Goal: Task Accomplishment & Management: Complete application form

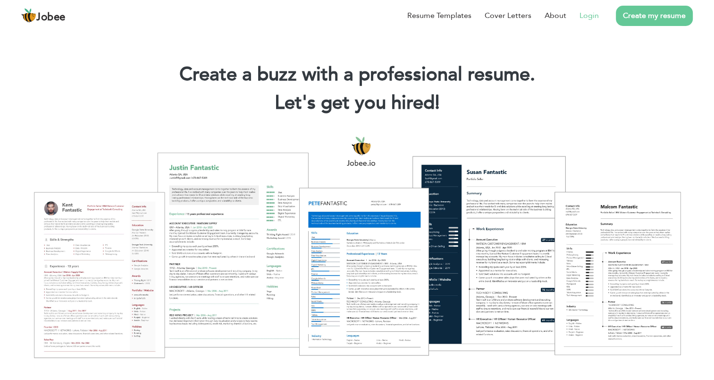
click at [593, 19] on link "Login" at bounding box center [589, 15] width 19 height 11
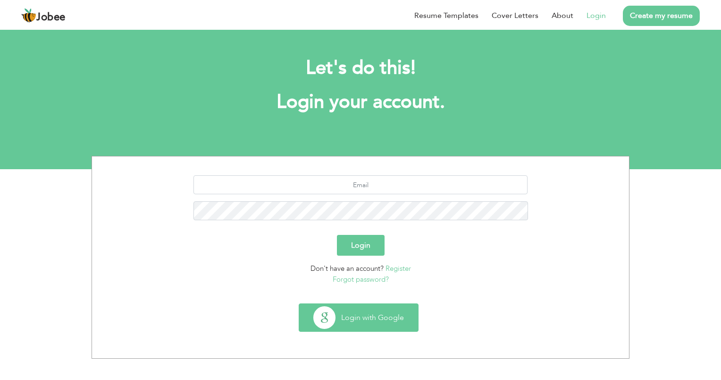
click at [370, 313] on button "Login with Google" at bounding box center [358, 317] width 119 height 27
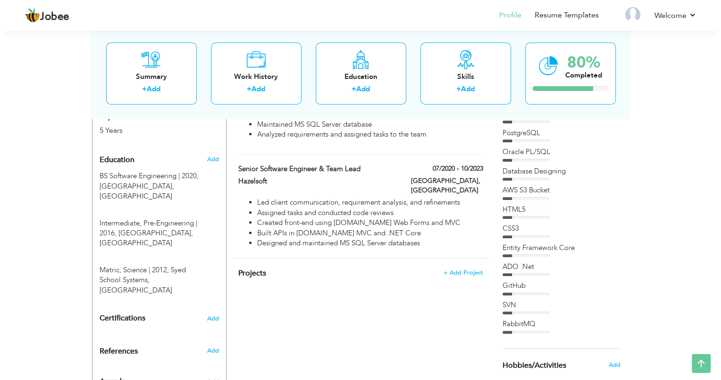
scroll to position [372, 0]
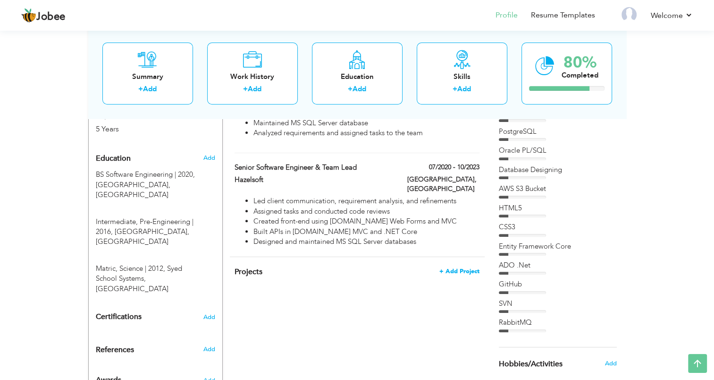
click at [464, 268] on span "+ Add Project" at bounding box center [459, 271] width 40 height 7
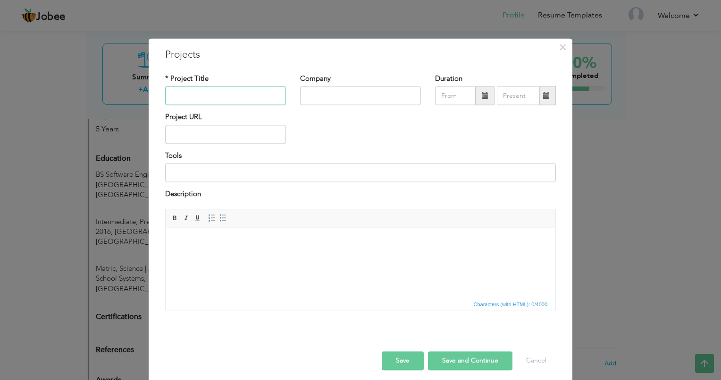
paste input "9fold.me - Online ordering system for restaurants (USA)"
type input "9fold.me"
click at [347, 92] on input "text" at bounding box center [360, 95] width 121 height 19
click at [247, 256] on html at bounding box center [361, 241] width 390 height 29
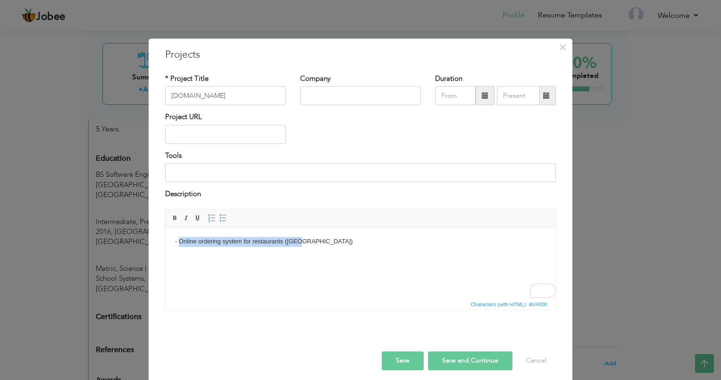
drag, startPoint x: 308, startPoint y: 241, endPoint x: 178, endPoint y: 242, distance: 129.8
click at [178, 242] on body "- Online ordering system for restaurants (USA)" at bounding box center [360, 242] width 371 height 10
copy body "Online ordering system for restaurants (USA)"
click at [292, 256] on html "- Online ordering system for restaurants (USA)" at bounding box center [361, 241] width 390 height 29
click at [179, 240] on body "- Online ordering system for restaurants (USA)" at bounding box center [360, 242] width 371 height 10
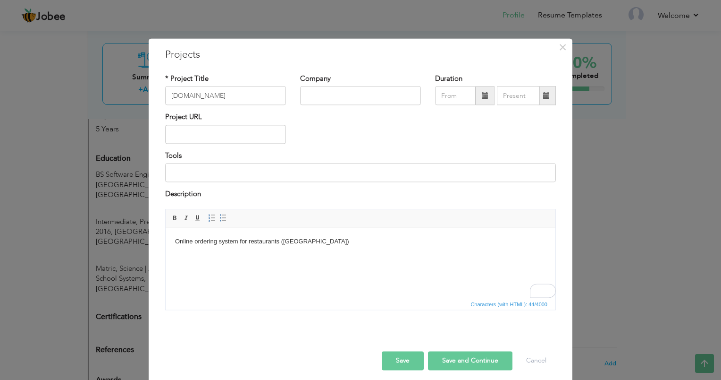
drag, startPoint x: 314, startPoint y: 85, endPoint x: 314, endPoint y: 94, distance: 9.0
click at [314, 94] on div "Company" at bounding box center [360, 89] width 121 height 31
click at [314, 94] on input "text" at bounding box center [360, 95] width 121 height 19
type input "Hazelsoft"
click at [261, 183] on div "Tools" at bounding box center [360, 170] width 405 height 38
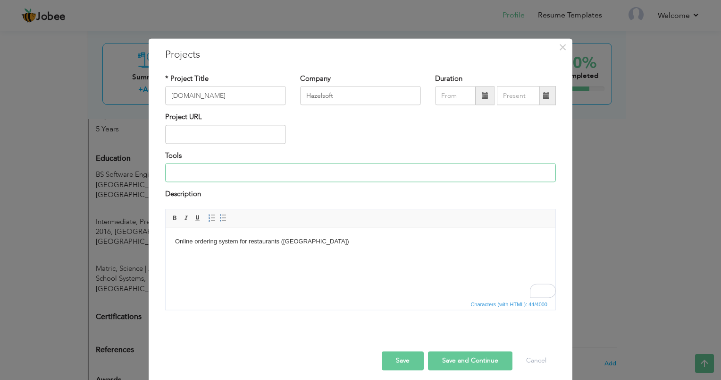
click at [245, 176] on input at bounding box center [360, 172] width 391 height 19
paste input "ASP.NET Web Forms, ADO.NET, Angular, MS SQL Server"
click at [191, 175] on input "ASP.NET Web Forms, ADO.NET, Angular, MS SQL Server" at bounding box center [360, 172] width 391 height 19
click at [287, 172] on input "ASP.NET Web Forms, ADO.NET, Angular, MS SQL Server" at bounding box center [360, 172] width 391 height 19
type input "ASP.NET Web Forms, ADO.NET, Angular JS, MS SQL Server"
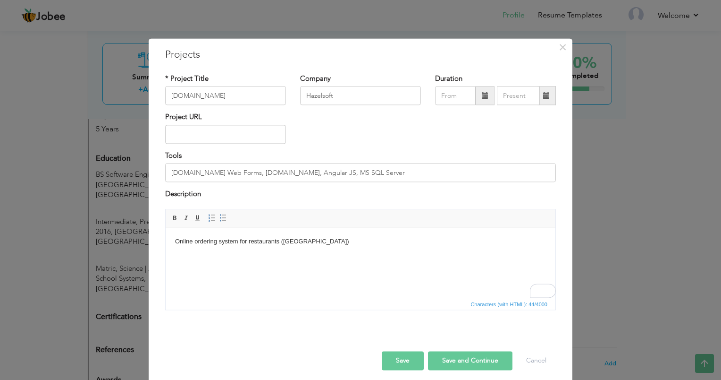
click at [326, 241] on body "Online ordering system for restaurants (USA)" at bounding box center [360, 242] width 371 height 10
drag, startPoint x: 326, startPoint y: 241, endPoint x: 176, endPoint y: 245, distance: 149.7
click at [176, 245] on body "Online ordering system for restaurants (USA)" at bounding box center [360, 242] width 371 height 10
click at [469, 237] on body "It is an online food ordering platform for the USA market. It's client side was…" at bounding box center [360, 247] width 371 height 20
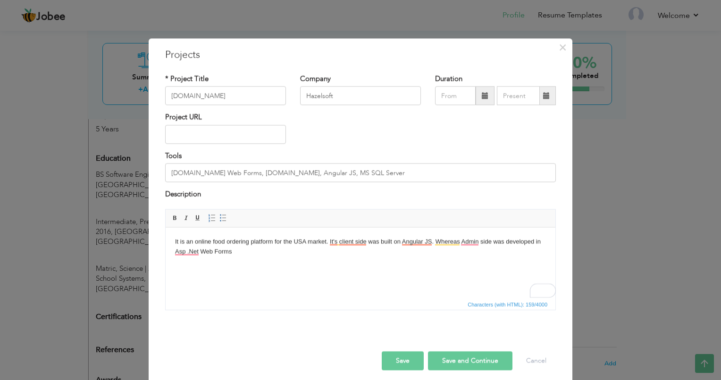
click at [241, 246] on body "It is an online food ordering platform for the USA market. It's client side was…" at bounding box center [360, 247] width 371 height 20
click at [237, 247] on body "It is an online food ordering platform for the USA market. It's client side was…" at bounding box center [360, 247] width 371 height 20
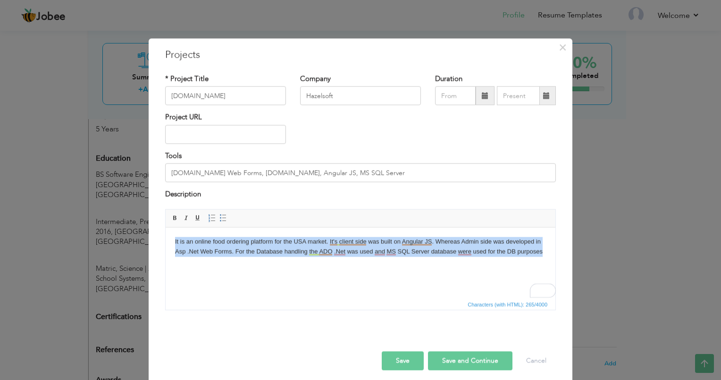
copy body "It is an online food ordering platform for the USA market. It's client side was…"
click at [288, 266] on html "It is an online food ordering platform for the USA market. It's client side was…" at bounding box center [361, 246] width 390 height 39
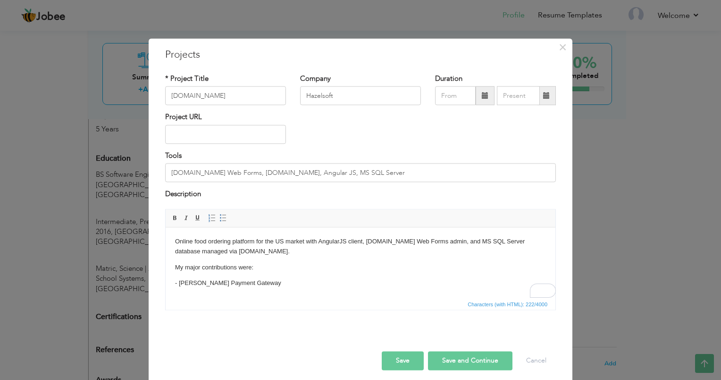
click at [255, 282] on p "- Stipe Payment Gateway" at bounding box center [360, 283] width 371 height 10
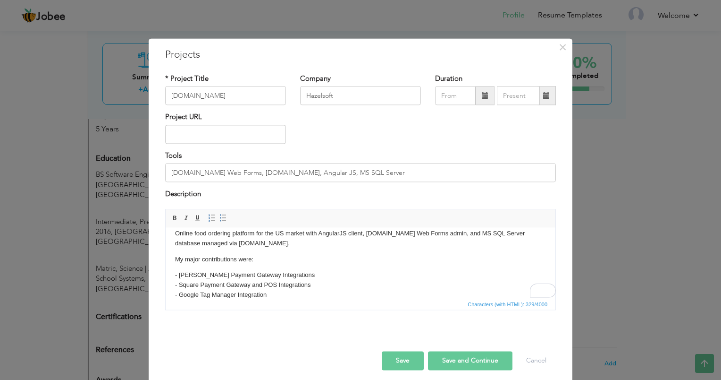
scroll to position [18, 0]
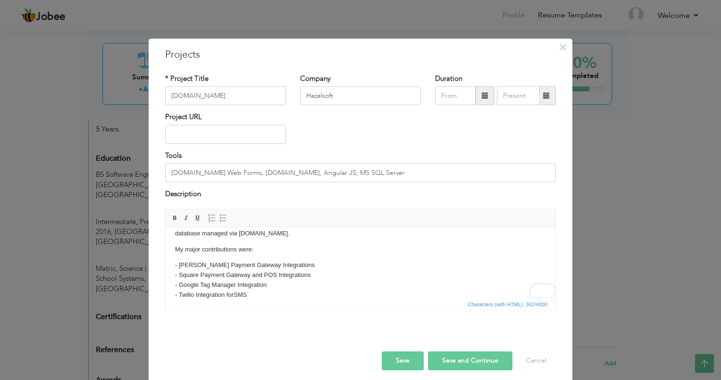
click at [283, 265] on p "- Stipe Payment Gateway Integrations - Square Payment Gateway and POS Integrati…" at bounding box center [360, 279] width 371 height 39
copy p "for Credit Card Payments"
click at [325, 279] on p "- Stipe Payment Gateway Integrations for Credit Card Payments - Square Payment …" at bounding box center [360, 279] width 371 height 39
click at [312, 277] on p "- Stipe Payment Gateway Integrations for Credit Card Payments - Square Payment …" at bounding box center [360, 279] width 371 height 39
click at [177, 250] on p "My major contributions were:" at bounding box center [360, 250] width 371 height 10
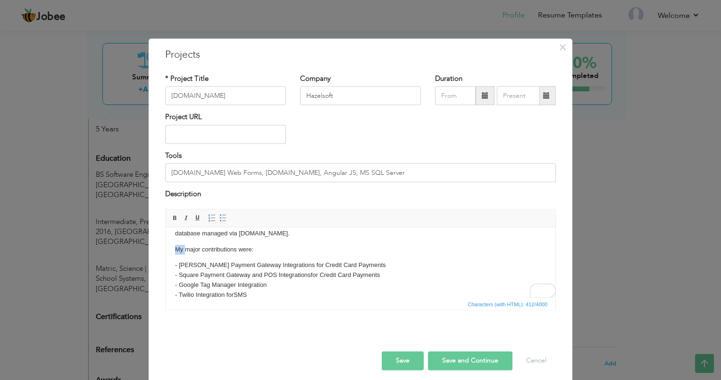
click at [177, 250] on p "My major contributions were:" at bounding box center [360, 250] width 371 height 10
click at [261, 295] on p "- Stipe Payment Gateway Integrations for Credit Card Payments - Square Payment …" at bounding box center [360, 279] width 371 height 39
click at [279, 285] on p "- Stipe Payment Gateway Integrations for Credit Card Payments - Square Payment …" at bounding box center [360, 279] width 371 height 39
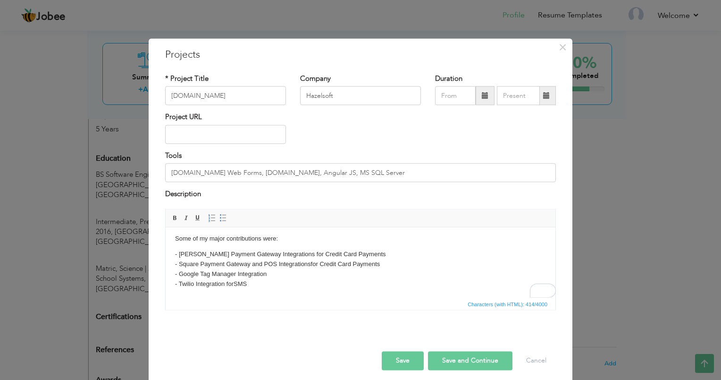
scroll to position [29, 0]
drag, startPoint x: 255, startPoint y: 297, endPoint x: 170, endPoint y: 243, distance: 101.1
click at [170, 243] on html "Online food ordering platform for the US market with AngularJS client, ASP.NET …" at bounding box center [361, 248] width 390 height 100
copy body "Some of my major contributions were: - Stipe Payment Gateway Integrations for C…"
click at [292, 293] on html "Online food ordering platform for the US market with AngularJS client, ASP.NET …" at bounding box center [361, 248] width 390 height 100
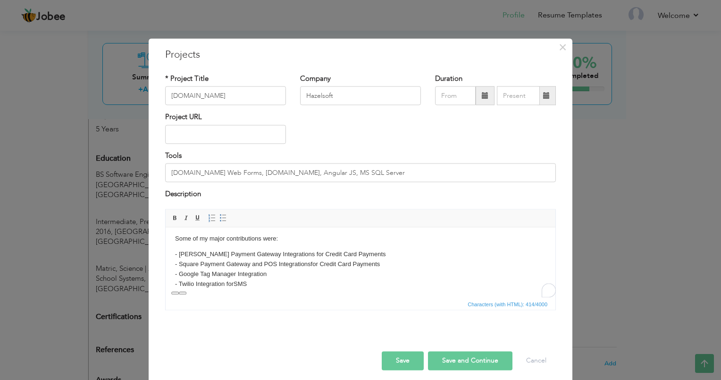
click at [278, 287] on p "- Stipe Payment Gateway Integrations for Credit Card Payments - Square Payment …" at bounding box center [360, 268] width 371 height 39
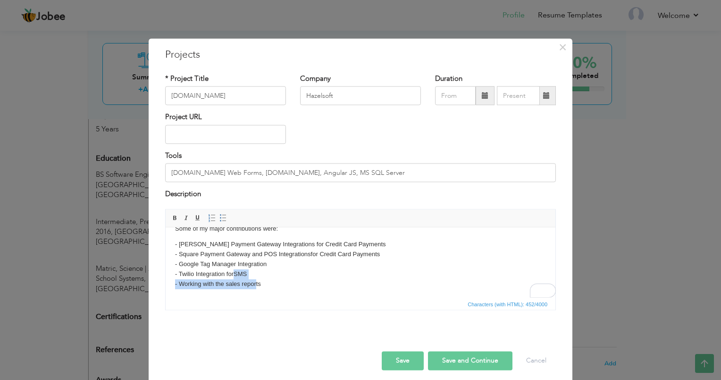
drag, startPoint x: 278, startPoint y: 287, endPoint x: 256, endPoint y: 296, distance: 23.7
click at [256, 296] on html "Online food ordering platform for the US market with AngularJS client, ASP.NET …" at bounding box center [361, 243] width 390 height 110
click at [239, 282] on p "- Stipe Payment Gateway Integrations for Credit Card Payments - Square Payment …" at bounding box center [360, 263] width 371 height 49
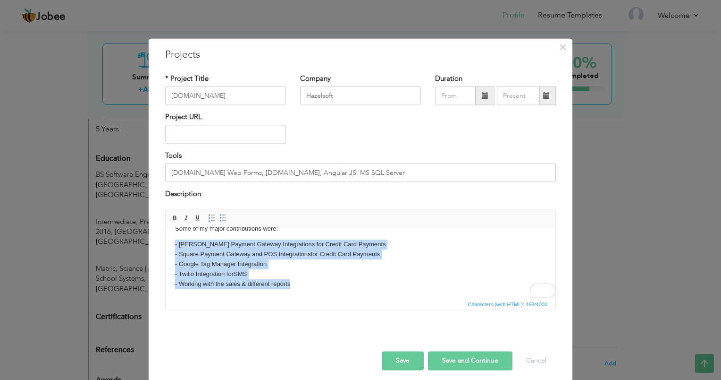
drag, startPoint x: 306, startPoint y: 285, endPoint x: 166, endPoint y: 235, distance: 148.7
click at [166, 235] on html "Online food ordering platform for the US market with AngularJS client, ASP.NET …" at bounding box center [361, 243] width 390 height 110
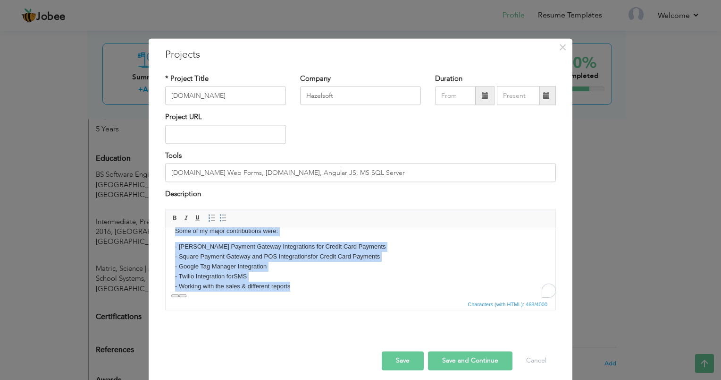
copy body "Some of my major contributions were: - Stipe Payment Gateway Integrations for C…"
click at [300, 285] on p "- Stipe Payment Gateway Integrations for Credit Card Payments - Square Payment …" at bounding box center [360, 266] width 371 height 49
drag, startPoint x: 300, startPoint y: 285, endPoint x: 173, endPoint y: 251, distance: 131.6
click at [173, 251] on html "Online food ordering platform for the US market with AngularJS client, ASP.NET …" at bounding box center [361, 246] width 390 height 110
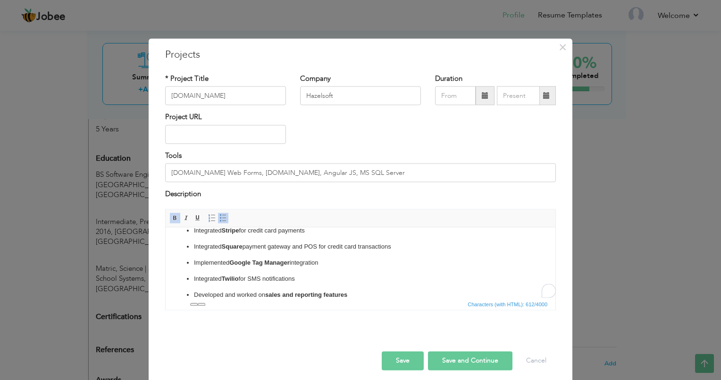
scroll to position [52, 0]
click at [323, 268] on ul "Integrated Stripe for credit card payments Integrated Square payment gateway an…" at bounding box center [360, 263] width 371 height 74
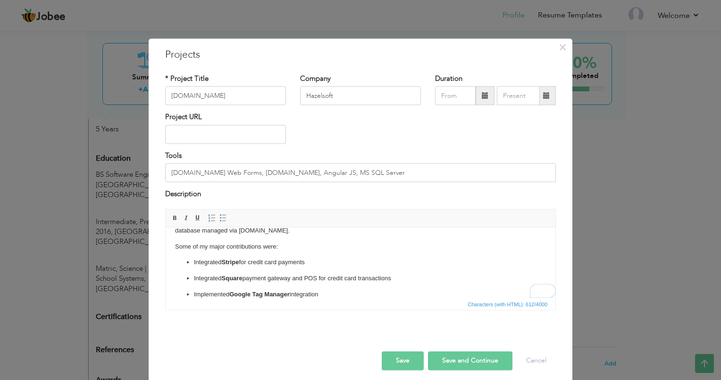
scroll to position [21, 0]
click at [306, 274] on p "Integrated Square payment gateway and POS for credit card transactions" at bounding box center [360, 278] width 333 height 10
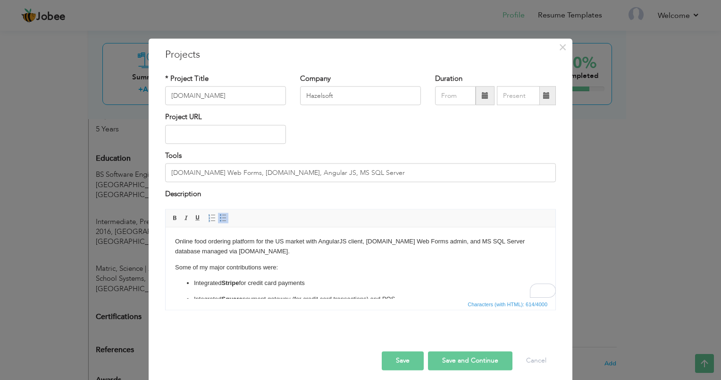
scroll to position [0, 0]
click at [419, 136] on div "Project URL" at bounding box center [360, 131] width 405 height 38
click at [476, 99] on span at bounding box center [485, 95] width 19 height 19
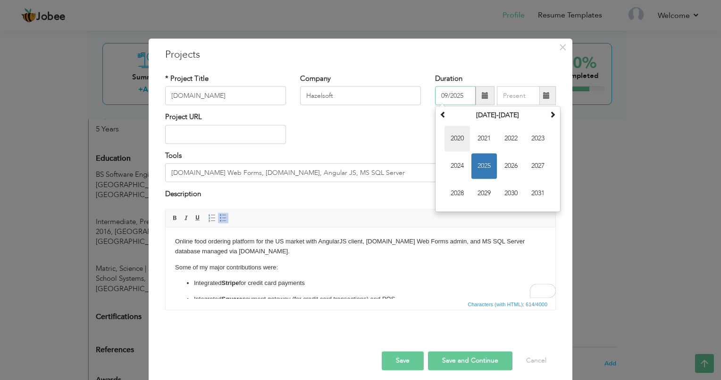
click at [461, 139] on span "2020" at bounding box center [457, 138] width 25 height 25
click at [514, 165] on span "Jul" at bounding box center [510, 165] width 25 height 25
type input "07/2020"
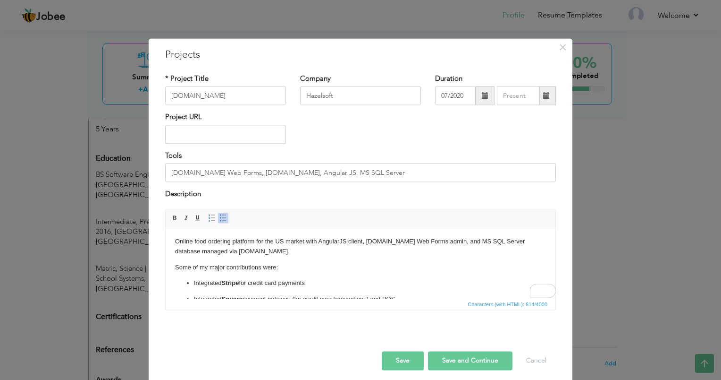
click at [539, 99] on span at bounding box center [547, 95] width 18 height 19
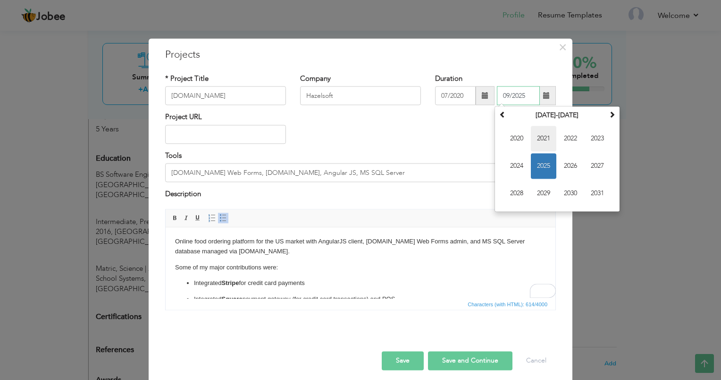
click at [536, 130] on span "2021" at bounding box center [543, 138] width 25 height 25
click at [555, 113] on th "2021" at bounding box center [557, 116] width 98 height 14
click at [540, 161] on span "2021" at bounding box center [543, 165] width 25 height 25
click at [563, 192] on span "Nov" at bounding box center [570, 193] width 25 height 25
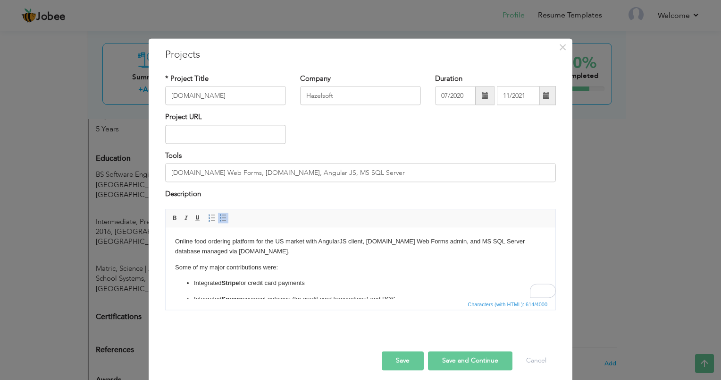
click at [514, 152] on div "Tools ASP.NET Web Forms, ADO.NET, Angular JS, MS SQL Server" at bounding box center [360, 166] width 391 height 31
click at [545, 97] on span at bounding box center [546, 95] width 7 height 7
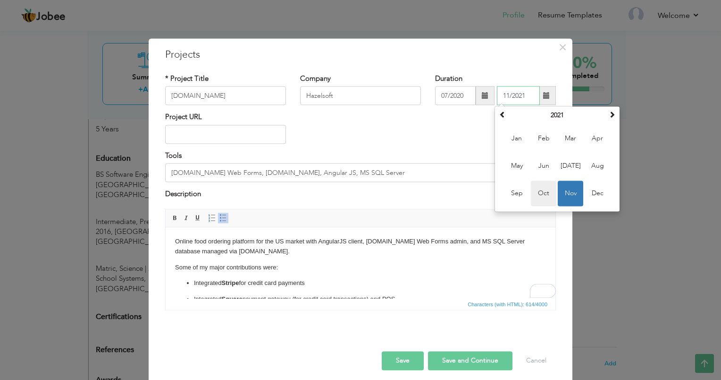
click at [548, 192] on span "Oct" at bounding box center [543, 193] width 25 height 25
type input "10/2021"
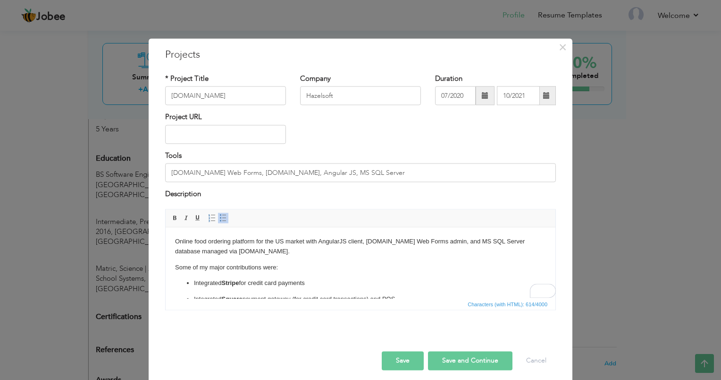
click at [497, 131] on div "Project URL" at bounding box center [360, 131] width 405 height 38
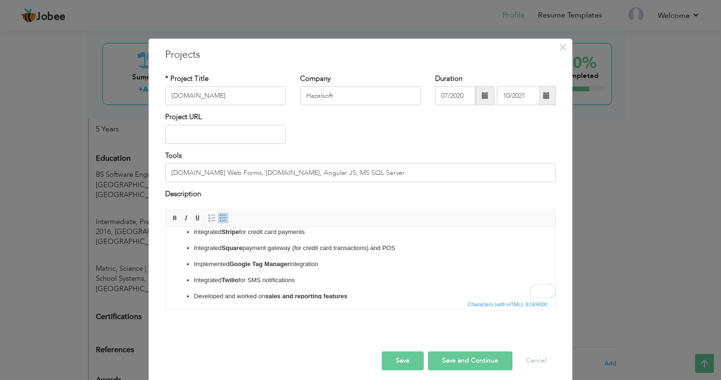
scroll to position [63, 0]
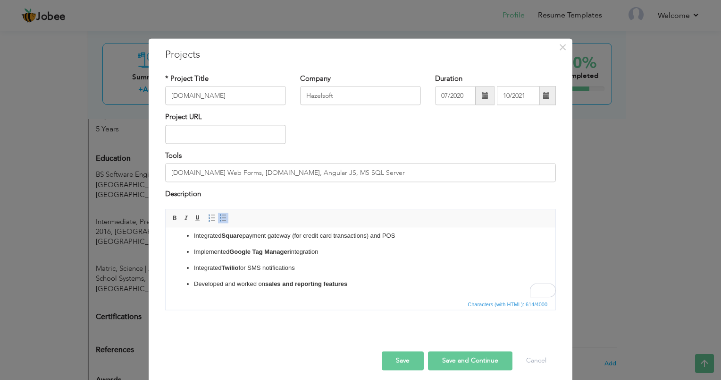
drag, startPoint x: 552, startPoint y: 248, endPoint x: 715, endPoint y: 518, distance: 315.3
click at [221, 87] on input "9fold.me" at bounding box center [225, 95] width 121 height 19
type input "9fold"
click at [338, 176] on input "ASP.NET Web Forms, ADO.NET, Angular JS, MS SQL Server" at bounding box center [360, 172] width 391 height 19
click at [357, 175] on input "ASP.NET Web Forms, ADO.NET, Angular JS, MS SQL Server" at bounding box center [360, 172] width 391 height 19
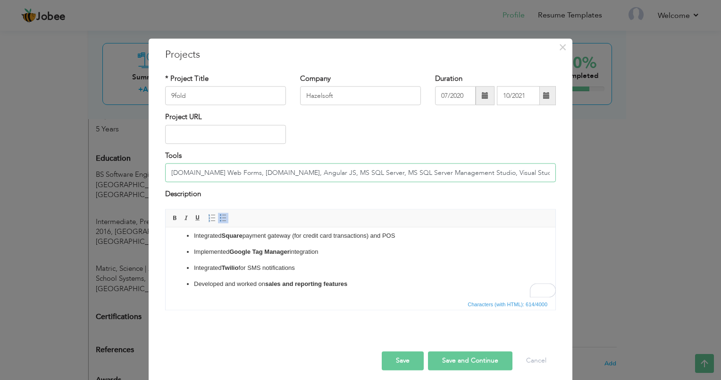
type input "[DOMAIN_NAME] Web Forms, [DOMAIN_NAME], Angular JS, MS SQL Server, MS SQL Serve…"
click at [457, 356] on button "Save and Continue" at bounding box center [470, 360] width 84 height 19
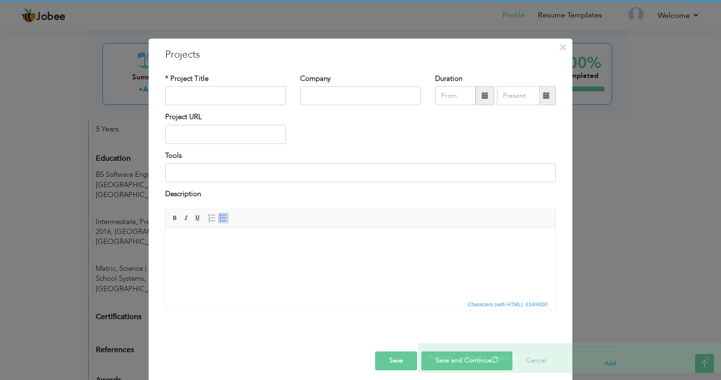
scroll to position [0, 0]
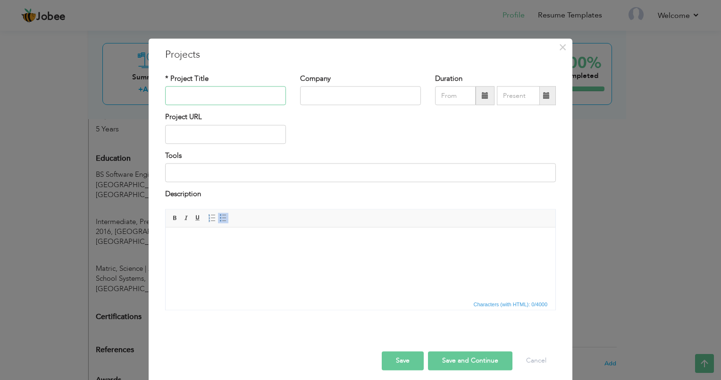
click at [231, 90] on input "text" at bounding box center [225, 95] width 121 height 19
paste input "Collections"
type input "Collections"
click at [193, 177] on input at bounding box center [360, 172] width 391 height 19
paste input "[DOMAIN_NAME] Web Forms, Oracle PL/SQL"
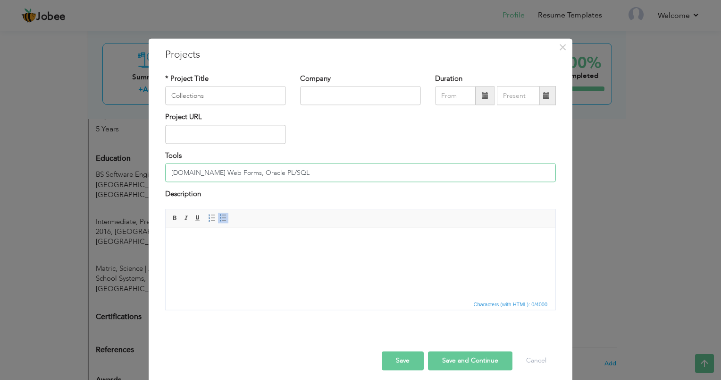
type input "[DOMAIN_NAME] Web Forms, Oracle PL/SQL"
click at [333, 95] on input "text" at bounding box center [360, 95] width 121 height 19
type input "Hazelsoft"
click at [266, 242] on body at bounding box center [360, 242] width 371 height 10
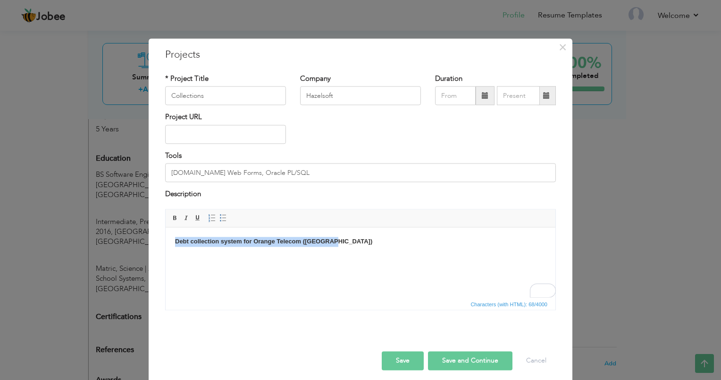
drag, startPoint x: 345, startPoint y: 239, endPoint x: 170, endPoint y: 243, distance: 174.7
click at [170, 243] on html "Debt collection system for Orange Telecom (Greece) ​​​​​​​" at bounding box center [361, 241] width 390 height 29
click at [304, 237] on body "Debt collection system for Orange Telecom (Greece)" at bounding box center [360, 242] width 371 height 10
click at [175, 243] on body "Debt collection system for Orange Telecom (Greece)" at bounding box center [360, 242] width 371 height 10
click at [359, 245] on body "It is a debt collection system for Orange Telecom (Greece)" at bounding box center [360, 242] width 371 height 10
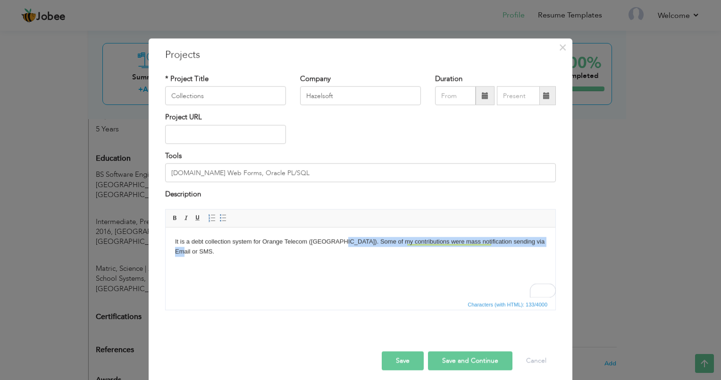
drag, startPoint x: 338, startPoint y: 243, endPoint x: 546, endPoint y: 235, distance: 208.3
click at [546, 235] on html "It is a debt collection system for Orange Telecom (Greece). Some of my contribu…" at bounding box center [361, 246] width 390 height 39
copy body "Some of my contributions were mass notification sending via Email or SMS."
click at [442, 250] on html "It is a debt collection system for Orange Telecom (Greece). Some of my contribu…" at bounding box center [361, 246] width 390 height 39
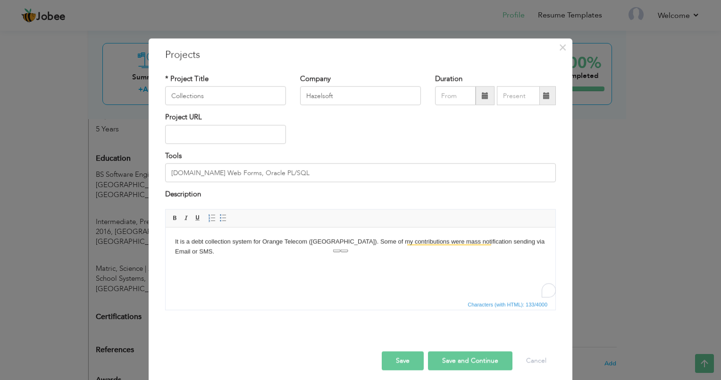
click at [550, 238] on html "It is a debt collection system for Orange Telecom (Greece). Some of my contribu…" at bounding box center [361, 246] width 390 height 39
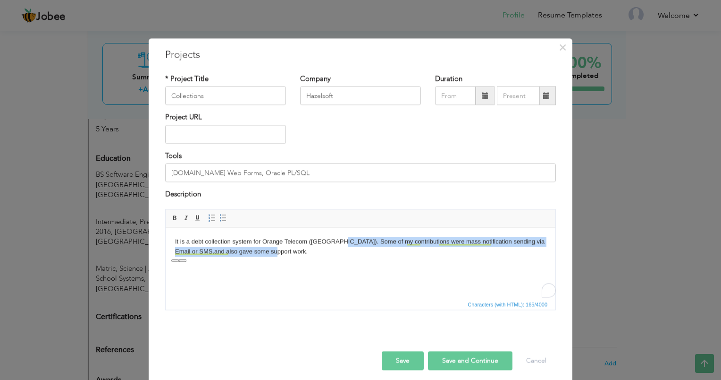
copy body "Some of my contributions were mass notification sending via Email or SMS.and al…"
click at [340, 255] on body "It is a debt collection system for Orange Telecom (Greece). Some of my contribu…" at bounding box center [360, 247] width 371 height 20
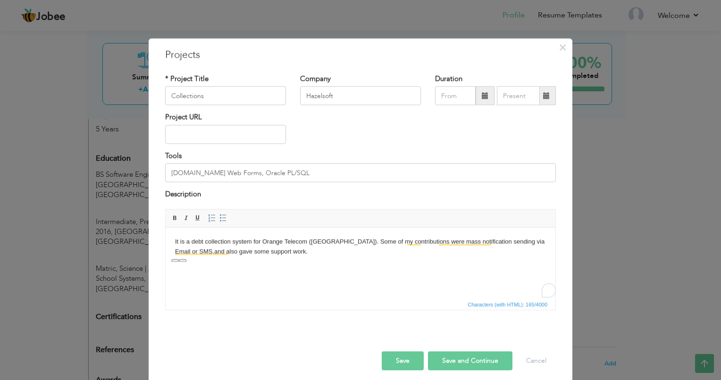
click at [338, 244] on body "It is a debt collection system for Orange Telecom (Greece). Some of my contribu…" at bounding box center [360, 247] width 371 height 20
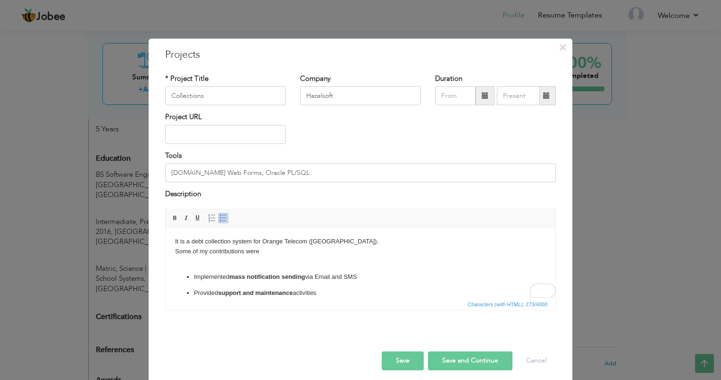
click at [300, 267] on body "It is a debt collection system for Orange Telecom (Greece). Some of my contribu…" at bounding box center [360, 275] width 371 height 77
click at [274, 256] on body "It is a debt collection system for Orange Telecom (Greece). Some of my contribu…" at bounding box center [360, 271] width 371 height 68
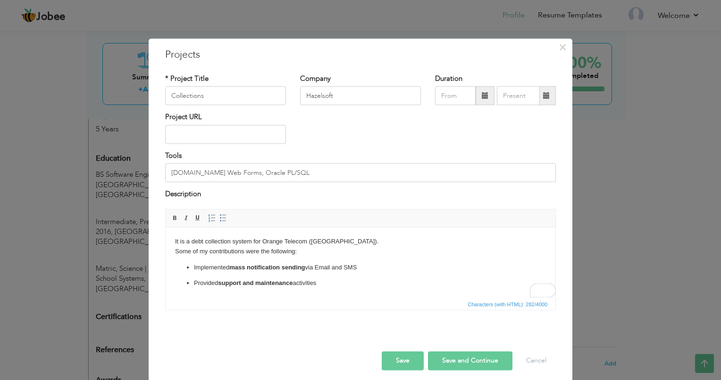
drag, startPoint x: 551, startPoint y: 255, endPoint x: 721, endPoint y: 465, distance: 270.2
click at [476, 98] on span at bounding box center [485, 95] width 19 height 19
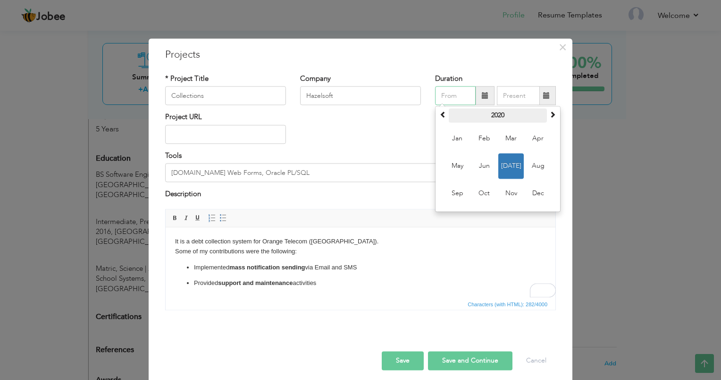
click at [511, 114] on th "2020" at bounding box center [498, 116] width 98 height 14
click at [501, 162] on span "2021" at bounding box center [510, 165] width 25 height 25
click at [506, 190] on span "Nov" at bounding box center [510, 193] width 25 height 25
type input "11/2021"
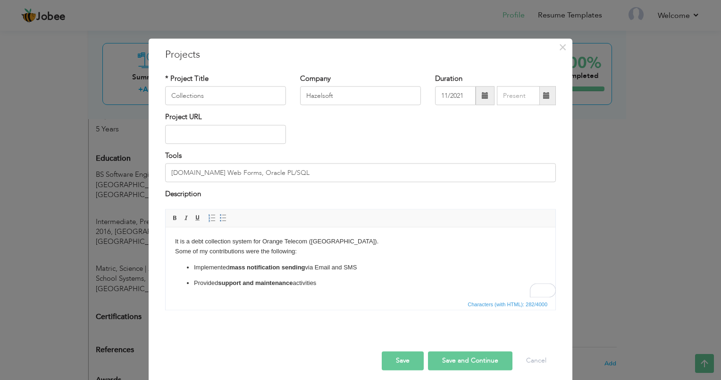
click at [543, 95] on span at bounding box center [546, 95] width 7 height 7
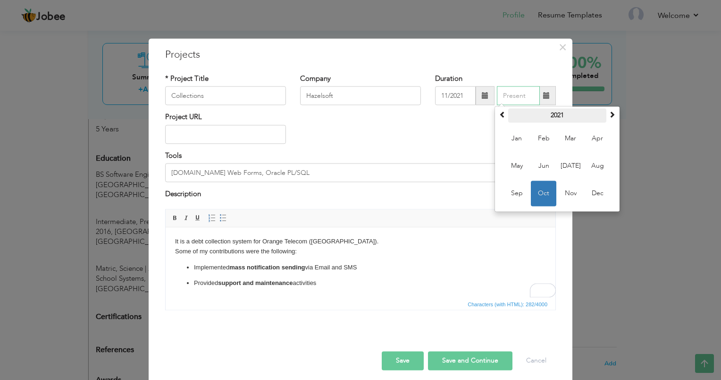
click at [548, 111] on th "2021" at bounding box center [557, 116] width 98 height 14
click at [567, 162] on span "2022" at bounding box center [570, 165] width 25 height 25
click at [576, 174] on span "Jul" at bounding box center [570, 165] width 25 height 25
type input "07/2022"
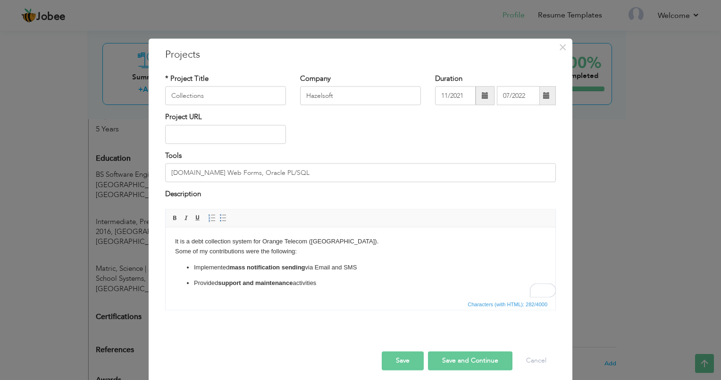
click at [459, 353] on button "Save and Continue" at bounding box center [470, 360] width 84 height 19
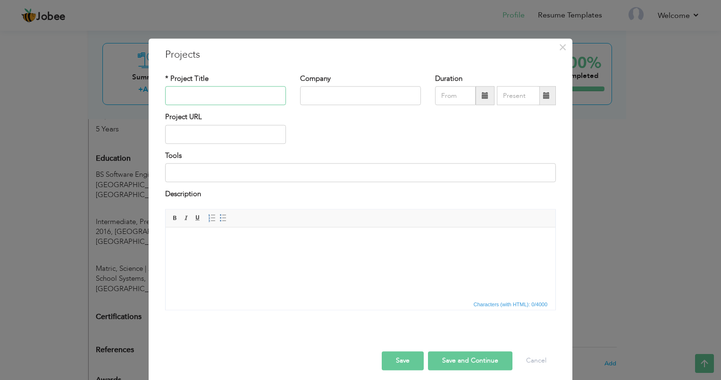
click at [235, 95] on input "text" at bounding box center [225, 95] width 121 height 19
paste input "BackOffice Pro"
type input "BackOffice Pro"
click at [194, 176] on input at bounding box center [360, 172] width 391 height 19
paste input "Cheque processing system for banks (Greece)"
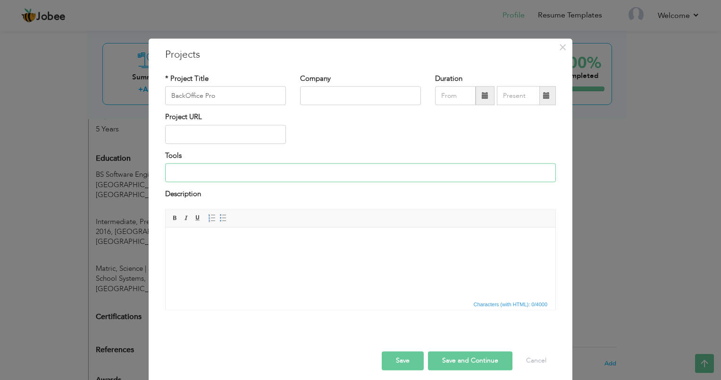
type input "Cheque processing system for banks (Greece)"
click at [219, 245] on body at bounding box center [360, 242] width 371 height 10
click at [246, 163] on input at bounding box center [360, 172] width 391 height 19
drag, startPoint x: 246, startPoint y: 163, endPoint x: 264, endPoint y: 159, distance: 18.4
click at [264, 159] on div "Tools ASP.NET MVC, Service Stack ORMLite, MS SQL Server" at bounding box center [360, 166] width 391 height 31
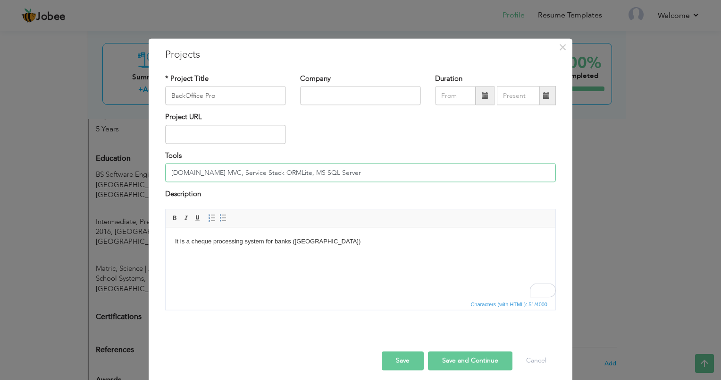
click at [349, 168] on input "[DOMAIN_NAME] MVC, Service Stack ORMLite, MS SQL Server" at bounding box center [360, 172] width 391 height 19
type input "[DOMAIN_NAME] MVC, Service Stack ORMLite, MS SQL Server"
click at [317, 246] on body "It is a cheque processing system for banks ([GEOGRAPHIC_DATA])" at bounding box center [360, 242] width 371 height 10
click at [394, 90] on input "text" at bounding box center [360, 95] width 121 height 19
type input "Hazelsoft"
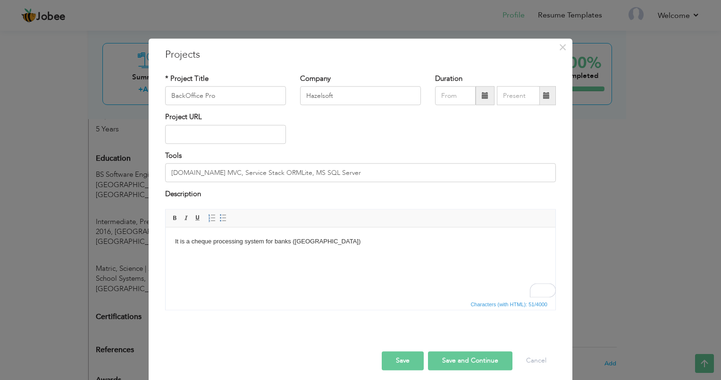
click at [482, 93] on span at bounding box center [485, 95] width 7 height 7
click at [458, 354] on button "Save and Continue" at bounding box center [470, 360] width 84 height 19
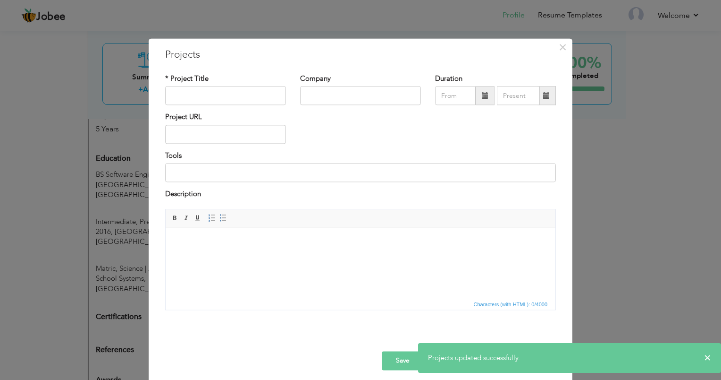
drag, startPoint x: 285, startPoint y: 104, endPoint x: 264, endPoint y: 96, distance: 22.1
click at [264, 96] on div "* Project Title" at bounding box center [225, 93] width 135 height 38
click at [264, 96] on input "text" at bounding box center [225, 95] width 121 height 19
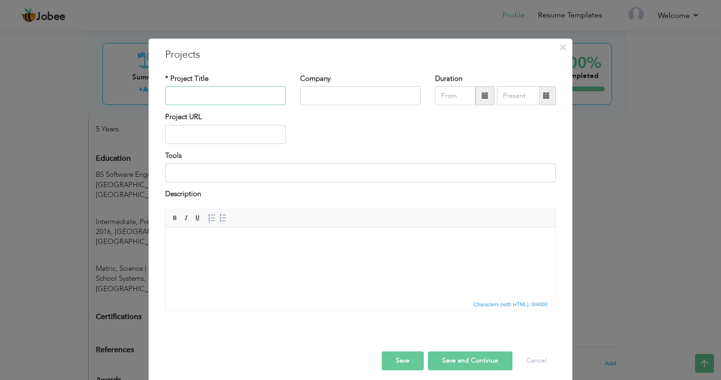
paste input "DMS - Document management system (Greece)"
type input "DMS"
click at [206, 256] on html at bounding box center [361, 241] width 390 height 29
click at [174, 240] on html "Document management system (Greece)" at bounding box center [361, 241] width 390 height 29
click at [309, 239] on body "It is a document management system (Greece)" at bounding box center [360, 242] width 371 height 10
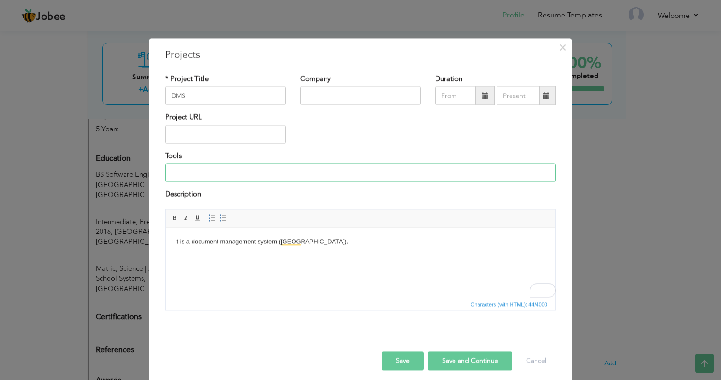
click at [258, 177] on input at bounding box center [360, 172] width 391 height 19
paste input "[DOMAIN_NAME] Core 5 MVC, EF Core, MS SQL Server, RabbitMQ"
type input "[DOMAIN_NAME] Core 5 MVC, EF Core, MS SQL Server, RabbitMQ"
click at [337, 242] on body "It is a document management system (Greece)." at bounding box center [360, 242] width 371 height 10
click at [379, 90] on input "text" at bounding box center [360, 95] width 121 height 19
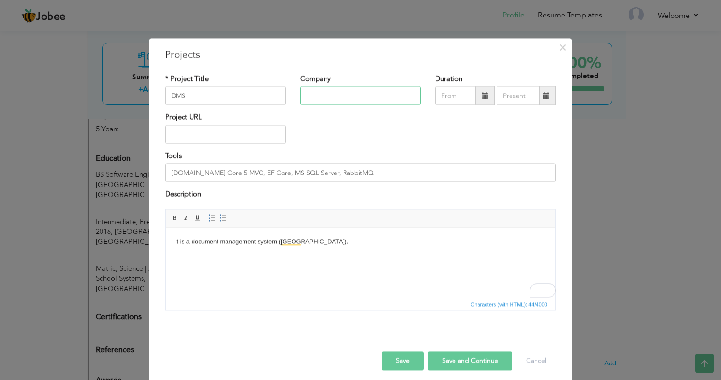
paste input "Hazelsoft"
type input "Hazelsoft"
click at [485, 354] on button "Save and Continue" at bounding box center [470, 360] width 84 height 19
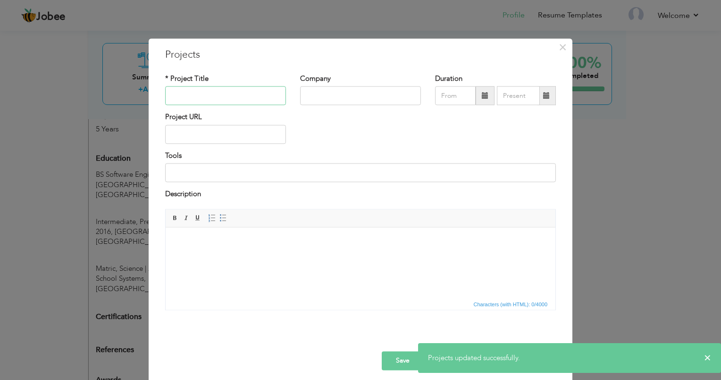
click at [229, 88] on input "text" at bounding box center [225, 95] width 121 height 19
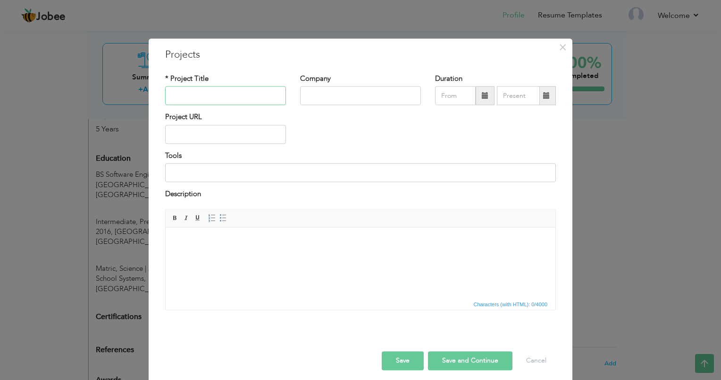
paste input "Shutterb - Event photography management platform (Canada)"
type input "Shutterb"
click at [203, 246] on html at bounding box center [361, 241] width 390 height 29
click at [211, 256] on html "It is an e vent photography management platform (Canada)." at bounding box center [361, 241] width 390 height 29
click at [344, 243] on body "It is an e vent photography management platform (Canada)." at bounding box center [360, 242] width 371 height 10
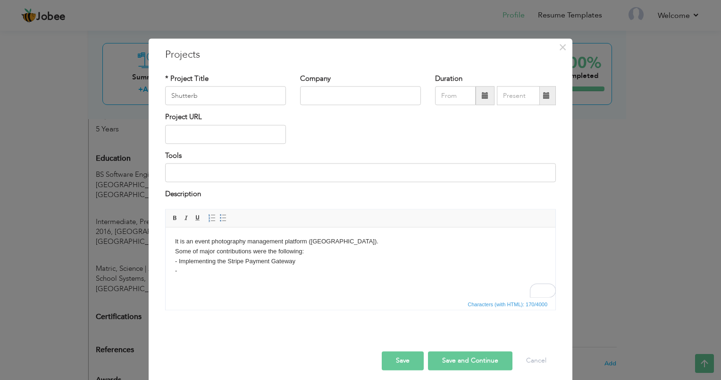
click at [185, 273] on body "It is an e vent photography management platform (Canada). Some of major contrib…" at bounding box center [360, 256] width 371 height 39
click at [178, 264] on body "It is an e vent photography management platform (Canada). Some of major contrib…" at bounding box center [360, 256] width 371 height 39
click at [225, 219] on span "Paragraph Insert/Remove Numbered List Insert/Remove Bulleted List" at bounding box center [218, 219] width 25 height 14
click at [222, 219] on span at bounding box center [224, 218] width 8 height 8
click at [281, 169] on input at bounding box center [360, 172] width 391 height 19
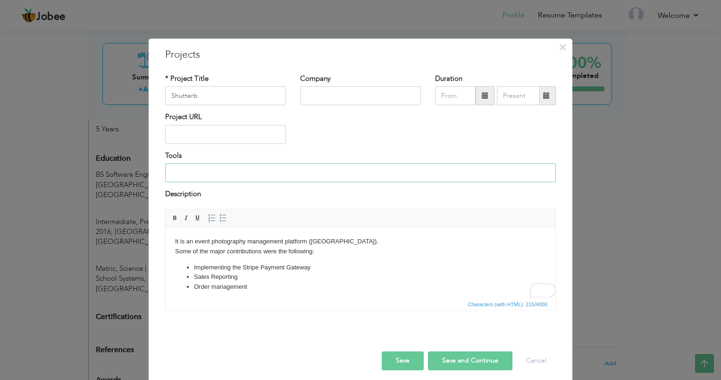
paste input "[DOMAIN_NAME] Core 5 MVC, EF Core, MS SQL Server"
type input "[DOMAIN_NAME] Core 5 MVC, EF Core, MS SQL Server"
click at [441, 351] on button "Save and Continue" at bounding box center [470, 360] width 84 height 19
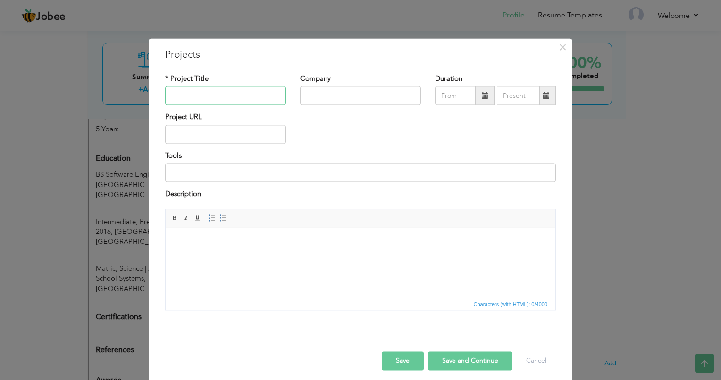
click at [255, 95] on input "text" at bounding box center [225, 95] width 121 height 19
paste input "Clinical Histories - Healthcare system module (USA)"
type input "Clinical Histories"
click at [220, 239] on body at bounding box center [360, 242] width 371 height 10
click at [196, 241] on body "It is a Healthcare system module (USA)." at bounding box center [360, 242] width 371 height 10
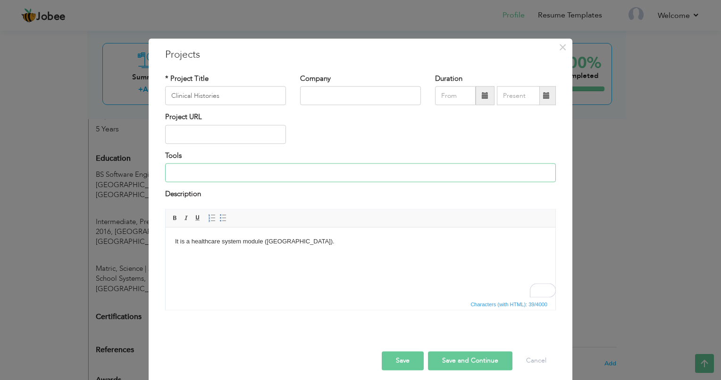
click at [300, 165] on input at bounding box center [360, 172] width 391 height 19
type input "ASP.NET Core 5 MVC, EF Core, MS SQL Server, Angular 16"
click at [399, 100] on input "text" at bounding box center [360, 95] width 121 height 19
type input "CureMD"
click at [477, 97] on span at bounding box center [485, 95] width 19 height 19
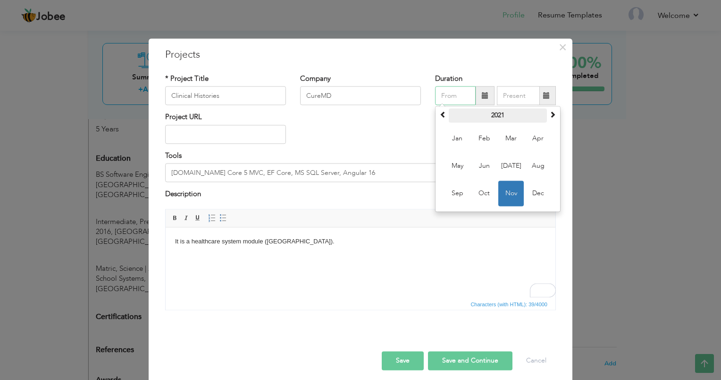
click at [493, 112] on th "2021" at bounding box center [498, 116] width 98 height 14
click at [537, 161] on span "2023" at bounding box center [537, 165] width 25 height 25
click at [518, 191] on span "Nov" at bounding box center [510, 193] width 25 height 25
type input "11/2023"
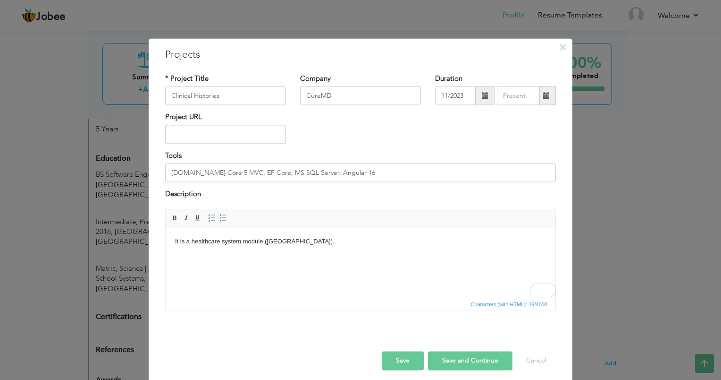
click at [545, 89] on span at bounding box center [547, 95] width 18 height 19
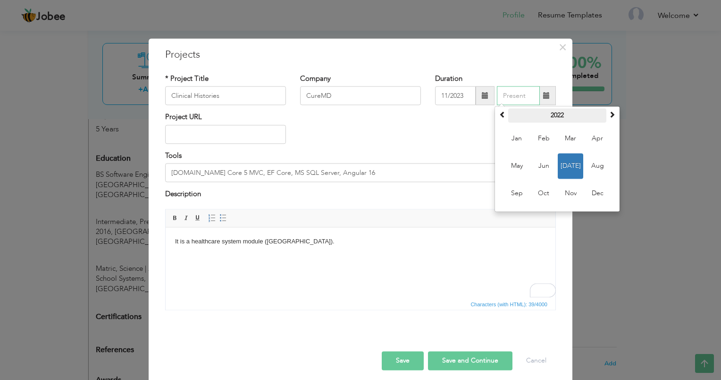
click at [553, 115] on th "2022" at bounding box center [557, 116] width 98 height 14
click at [597, 164] on span "2024" at bounding box center [597, 165] width 25 height 25
click at [586, 144] on span "Apr" at bounding box center [597, 138] width 25 height 25
type input "04/2024"
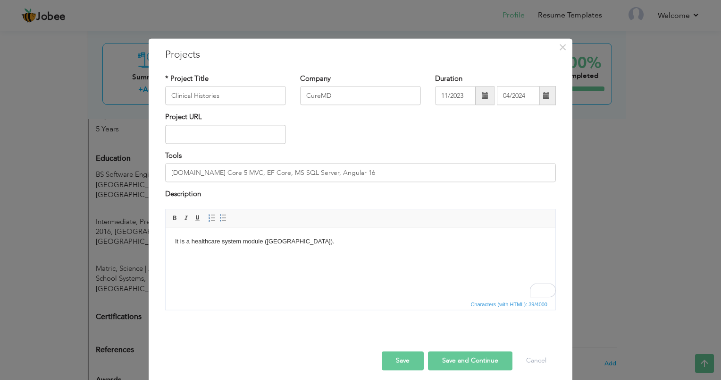
click at [536, 136] on div "Project URL" at bounding box center [360, 131] width 405 height 38
click at [328, 237] on body "It is a h ealthcare system module (USA)." at bounding box center [360, 242] width 371 height 10
click at [221, 217] on span at bounding box center [224, 218] width 8 height 8
click at [236, 279] on li "To enrich screen reader interactions, please activate Accessibility in Grammarl…" at bounding box center [360, 277] width 333 height 10
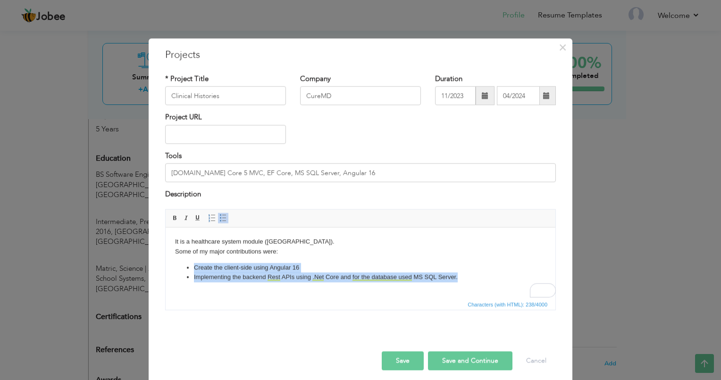
drag, startPoint x: 461, startPoint y: 274, endPoint x: 194, endPoint y: 270, distance: 266.3
click at [194, 270] on ul "Create the client-side using Angular 16 Implementing the backend Rest APIs usin…" at bounding box center [360, 272] width 371 height 20
copy ul "Create the client-side using Angular 16 Implementing the backend Rest APIs usin…"
click at [256, 291] on html "It is a h ealthcare system module (USA). Some of my major contributions were: C…" at bounding box center [361, 259] width 390 height 64
drag, startPoint x: 462, startPoint y: 274, endPoint x: 194, endPoint y: 270, distance: 268.6
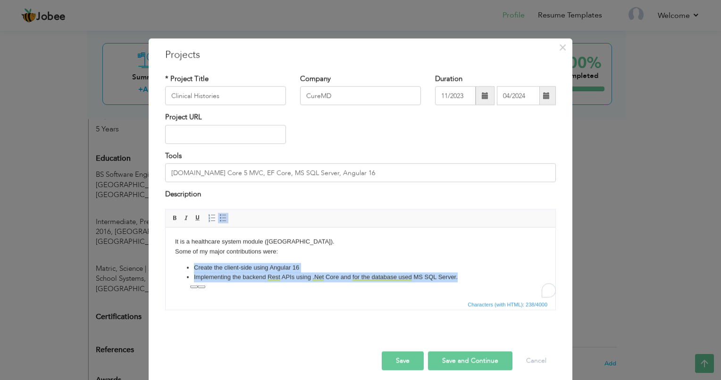
click at [194, 270] on ul "Create the client-side using Angular 16 Implementing the backend Rest APIs usin…" at bounding box center [360, 272] width 371 height 20
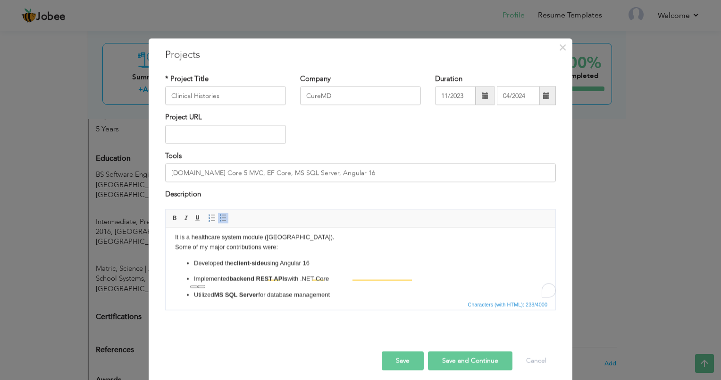
scroll to position [4, 0]
click at [321, 274] on p "Implemented backend REST APIs with .NET Core" at bounding box center [360, 279] width 333 height 10
click at [468, 363] on button "Save and Continue" at bounding box center [470, 360] width 84 height 19
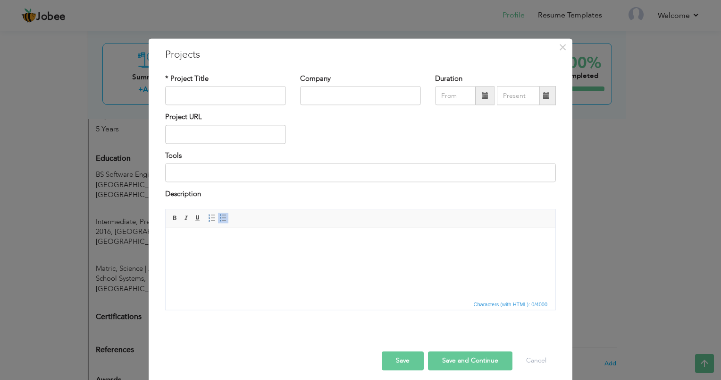
scroll to position [0, 0]
click at [248, 92] on input "text" at bounding box center [225, 95] width 121 height 19
paste input "General Scheduler - Biotech instrument task scheduler"
type input "General Scheduler"
click at [197, 253] on html at bounding box center [361, 241] width 390 height 29
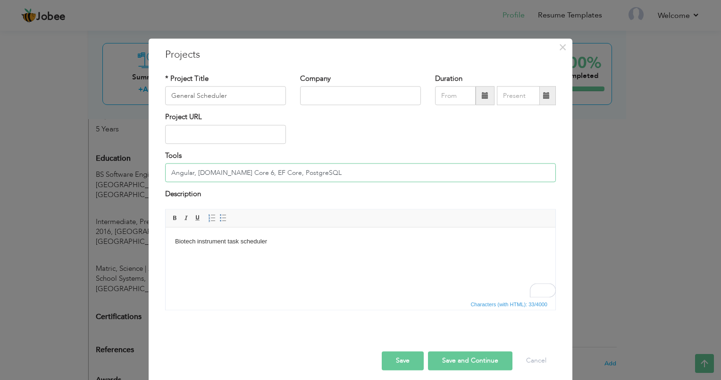
click at [233, 171] on input "Angular, ASP.NET Core 6, EF Core, PostgreSQL" at bounding box center [360, 172] width 391 height 19
type input "Angular, ASP.NET Core 6, EF Core, PostgreSQL"
click at [321, 100] on input "text" at bounding box center [360, 95] width 121 height 19
type input "H"
type input "Formulatrix Inc"
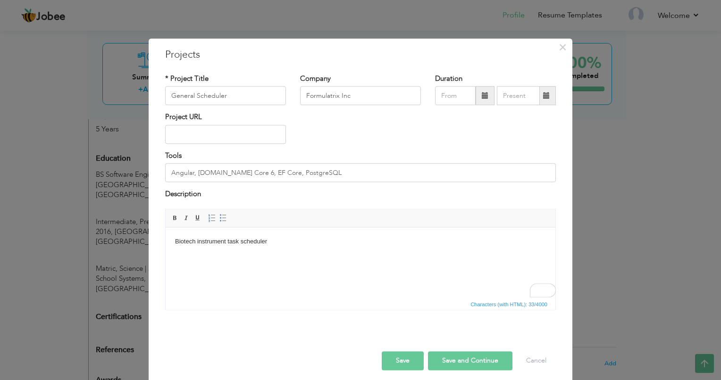
click at [482, 93] on span at bounding box center [485, 95] width 7 height 7
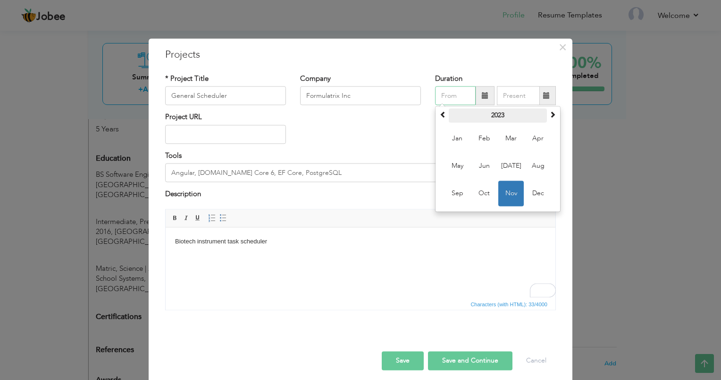
click at [494, 113] on th "2023" at bounding box center [498, 116] width 98 height 14
click at [508, 167] on span "2024" at bounding box center [510, 165] width 25 height 25
click at [455, 162] on span "May" at bounding box center [457, 165] width 25 height 25
type input "05/2024"
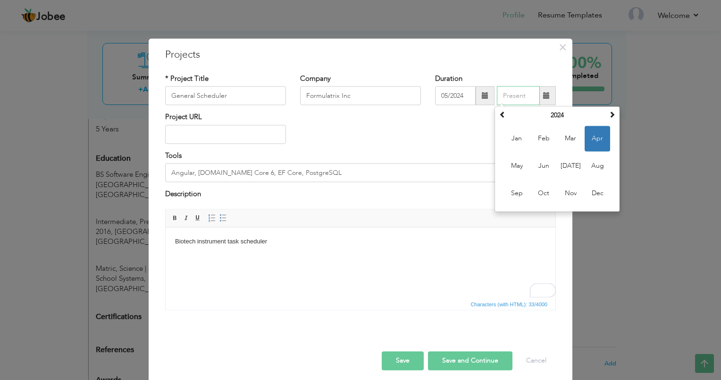
click at [519, 96] on input "text" at bounding box center [518, 95] width 43 height 19
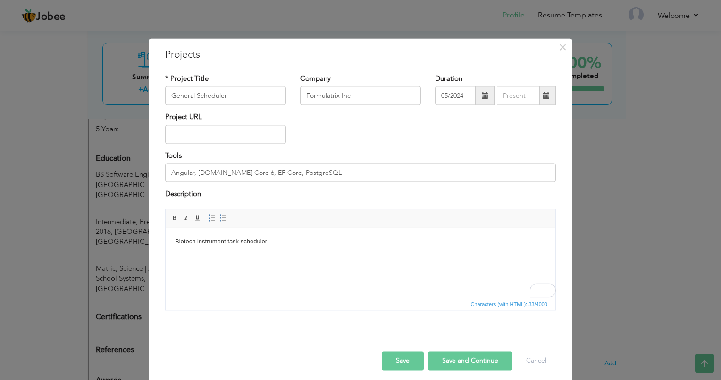
click at [520, 68] on div "* Project Title General Scheduler Company Formulatrix Inc Duration 05/2024" at bounding box center [360, 195] width 405 height 257
click at [283, 236] on html "Biotech instrument task scheduler" at bounding box center [361, 241] width 390 height 29
click at [448, 357] on button "Save and Continue" at bounding box center [470, 360] width 84 height 19
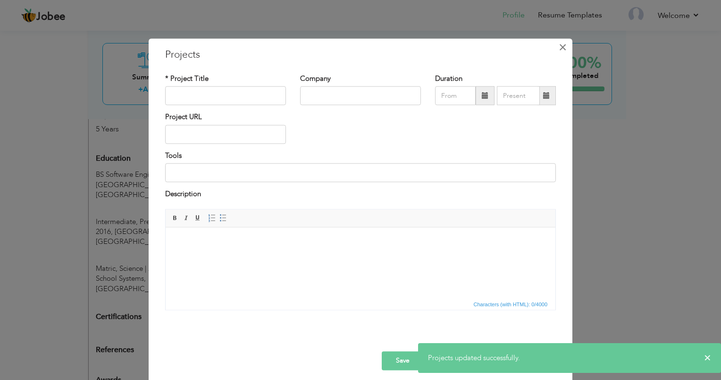
click at [559, 40] on span "×" at bounding box center [563, 47] width 8 height 17
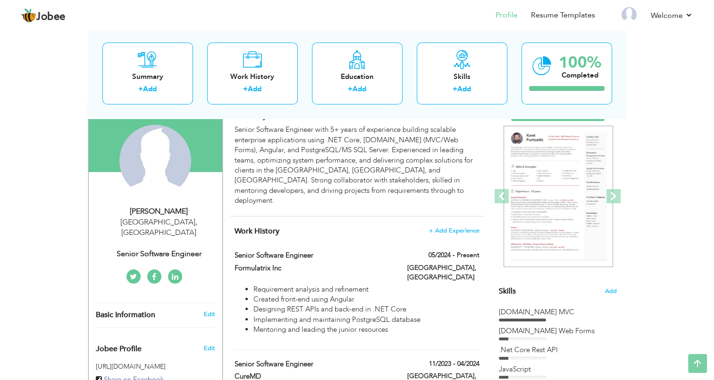
scroll to position [34, 0]
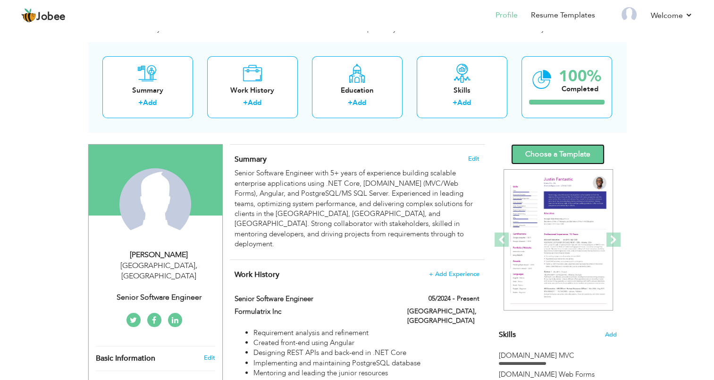
click at [561, 152] on link "Choose a Template" at bounding box center [557, 154] width 93 height 20
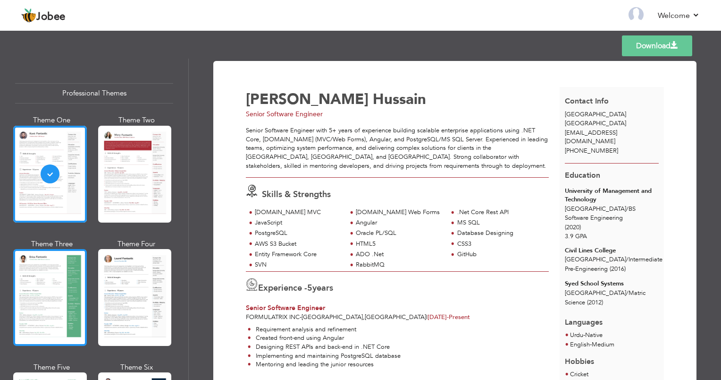
click at [79, 266] on div at bounding box center [50, 297] width 74 height 97
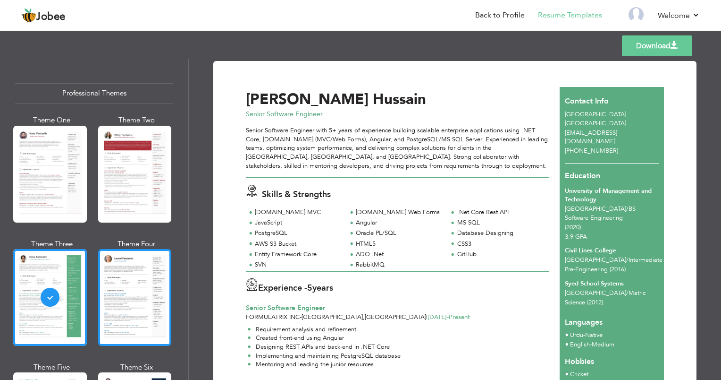
click at [145, 256] on div at bounding box center [135, 297] width 74 height 97
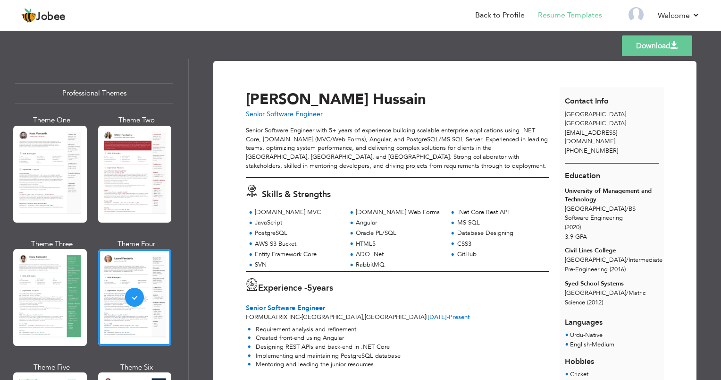
drag, startPoint x: 185, startPoint y: 93, endPoint x: 185, endPoint y: 100, distance: 6.6
click at [185, 100] on div "Professional Themes Theme One Theme Two Theme Three Theme Six" at bounding box center [94, 219] width 188 height 321
drag, startPoint x: 185, startPoint y: 100, endPoint x: 188, endPoint y: 110, distance: 9.9
click at [188, 110] on div "Professional Themes Theme One Theme Two Theme Three Theme Six" at bounding box center [94, 219] width 188 height 321
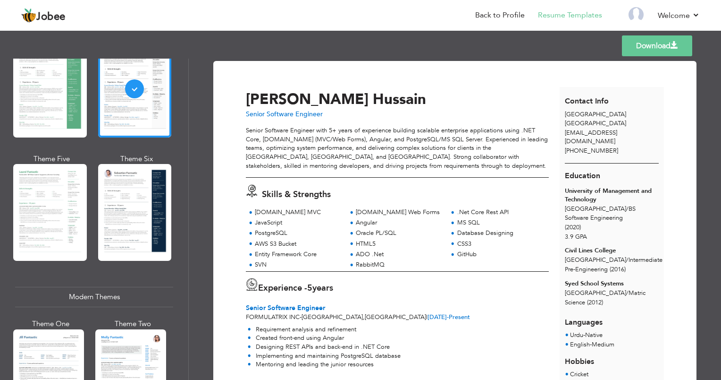
scroll to position [211, 0]
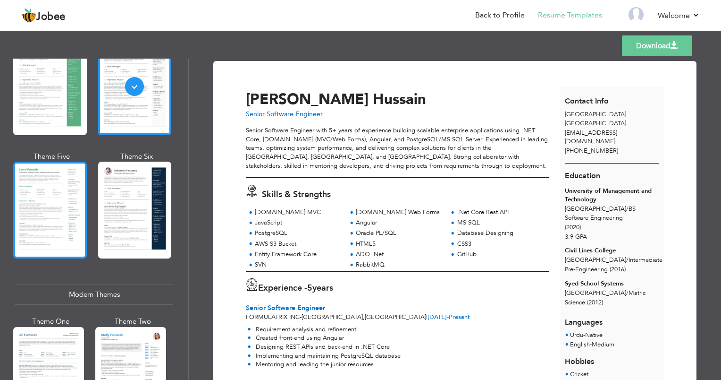
click at [69, 191] on div at bounding box center [50, 209] width 74 height 97
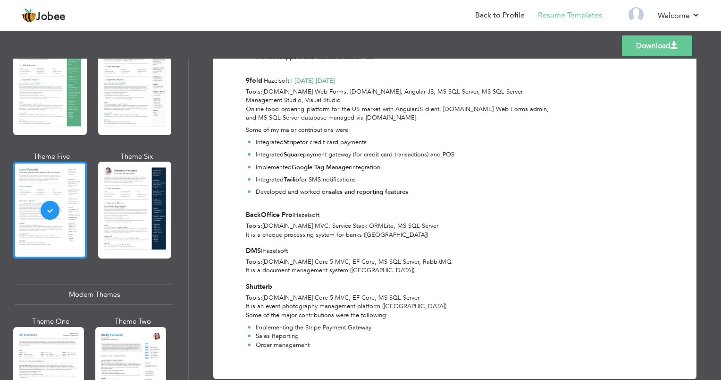
scroll to position [648, 0]
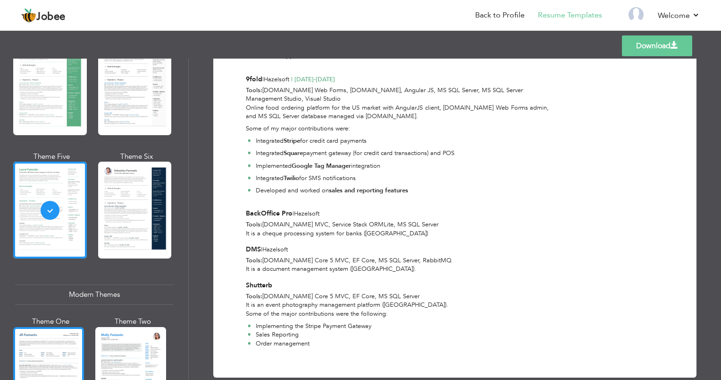
click at [62, 347] on div at bounding box center [48, 373] width 71 height 93
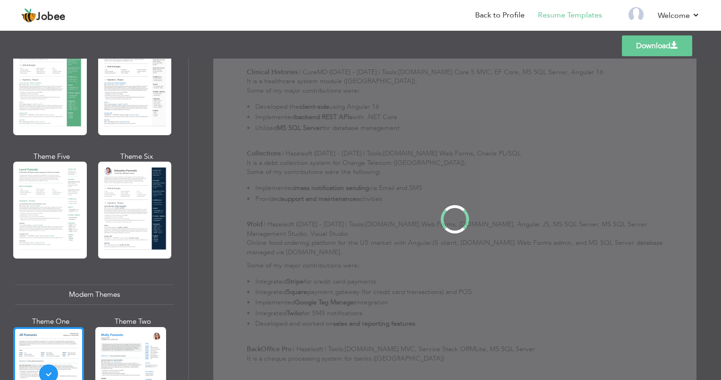
scroll to position [0, 0]
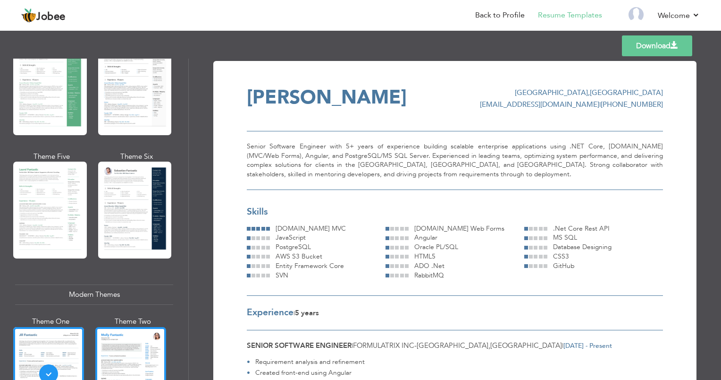
click at [127, 344] on div at bounding box center [130, 373] width 71 height 93
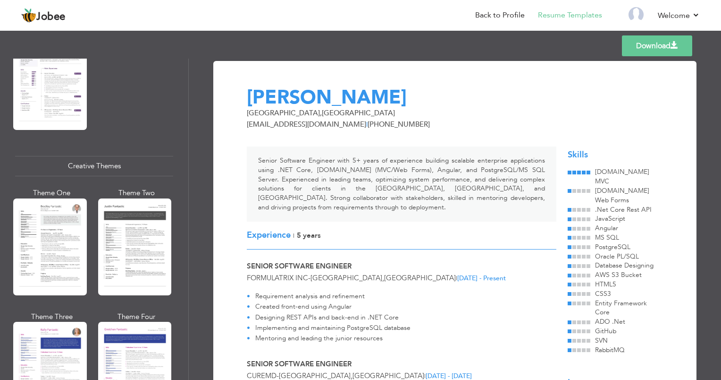
scroll to position [1039, 0]
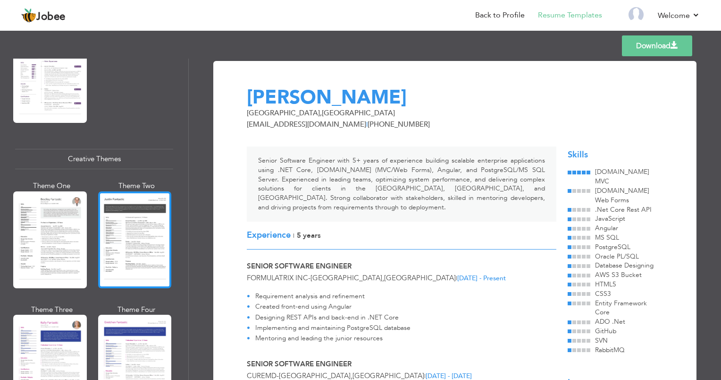
click at [127, 234] on div at bounding box center [135, 239] width 74 height 97
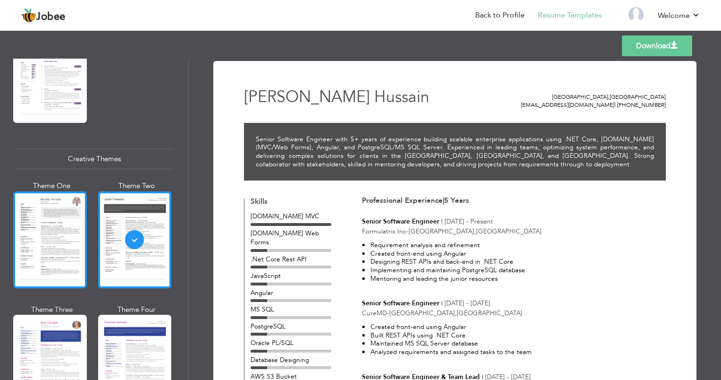
click at [62, 220] on div at bounding box center [50, 239] width 74 height 97
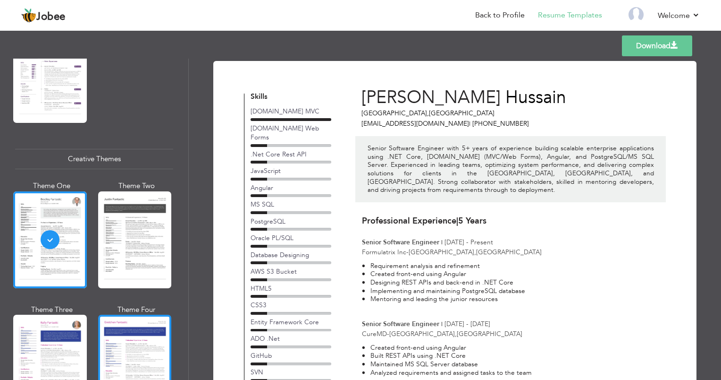
click at [140, 347] on div at bounding box center [135, 362] width 74 height 97
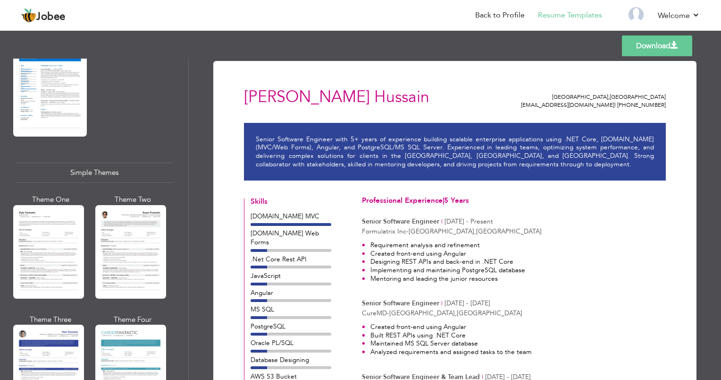
scroll to position [1573, 0]
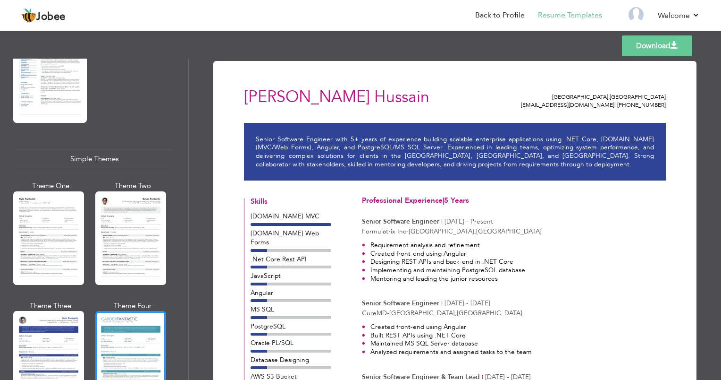
click at [135, 321] on div at bounding box center [130, 357] width 71 height 93
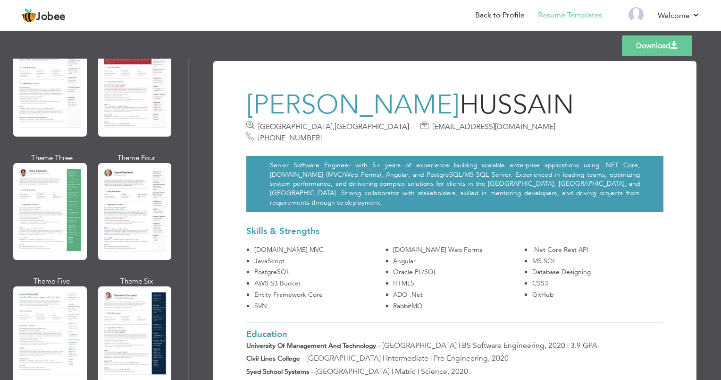
scroll to position [0, 0]
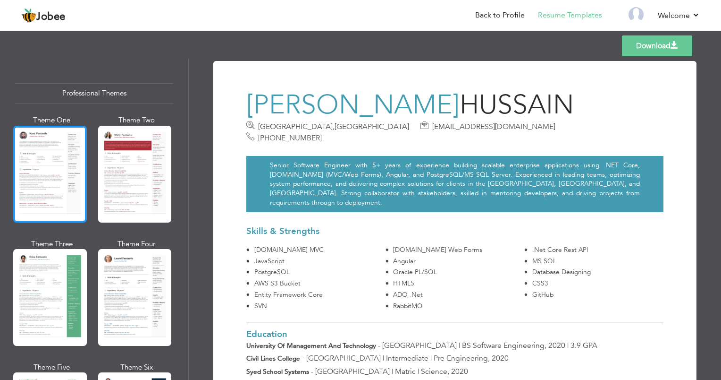
click at [45, 164] on div at bounding box center [50, 174] width 74 height 97
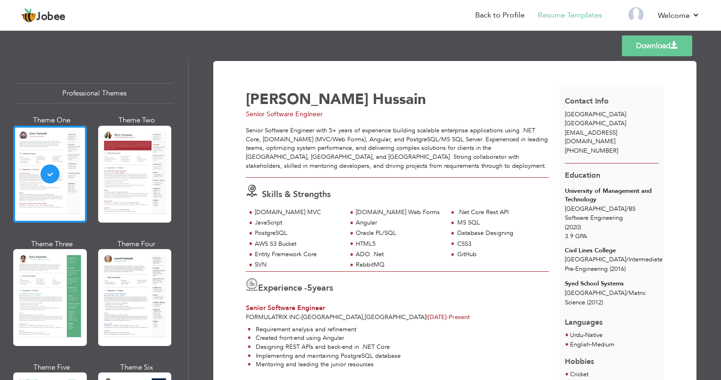
click at [94, 161] on div "Theme One Theme Two Theme Three Theme Four" at bounding box center [94, 300] width 158 height 370
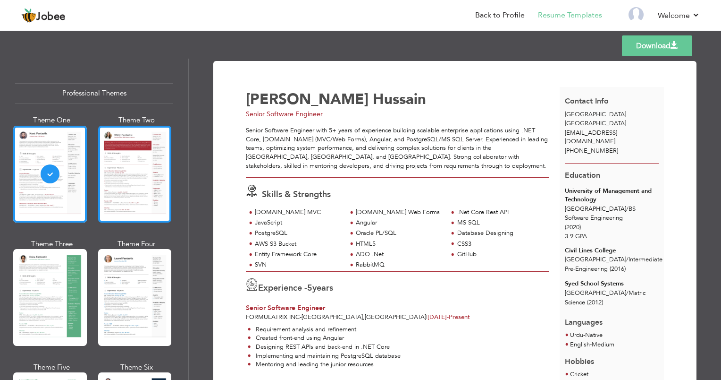
click at [115, 161] on div at bounding box center [135, 174] width 74 height 97
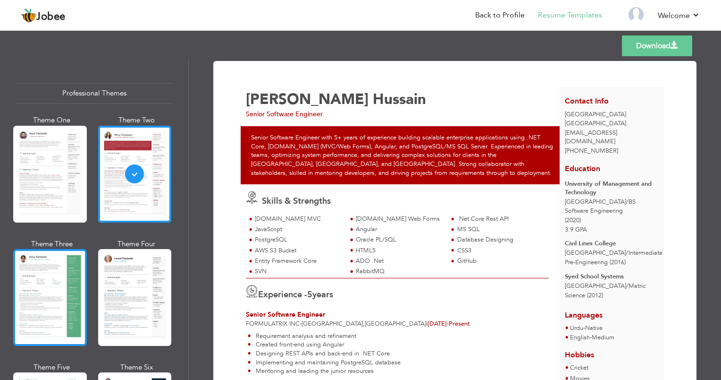
click at [57, 257] on div at bounding box center [50, 297] width 74 height 97
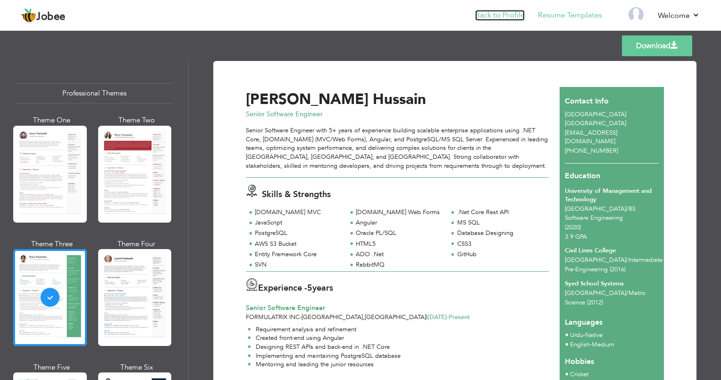
click at [508, 14] on link "Back to Profile" at bounding box center [500, 15] width 50 height 11
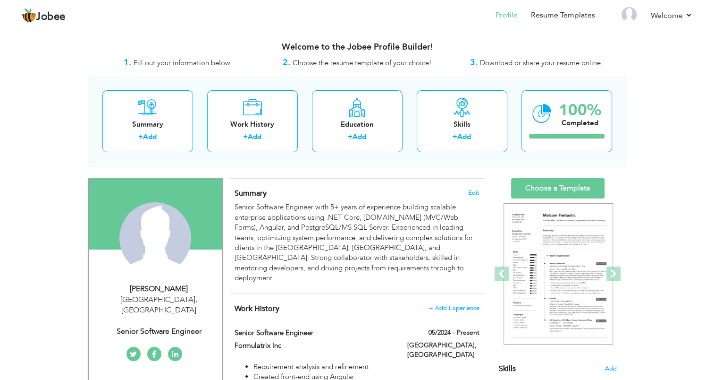
click at [150, 326] on div "Senior Software Engineer" at bounding box center [159, 331] width 127 height 11
type input "[PERSON_NAME]"
type input "Hussain"
type input "[PHONE_NUMBER]"
select select "number:166"
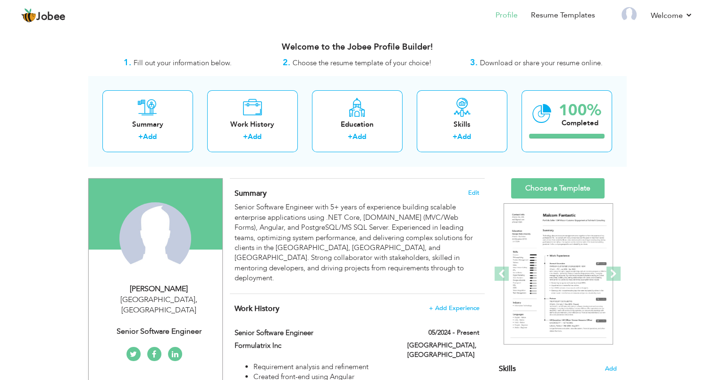
type input "[GEOGRAPHIC_DATA]"
select select "number:7"
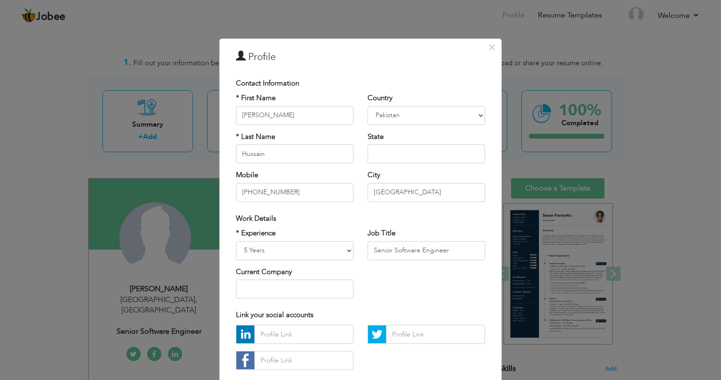
click at [467, 132] on div "State Are you sure?" at bounding box center [427, 147] width 118 height 31
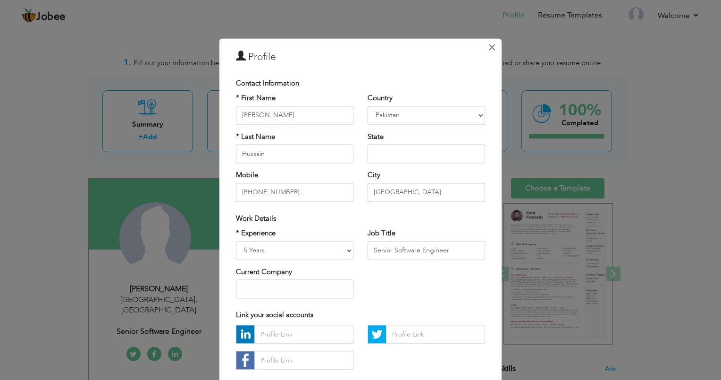
click at [491, 47] on span "×" at bounding box center [492, 47] width 8 height 17
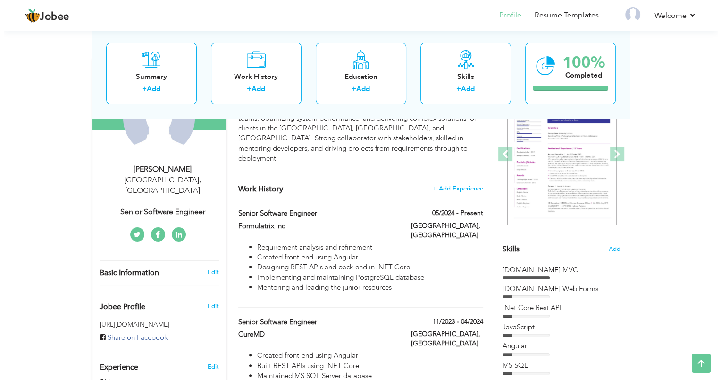
scroll to position [126, 0]
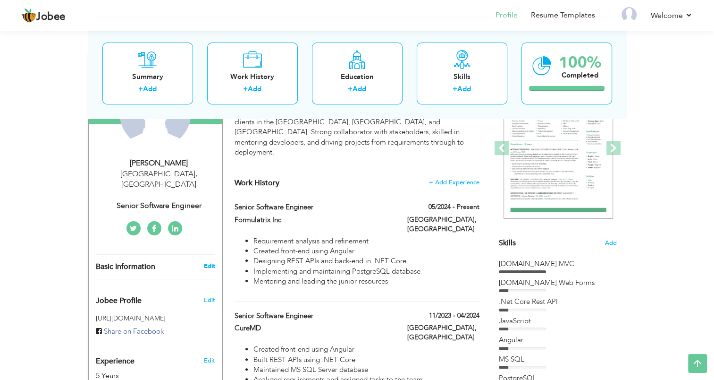
click at [209, 262] on link "Edit" at bounding box center [208, 266] width 11 height 8
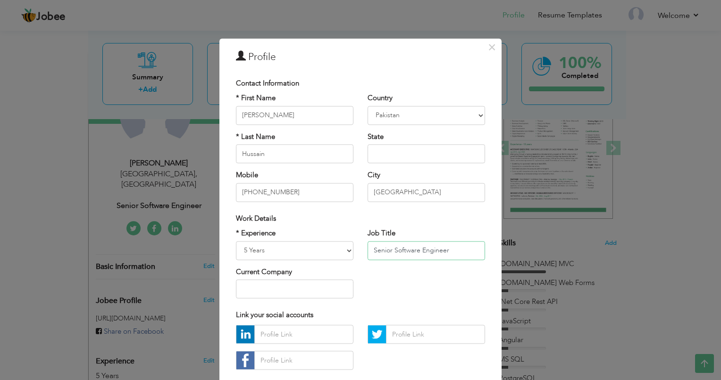
click at [374, 247] on input "Senior Software Engineer" at bounding box center [427, 250] width 118 height 19
type input "Software Engineer"
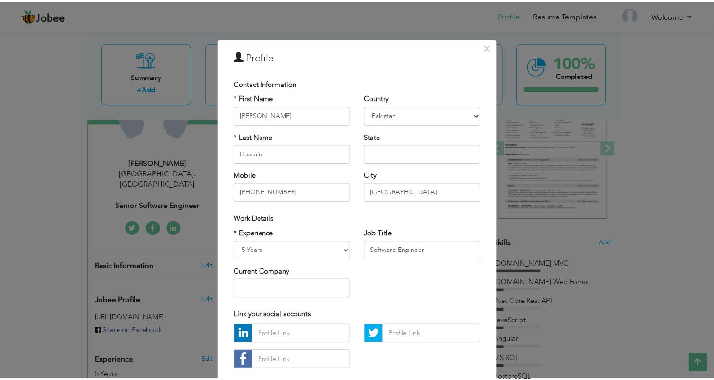
scroll to position [54, 0]
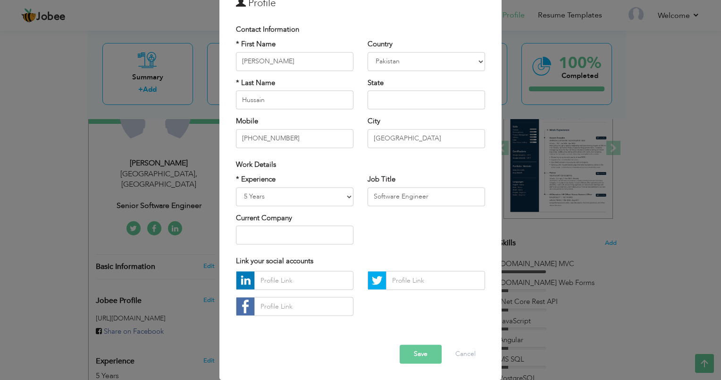
click at [422, 353] on button "Save" at bounding box center [421, 354] width 42 height 19
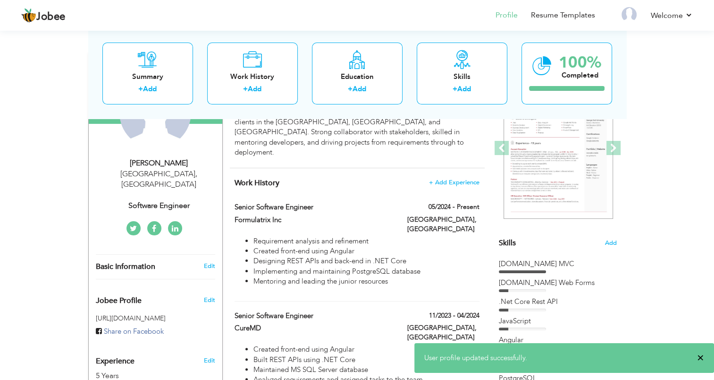
click at [698, 360] on span "×" at bounding box center [700, 357] width 7 height 9
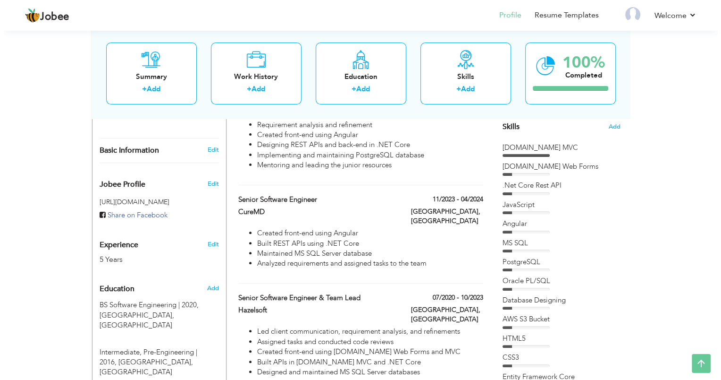
scroll to position [223, 0]
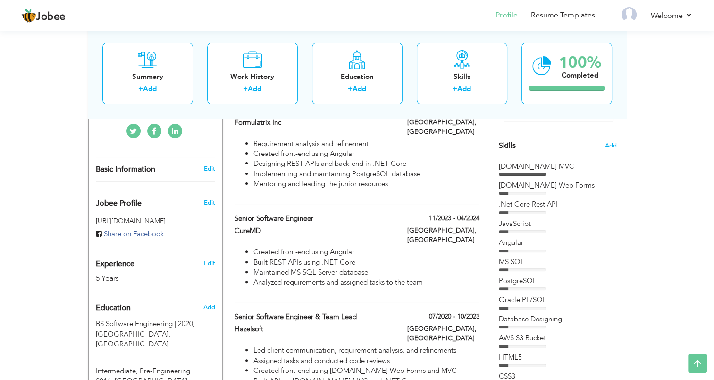
click at [410, 226] on div "[GEOGRAPHIC_DATA], [GEOGRAPHIC_DATA]" at bounding box center [443, 236] width 86 height 21
type input "Senior Software Engineer"
type input "CureMD"
type input "11/2023"
type input "04/2024"
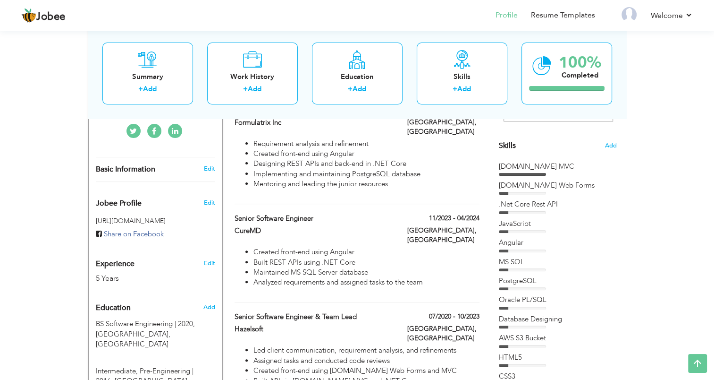
type input "[GEOGRAPHIC_DATA]"
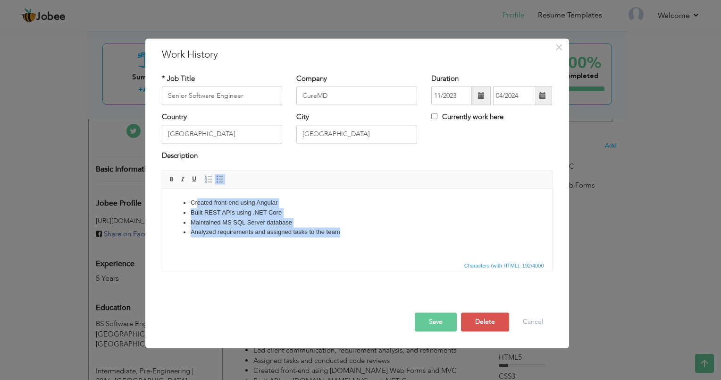
drag, startPoint x: 347, startPoint y: 232, endPoint x: 192, endPoint y: 199, distance: 158.2
click at [192, 199] on ul "Created front-end using Angular Built REST APIs using .NET Core Maintained MS S…" at bounding box center [356, 217] width 371 height 39
copy ul "Created front-end using Angular Built REST APIs using .NET Core Maintained MS S…"
click at [355, 235] on li "Analyzed requirements and assigned tasks to the team" at bounding box center [356, 232] width 333 height 10
drag, startPoint x: 355, startPoint y: 235, endPoint x: 193, endPoint y: 206, distance: 164.5
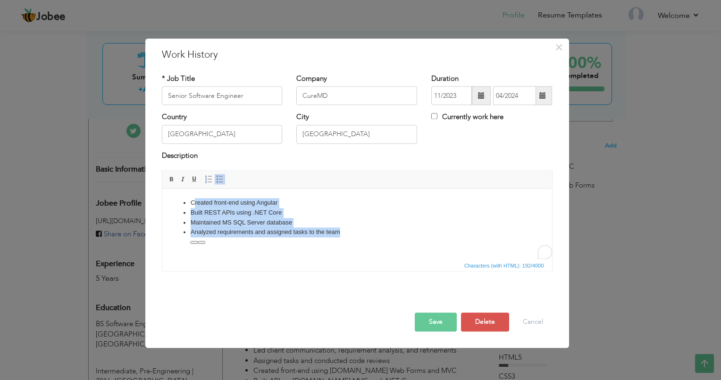
click at [193, 206] on ul "Created front-end using Angular Built REST APIs using .NET Core Maintained MS S…" at bounding box center [356, 217] width 371 height 39
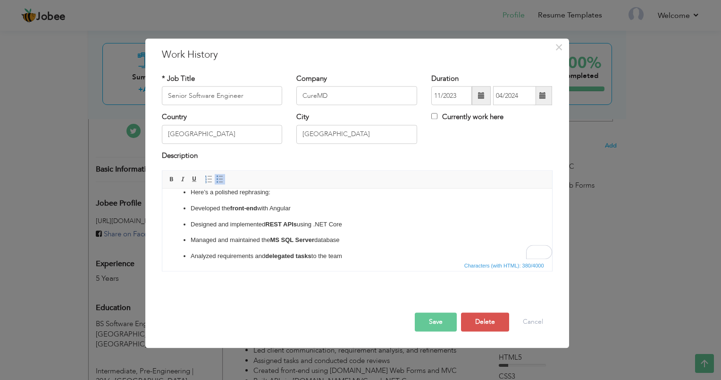
scroll to position [0, 0]
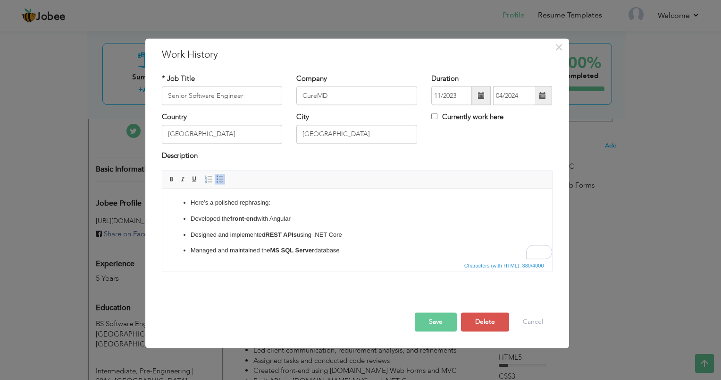
drag, startPoint x: 549, startPoint y: 216, endPoint x: 711, endPoint y: 372, distance: 224.3
click at [190, 216] on p "Developed the front-end with Angular" at bounding box center [356, 219] width 333 height 10
click at [426, 318] on button "Save" at bounding box center [436, 322] width 42 height 19
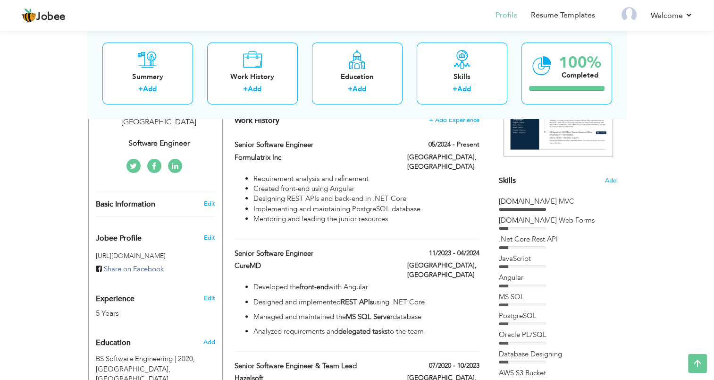
scroll to position [206, 0]
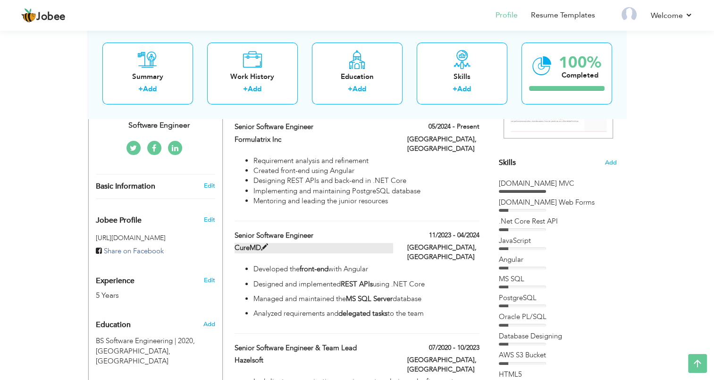
click at [264, 244] on span at bounding box center [264, 247] width 7 height 7
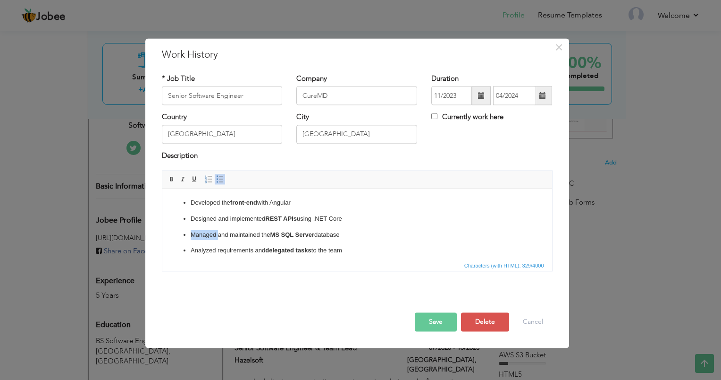
click at [264, 224] on ul "Developed the front-end with Angular Designed and implemented REST APIs using .…" at bounding box center [356, 227] width 371 height 58
drag, startPoint x: 347, startPoint y: 248, endPoint x: 183, endPoint y: 194, distance: 172.4
click at [183, 194] on html "Developed the front-end with Angular Designed and implemented REST APIs using .…" at bounding box center [357, 226] width 390 height 76
click at [220, 180] on span at bounding box center [220, 180] width 8 height 8
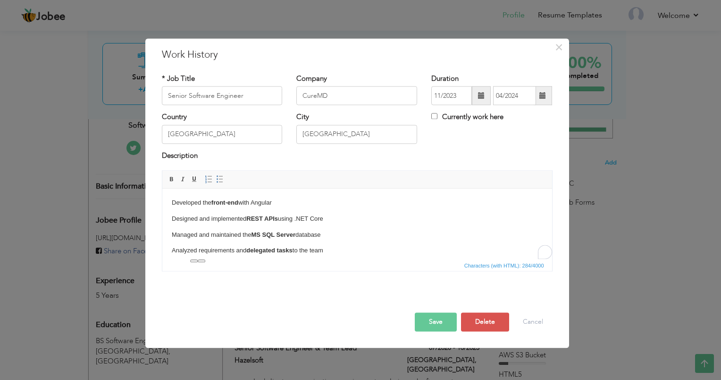
click at [289, 206] on p "Developed the front-end with Angular" at bounding box center [356, 203] width 371 height 10
drag, startPoint x: 332, startPoint y: 249, endPoint x: 173, endPoint y: 199, distance: 166.8
click at [173, 199] on body "Developed the front-end with Angular Designed and implemented REST APIs using .…" at bounding box center [356, 227] width 371 height 58
click at [220, 178] on span at bounding box center [220, 180] width 8 height 8
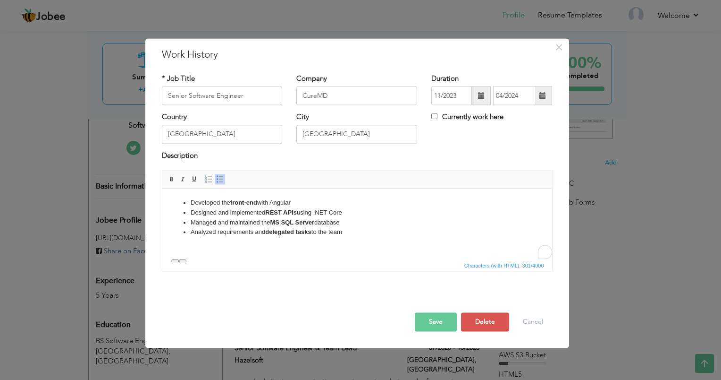
click at [344, 227] on li "Analyzed requirements and delegated tasks to the team" at bounding box center [356, 232] width 333 height 10
click at [429, 321] on button "Save" at bounding box center [436, 322] width 42 height 19
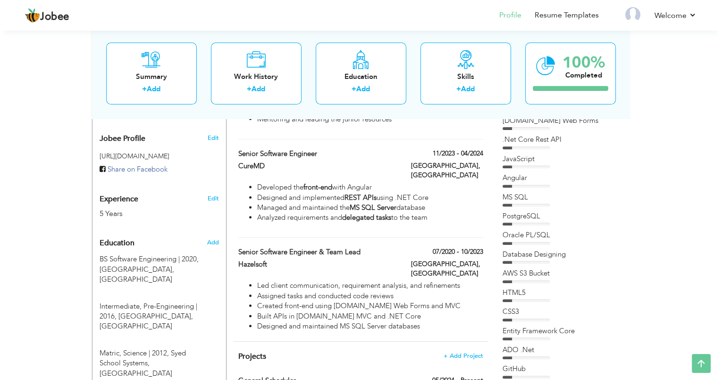
scroll to position [286, 0]
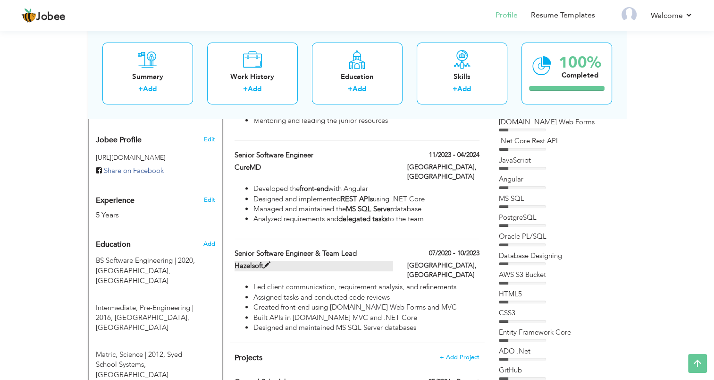
click at [266, 262] on span at bounding box center [266, 265] width 7 height 7
type input "Senior Software Engineer & Team Lead"
type input "Hazelsoft"
type input "07/2020"
type input "10/2023"
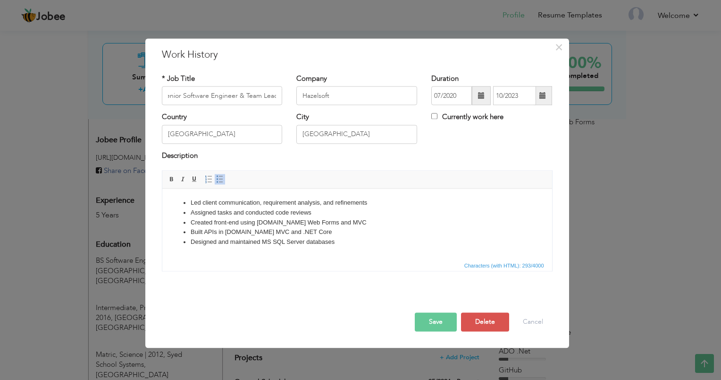
scroll to position [0, 0]
click at [257, 223] on li "Created front-end using ASP.NET Web Forms and MVC" at bounding box center [356, 223] width 333 height 10
click at [226, 232] on li "Built APIs in ASP.NET MVC and .NET Core" at bounding box center [356, 232] width 333 height 10
click at [226, 232] on strong "[DOMAIN_NAME] MVC" at bounding box center [256, 231] width 66 height 7
click at [304, 239] on li "Designed and maintained MS SQL Server databases" at bounding box center [356, 242] width 333 height 10
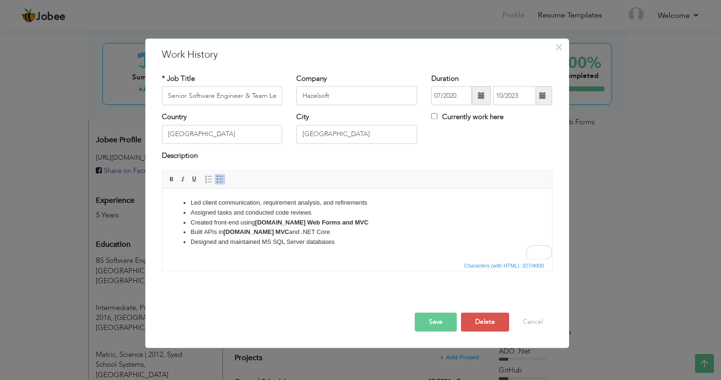
click at [307, 232] on li "Built APIs in ASP.NET MVC and .NET Core" at bounding box center [356, 232] width 333 height 10
click at [339, 240] on li "Designed and maintained MS SQL Server databases" at bounding box center [356, 242] width 333 height 10
click at [439, 325] on button "Save" at bounding box center [436, 322] width 42 height 19
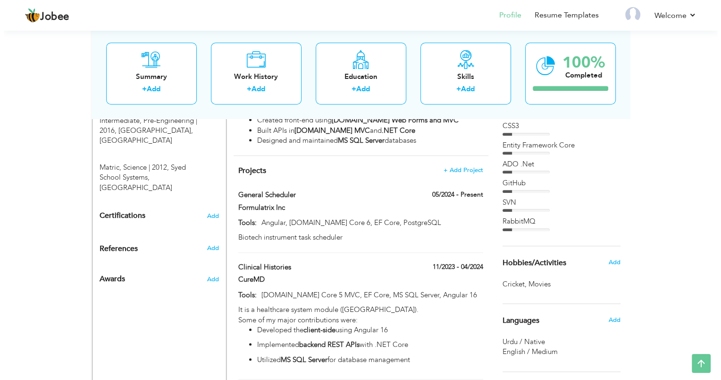
scroll to position [482, 0]
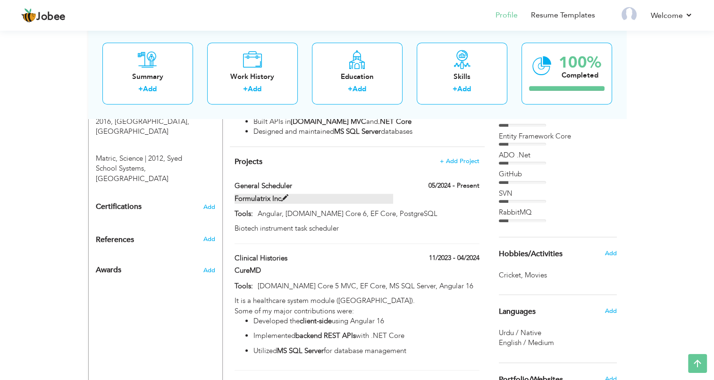
click at [280, 194] on label "Formulatrix Inc" at bounding box center [314, 199] width 159 height 10
type input "General Scheduler"
type input "Formulatrix Inc"
type input "05/2024"
type input "Angular, ASP.NET Core 6, EF Core, PostgreSQL"
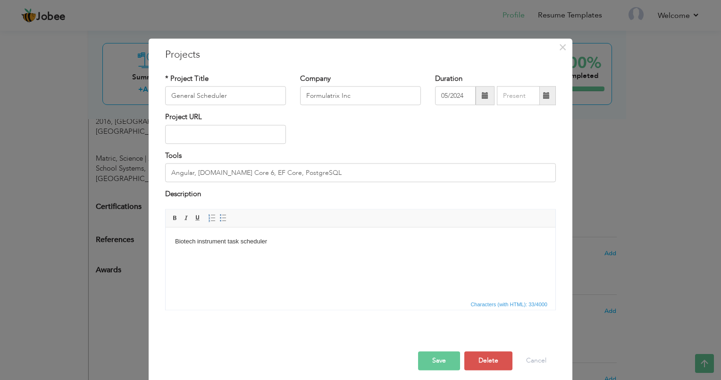
click at [280, 242] on body "Biotech instrument task scheduler" at bounding box center [360, 242] width 371 height 10
click at [266, 98] on input "General Scheduler" at bounding box center [225, 95] width 121 height 19
type input "General Scheduler (USA)"
click at [288, 236] on html "Biotech instrument task scheduler" at bounding box center [361, 241] width 390 height 29
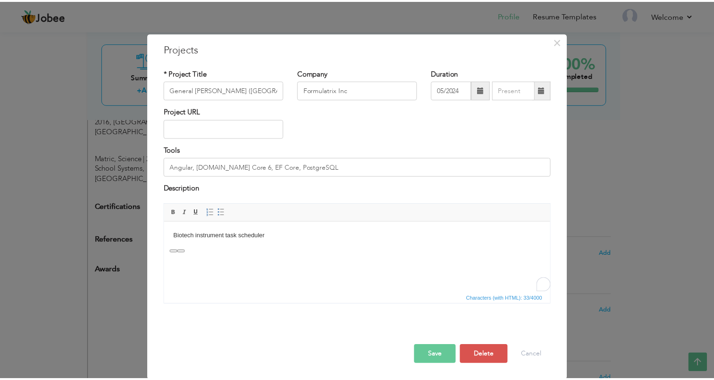
scroll to position [6, 0]
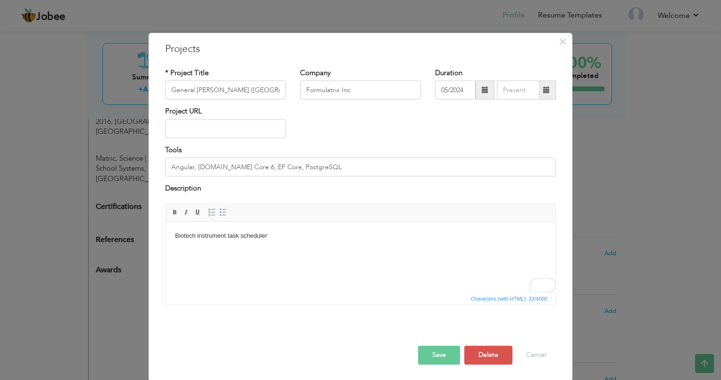
click at [182, 238] on body "Biotech instrument task scheduler" at bounding box center [360, 236] width 371 height 10
click at [174, 235] on html "Biotech instrument task scheduler" at bounding box center [361, 235] width 390 height 29
click at [217, 217] on span "Insert/Remove Numbered List Insert/Remove Bulleted List" at bounding box center [217, 211] width 23 height 11
click at [218, 215] on link "Insert/Remove Bulleted List" at bounding box center [223, 212] width 10 height 10
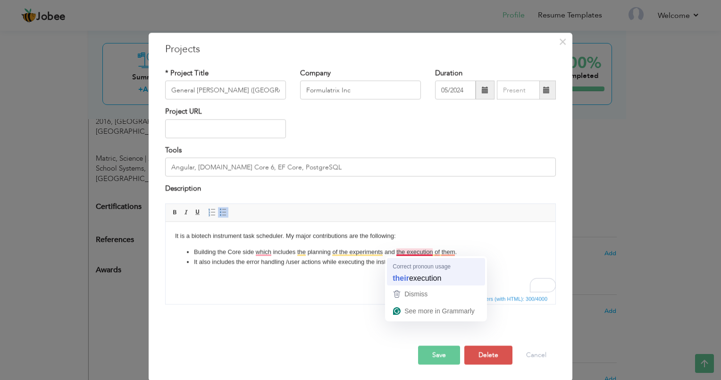
drag, startPoint x: 414, startPoint y: 286, endPoint x: 413, endPoint y: 278, distance: 7.8
click at [413, 278] on div "Correct pronoun usage their execution Dismiss See more in Grammarly" at bounding box center [436, 288] width 102 height 65
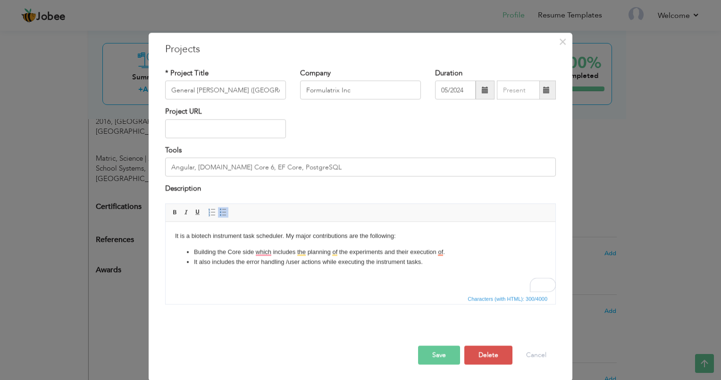
click at [440, 253] on li "Building the Core side which includes the planning of the experiments and their…" at bounding box center [360, 252] width 333 height 10
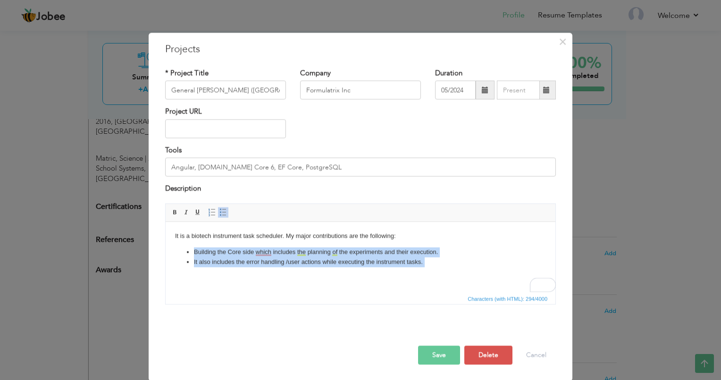
drag, startPoint x: 431, startPoint y: 259, endPoint x: 192, endPoint y: 245, distance: 239.2
click at [192, 245] on body "It is a biotech instrument task scheduler. My major contributions are the follo…" at bounding box center [360, 248] width 371 height 35
copy ul "Building the Core side which includes the planning of the experiments and their…"
click at [327, 276] on html "It is a biotech instrument task scheduler. My major contributions are the follo…" at bounding box center [361, 248] width 390 height 54
drag, startPoint x: 427, startPoint y: 260, endPoint x: 194, endPoint y: 253, distance: 232.8
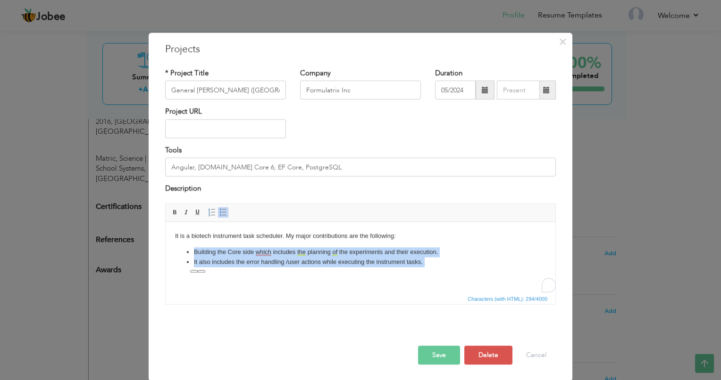
click at [194, 253] on ul "Building the Core side which includes the planning of the experiments and their…" at bounding box center [360, 257] width 371 height 20
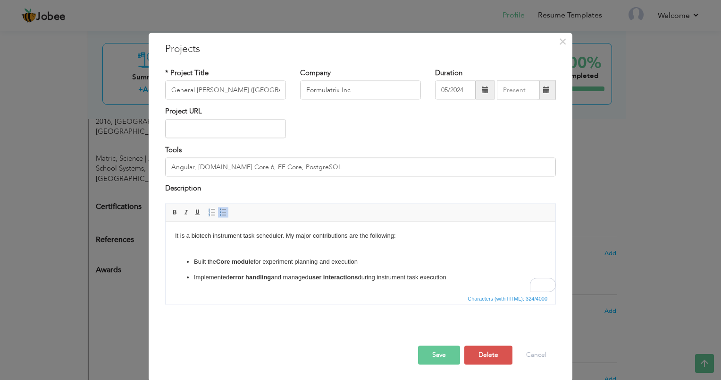
drag, startPoint x: 458, startPoint y: 279, endPoint x: 221, endPoint y: 247, distance: 239.2
click at [221, 247] on body "It is a biotech instrument task scheduler. My major contributions are the follo…" at bounding box center [360, 265] width 371 height 68
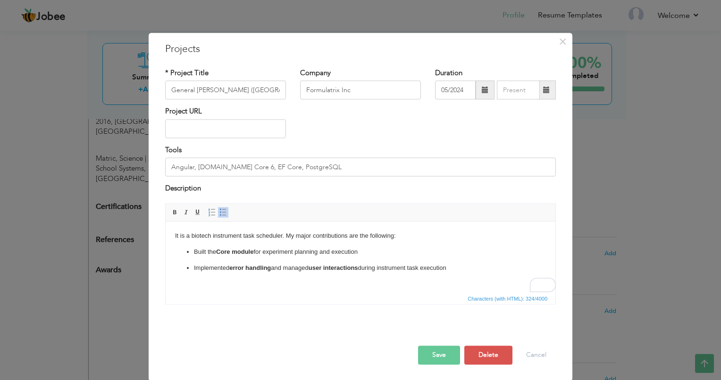
click at [220, 211] on span at bounding box center [224, 212] width 8 height 8
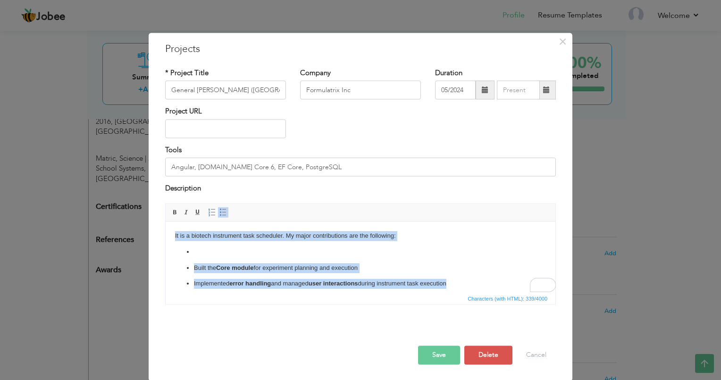
click at [220, 211] on span at bounding box center [224, 212] width 8 height 8
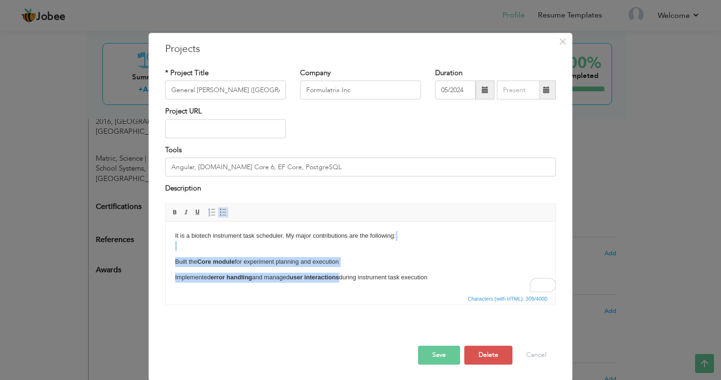
click at [220, 211] on span at bounding box center [224, 212] width 8 height 8
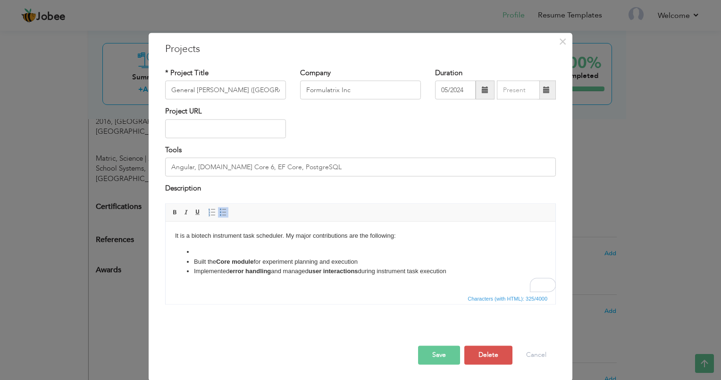
click at [199, 253] on li "To enrich screen reader interactions, please activate Accessibility in Grammarl…" at bounding box center [360, 252] width 333 height 10
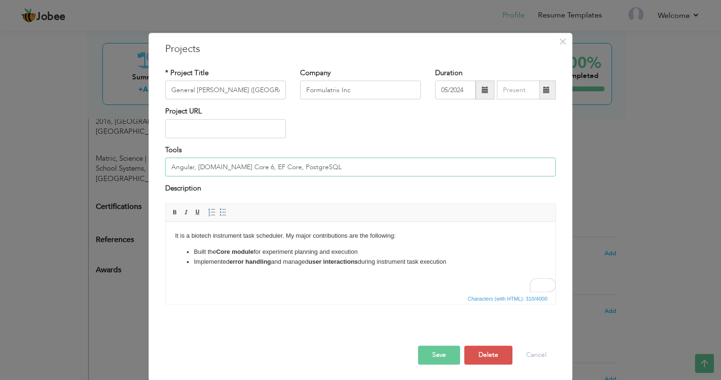
click at [178, 168] on input "Angular, ASP.NET Core 6, EF Core, PostgreSQL" at bounding box center [360, 167] width 391 height 19
click at [306, 165] on input "ASP.NET Core 6, EF Core, PostgreSQL, Angular, Rider" at bounding box center [360, 167] width 391 height 19
click at [383, 164] on input "ASP.NET Core 6, EF Core, PostgreSQL, Angular, JetBrains Rider IDE" at bounding box center [360, 167] width 391 height 19
type input "[DOMAIN_NAME] Core 6, EF Core, PostgreSQL, Angular, JetBrains Rider IDE, Visual…"
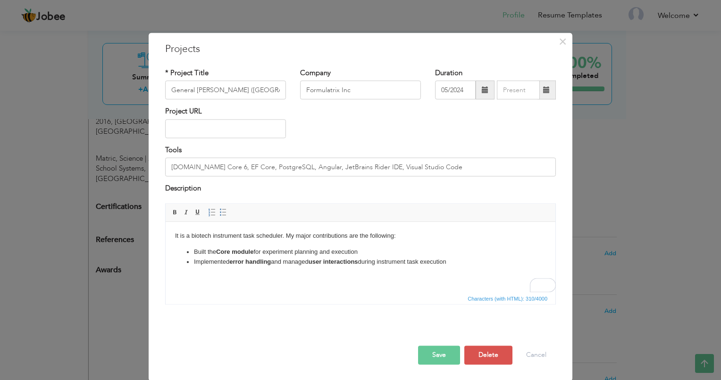
click at [436, 355] on button "Save" at bounding box center [439, 354] width 42 height 19
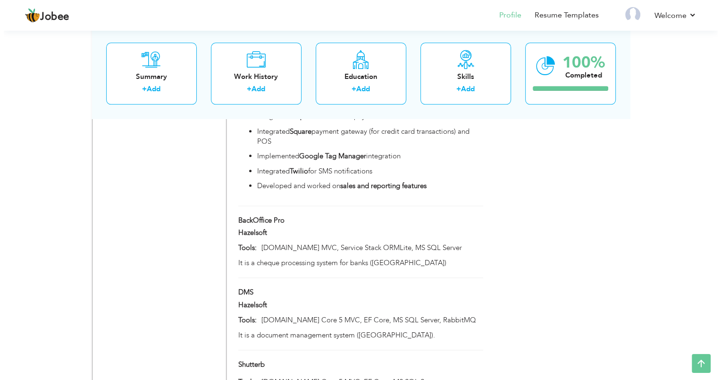
scroll to position [1032, 0]
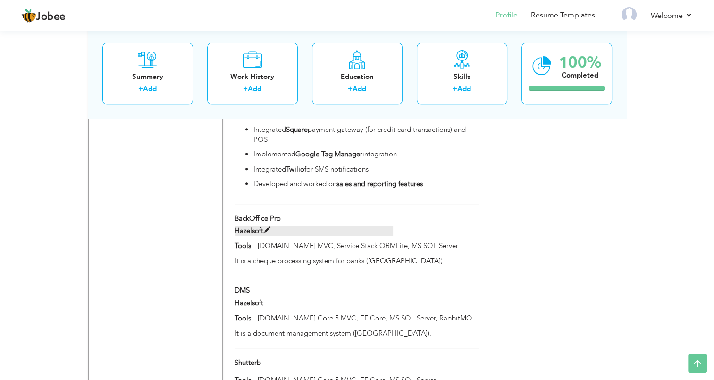
click at [266, 227] on span at bounding box center [266, 230] width 7 height 7
type input "BackOffice Pro"
type input "Hazelsoft"
type input "[DOMAIN_NAME] MVC, Service Stack ORMLite, MS SQL Server"
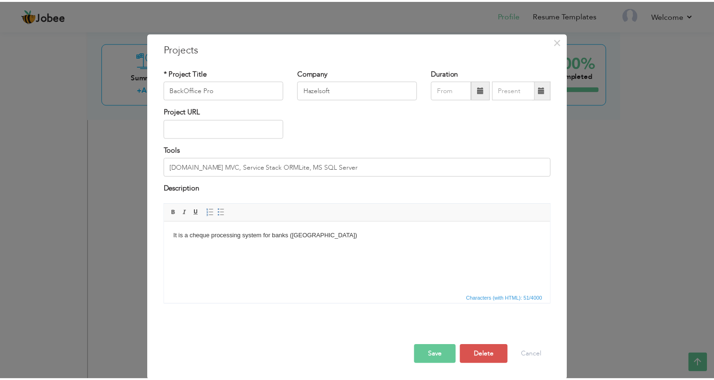
scroll to position [0, 0]
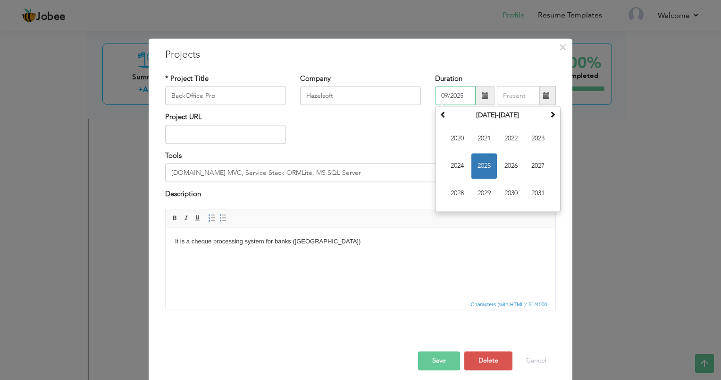
click at [442, 95] on input "09/2025" at bounding box center [455, 95] width 41 height 19
type input "01/2021"
type input "09/2025"
click at [506, 95] on input "09/2025" at bounding box center [518, 95] width 43 height 19
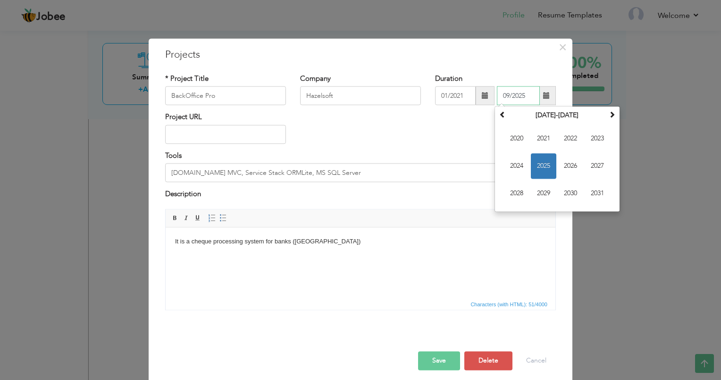
drag, startPoint x: 524, startPoint y: 93, endPoint x: 493, endPoint y: 94, distance: 31.2
click at [493, 94] on div "01/2021 09/2025 September 2025 Su Mo Tu We Th Fr Sa 31 1 2 3 4 5 6 7 8 9 10 11 …" at bounding box center [495, 95] width 121 height 19
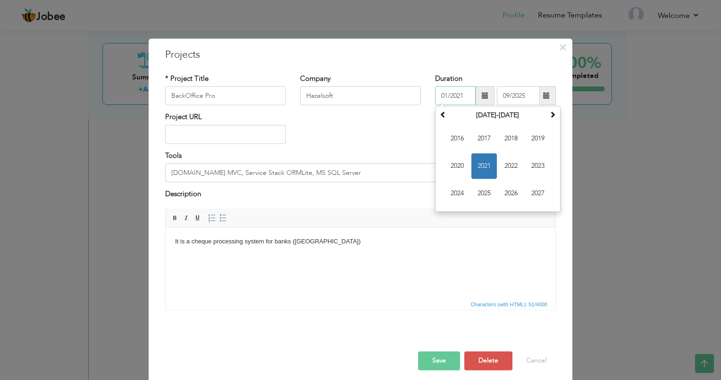
click at [442, 93] on input "01/2021" at bounding box center [455, 95] width 41 height 19
type input "11/2021"
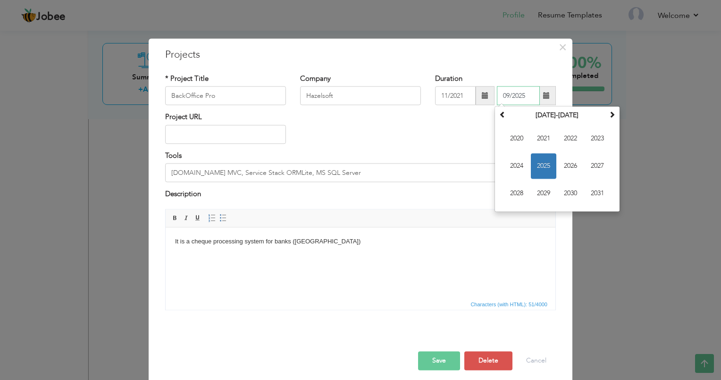
click at [499, 93] on input "09/2025" at bounding box center [518, 95] width 43 height 19
click at [517, 93] on input "09/2025" at bounding box center [518, 95] width 43 height 19
click at [502, 94] on input "08/2025" at bounding box center [518, 95] width 43 height 19
click at [505, 93] on input "08/2025" at bounding box center [518, 95] width 43 height 19
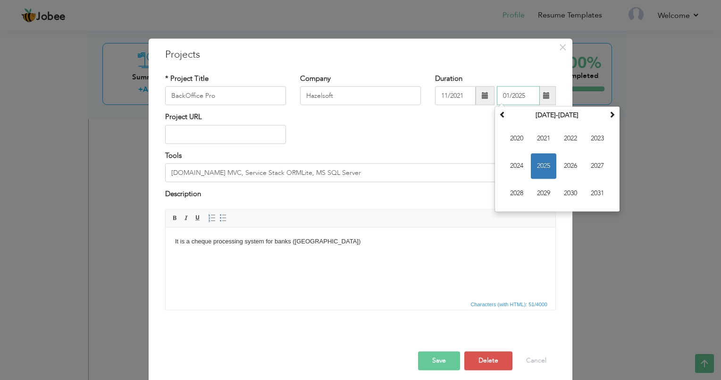
type input "01/2025"
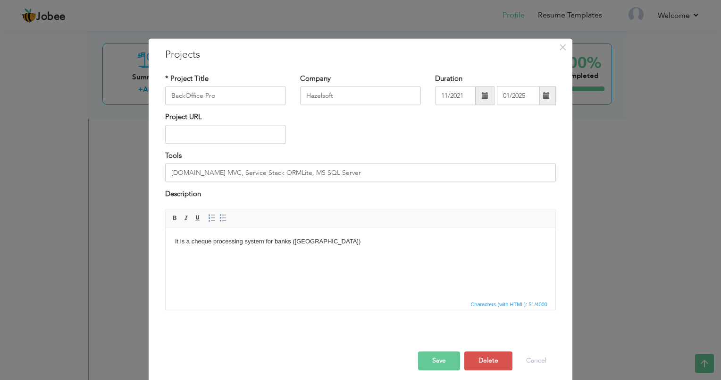
click at [427, 356] on button "Save" at bounding box center [439, 360] width 42 height 19
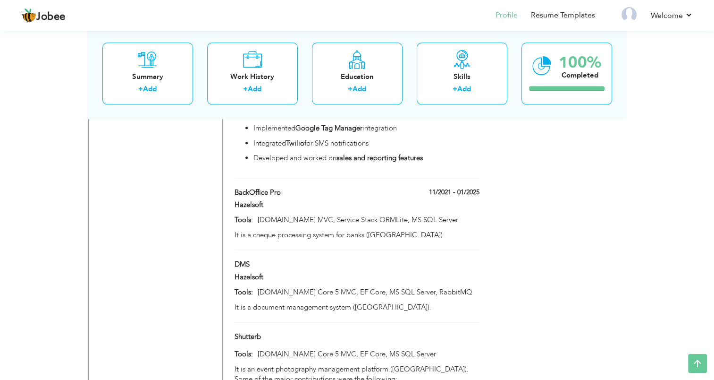
scroll to position [1074, 0]
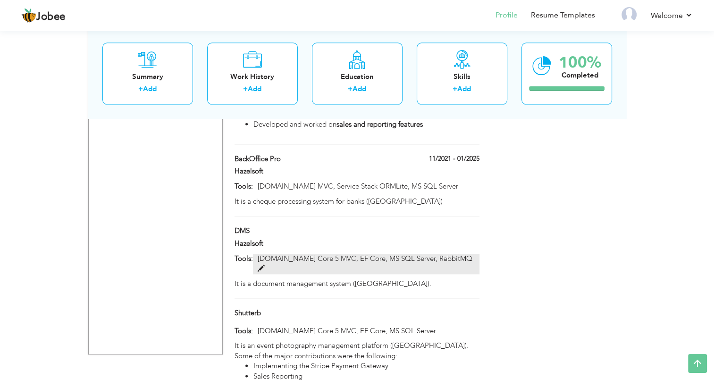
click at [265, 265] on span at bounding box center [261, 268] width 7 height 7
type input "DMS"
type input "[DOMAIN_NAME] Core 5 MVC, EF Core, MS SQL Server, RabbitMQ"
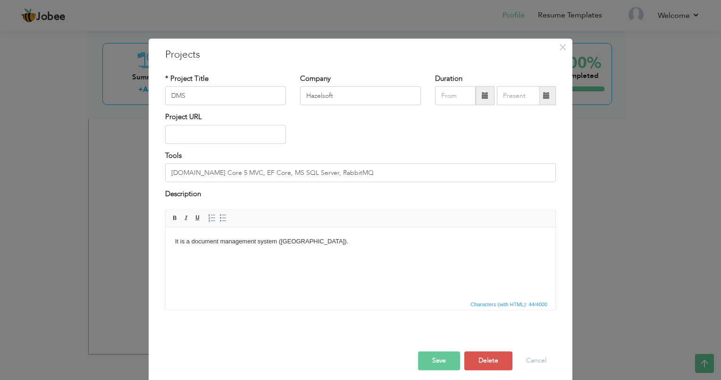
click at [349, 242] on body "It is a document management system (Greece)." at bounding box center [360, 242] width 371 height 10
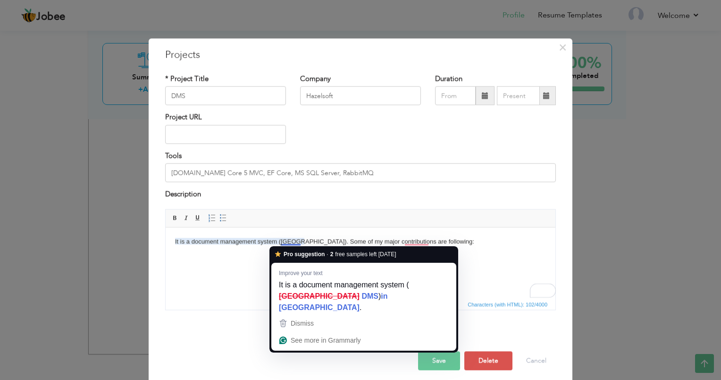
click at [288, 243] on body "It is a document management system (Greece). Some of my major contributions are…" at bounding box center [360, 247] width 371 height 20
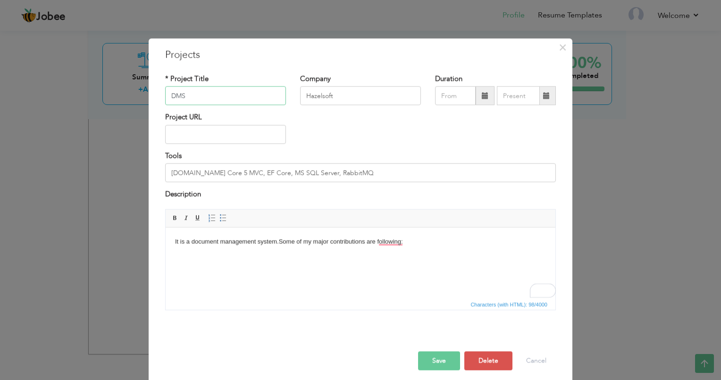
click at [247, 93] on input "DMS" at bounding box center [225, 95] width 121 height 19
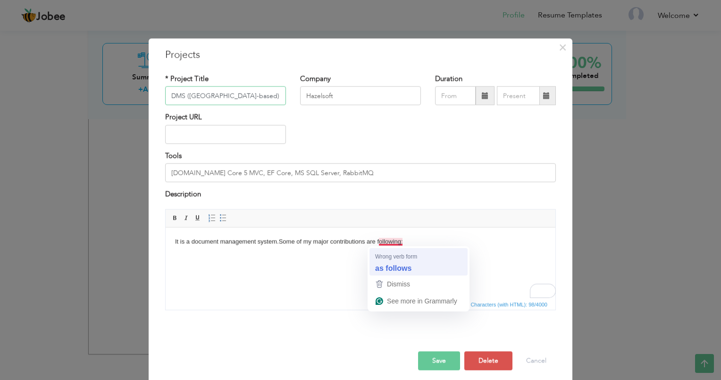
type input "DMS ([GEOGRAPHIC_DATA]-based)"
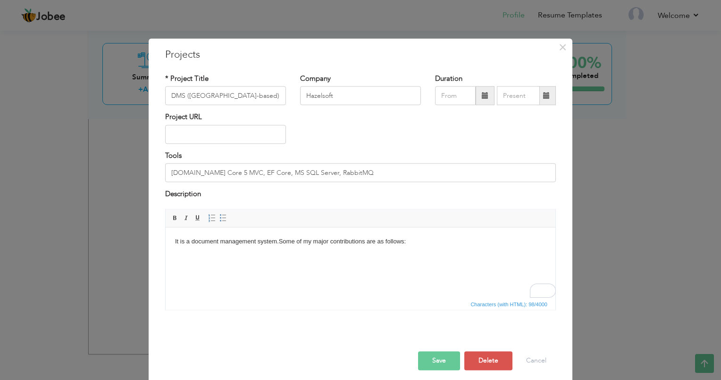
click at [418, 245] on body "It is a document management system. Some of my major contributions are as follo…" at bounding box center [360, 247] width 371 height 20
click at [218, 213] on link "Insert/Remove Bulleted List" at bounding box center [223, 217] width 10 height 10
click at [281, 270] on li "Creating the backend and" at bounding box center [360, 267] width 333 height 10
click at [324, 268] on li "Creating the backend using the .Net Core" at bounding box center [360, 267] width 333 height 10
click at [317, 266] on li "Creating the backend using the .NET Core" at bounding box center [360, 267] width 333 height 10
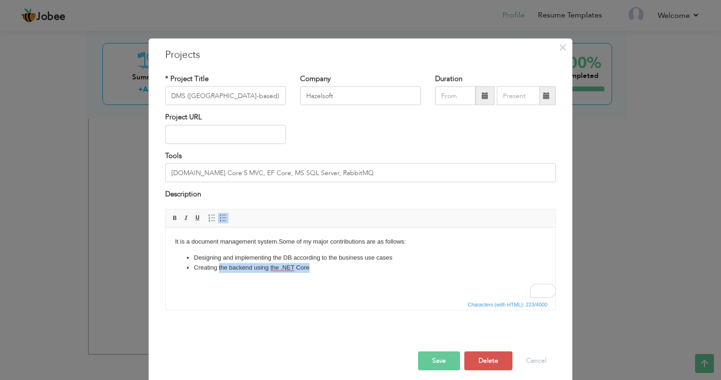
drag, startPoint x: 317, startPoint y: 266, endPoint x: 219, endPoint y: 267, distance: 98.2
click at [219, 267] on li "Creating the backend using the .NET Core" at bounding box center [360, 267] width 333 height 10
click at [248, 176] on input "[DOMAIN_NAME] Core 5 MVC, EF Core, MS SQL Server, RabbitMQ" at bounding box center [360, 172] width 391 height 19
type input "[DOMAIN_NAME] Core 5 MVC, EF Core, MS SQL Server, RabbitMQ"
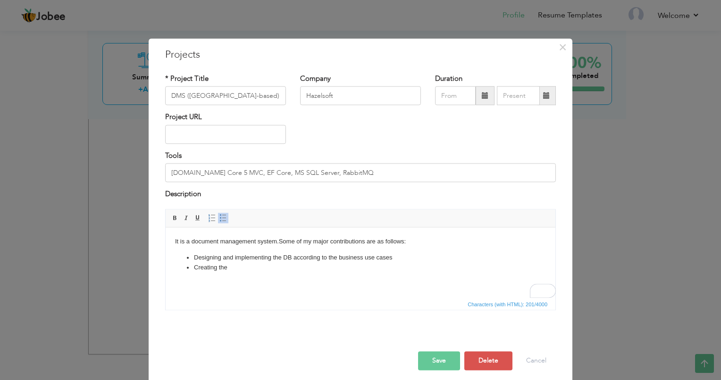
click at [242, 268] on li "Creating the" at bounding box center [360, 267] width 333 height 10
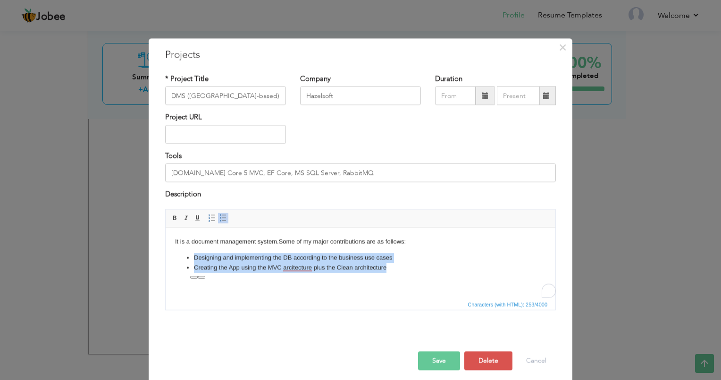
copy ul "Designing and implementing the DB according to the business use cases Creating …"
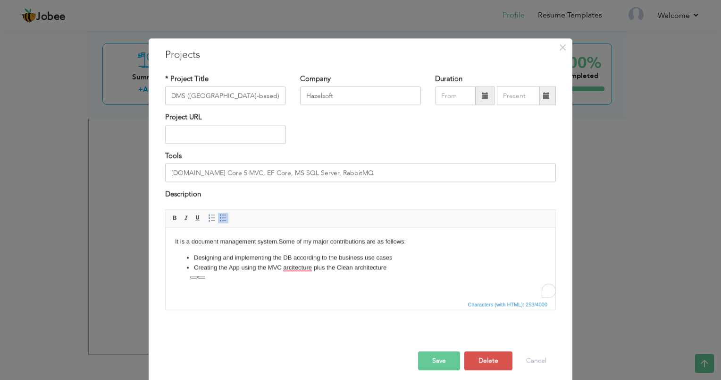
click at [342, 286] on body "It is a document management system. Some of my major contributions are as follo…" at bounding box center [360, 262] width 371 height 51
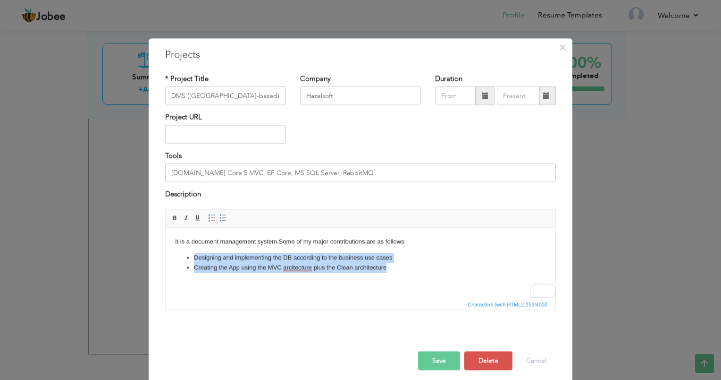
drag, startPoint x: 387, startPoint y: 268, endPoint x: 193, endPoint y: 259, distance: 194.7
click at [193, 259] on ul "Designing and implementing the DB according to the business use cases Creating …" at bounding box center [360, 263] width 371 height 20
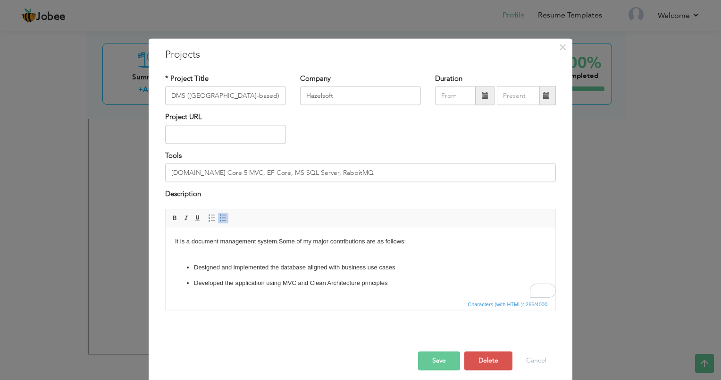
click at [293, 252] on body "It is a document management system. Some of my major contributions are as follo…" at bounding box center [360, 271] width 371 height 68
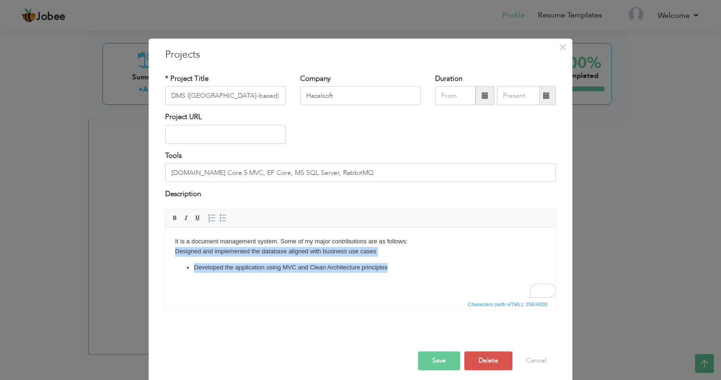
drag, startPoint x: 390, startPoint y: 268, endPoint x: 170, endPoint y: 253, distance: 221.0
click at [170, 253] on html "It is a document management system. Some of my major contributions are as follo…" at bounding box center [361, 262] width 390 height 70
click at [220, 215] on span at bounding box center [224, 218] width 8 height 8
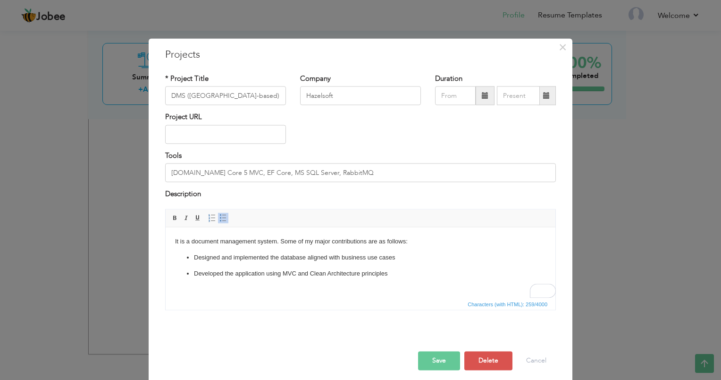
click at [220, 215] on span at bounding box center [224, 218] width 8 height 8
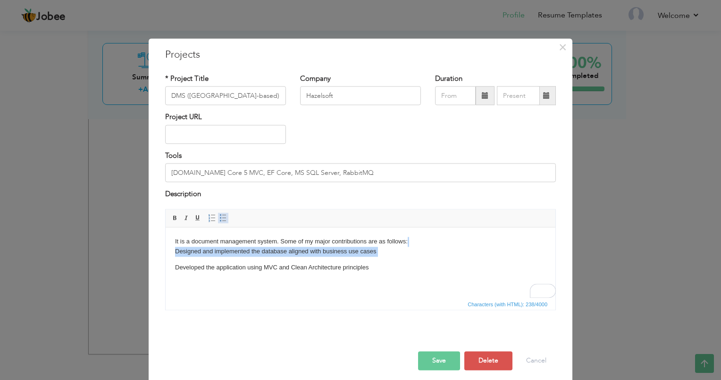
click at [220, 215] on span at bounding box center [224, 218] width 8 height 8
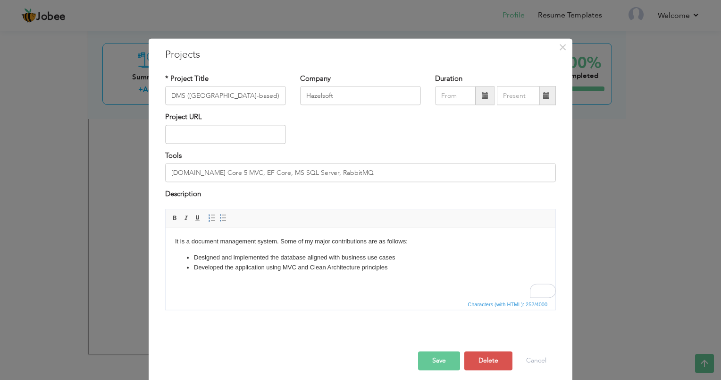
click at [225, 291] on html "It is a document management system. Some of my major contributions are as follo…" at bounding box center [361, 262] width 390 height 70
click at [423, 354] on button "Save" at bounding box center [439, 360] width 42 height 19
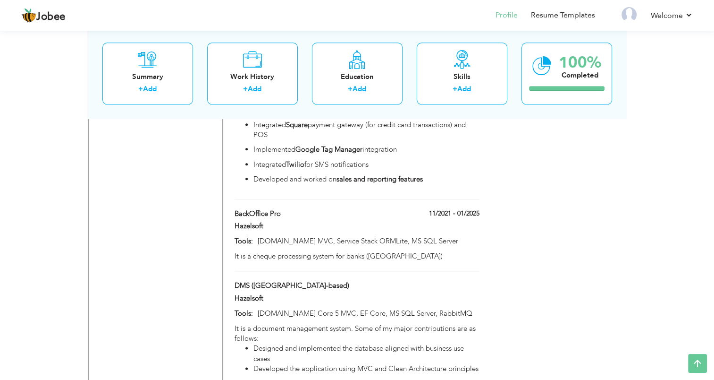
scroll to position [997, 0]
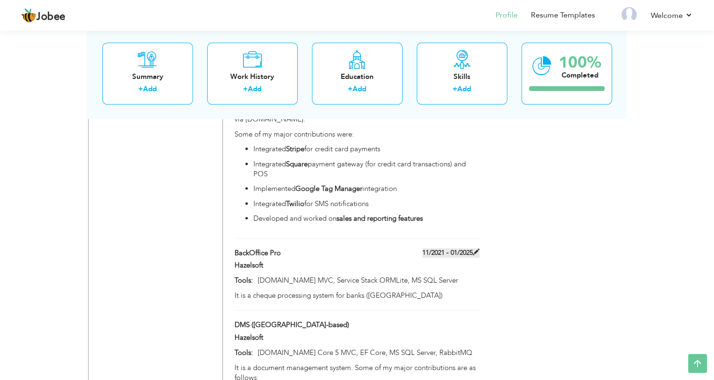
click at [475, 248] on span at bounding box center [476, 251] width 7 height 7
type input "BackOffice Pro"
type input "11/2021"
type input "01/2025"
type input "[DOMAIN_NAME] MVC, Service Stack ORMLite, MS SQL Server"
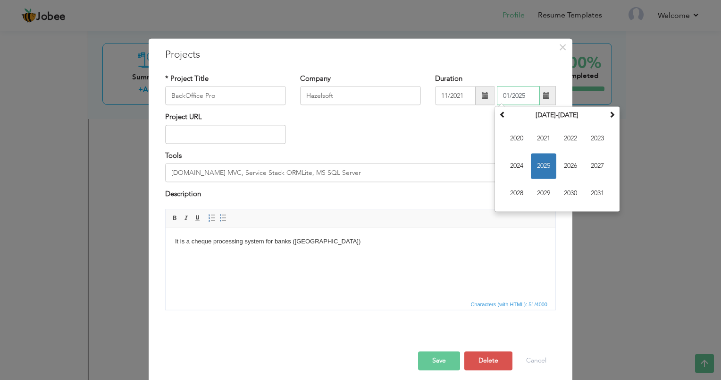
click at [525, 94] on input "01/2025" at bounding box center [518, 95] width 43 height 19
type input "01/2022"
click at [508, 67] on div "* Project Title BackOffice Pro Company Hazelsoft Duration 11/2021 01/2022 Janua…" at bounding box center [360, 195] width 405 height 257
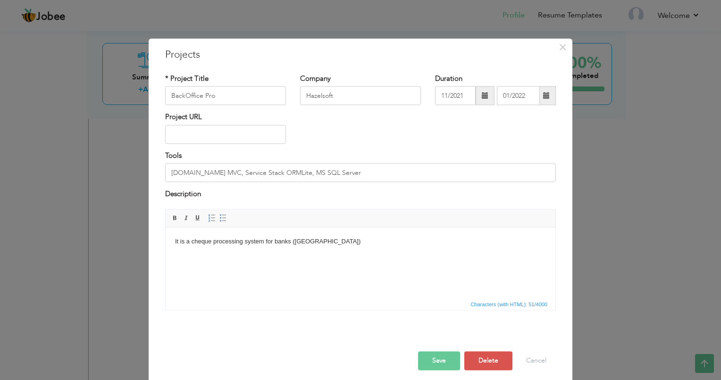
click at [447, 363] on button "Save" at bounding box center [439, 360] width 42 height 19
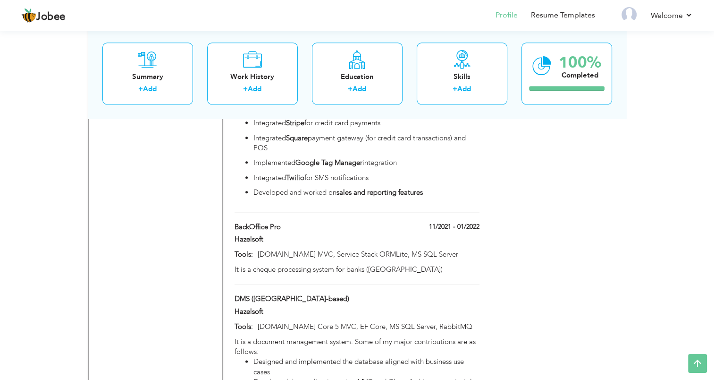
scroll to position [1022, 0]
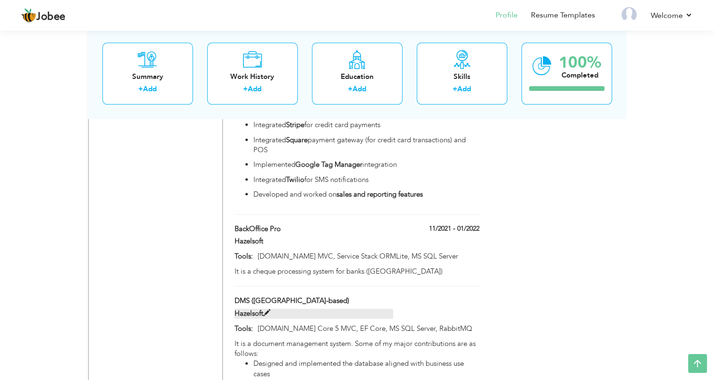
click at [267, 309] on span at bounding box center [266, 312] width 7 height 7
type input "DMS ([GEOGRAPHIC_DATA]-based)"
type input "[DOMAIN_NAME] Core 5 MVC, EF Core, MS SQL Server, RabbitMQ"
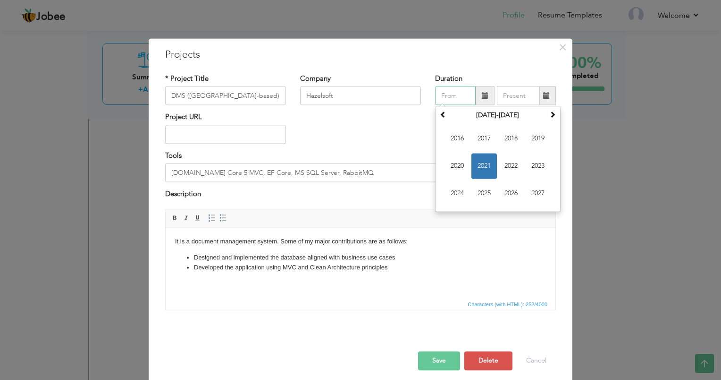
click at [444, 102] on input "text" at bounding box center [455, 95] width 41 height 19
type input "02/2022"
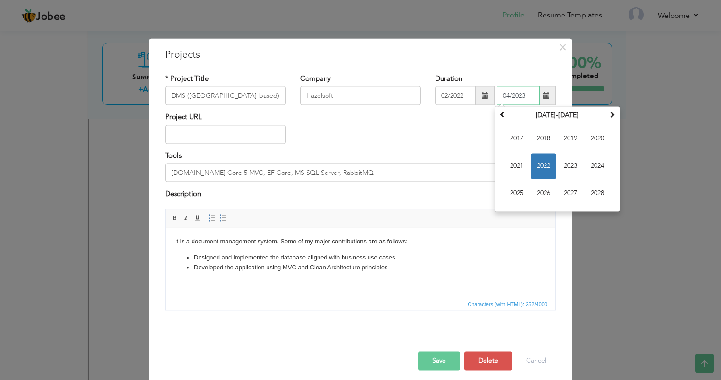
type input "04/2023"
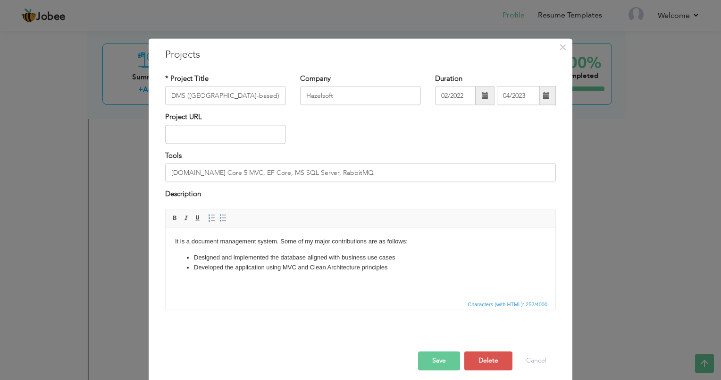
click at [431, 360] on button "Save" at bounding box center [439, 360] width 42 height 19
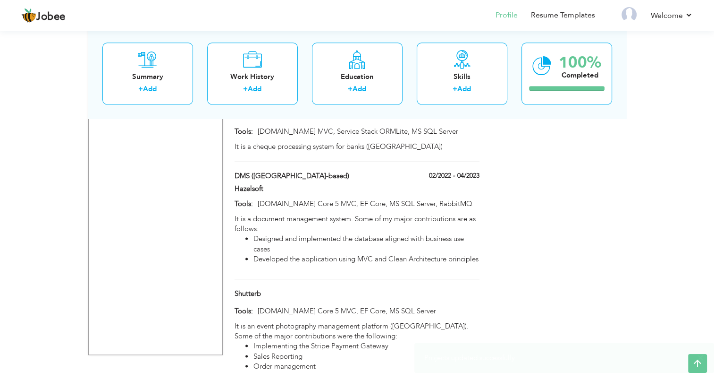
scroll to position [1146, 0]
click at [265, 289] on span at bounding box center [264, 292] width 7 height 7
type input "Shutterb"
type input "[DOMAIN_NAME] Core 5 MVC, EF Core, MS SQL Server"
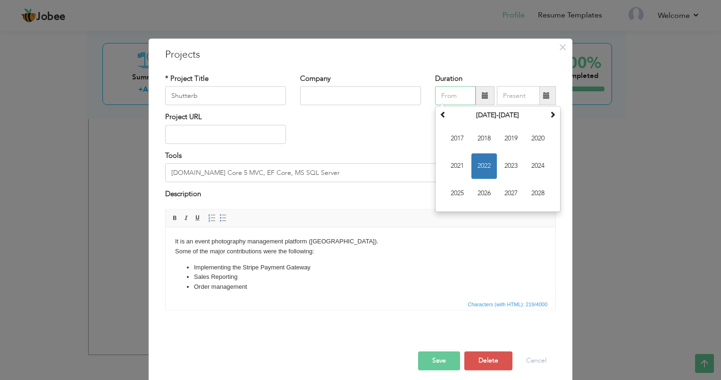
click at [445, 101] on input "text" at bounding box center [455, 95] width 41 height 19
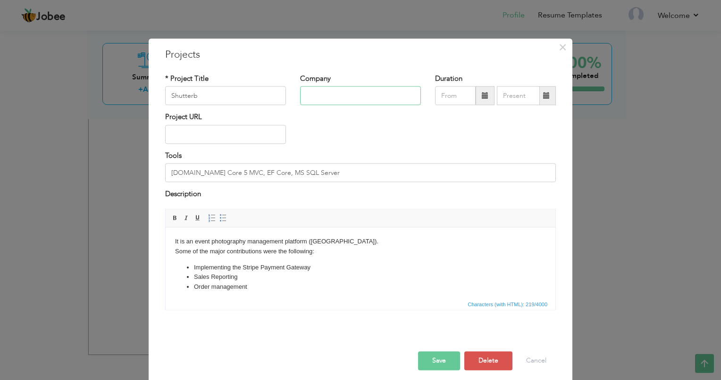
click at [370, 101] on input "text" at bounding box center [360, 95] width 121 height 19
type input "Hazelsoft"
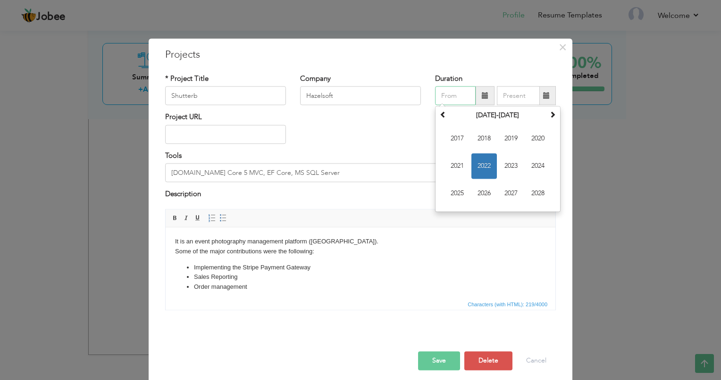
click at [438, 100] on input "text" at bounding box center [455, 95] width 41 height 19
type input "05/2023"
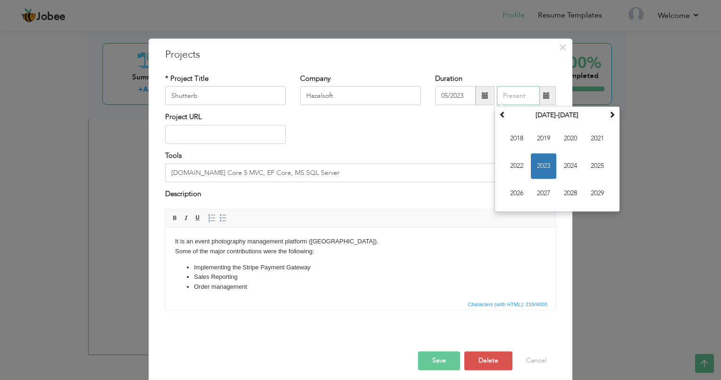
click at [497, 99] on input "text" at bounding box center [518, 95] width 43 height 19
type input "10/2023"
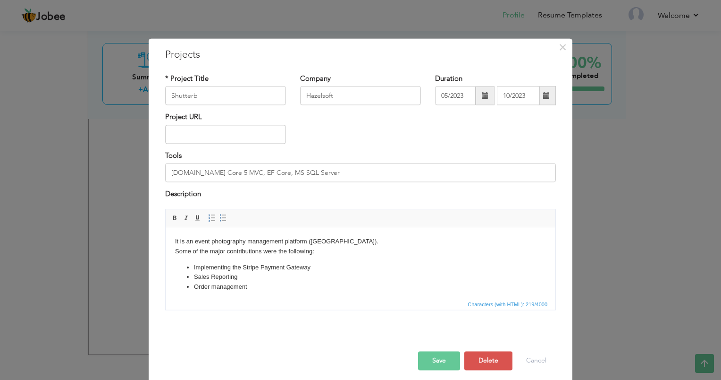
click at [436, 359] on button "Save" at bounding box center [439, 360] width 42 height 19
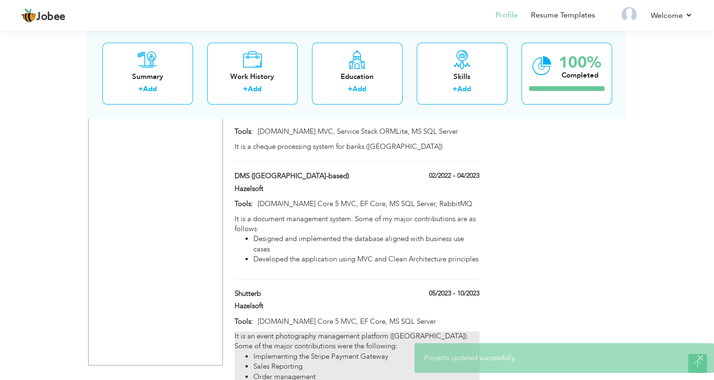
click at [362, 331] on div "It is an event photography management platform (Canada). Some of the major cont…" at bounding box center [357, 356] width 245 height 51
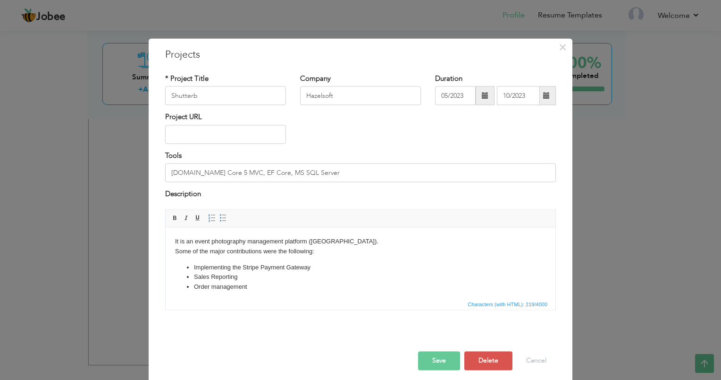
click at [341, 244] on body "It is an event photography management platform (Canada). Some of the major cont…" at bounding box center [360, 264] width 371 height 55
click at [229, 93] on input "Shutterb" at bounding box center [225, 95] width 121 height 19
click at [432, 361] on button "Save" at bounding box center [439, 360] width 42 height 19
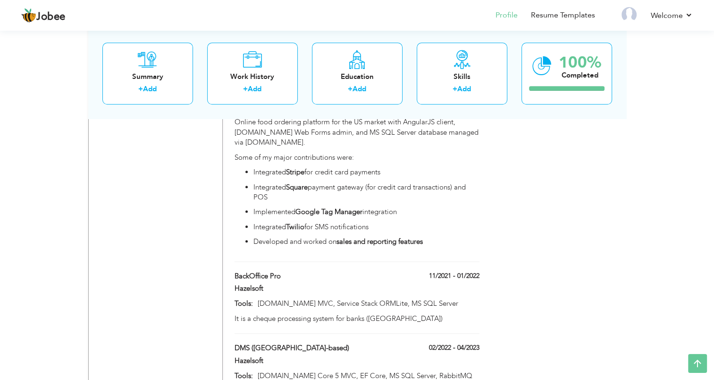
scroll to position [963, 0]
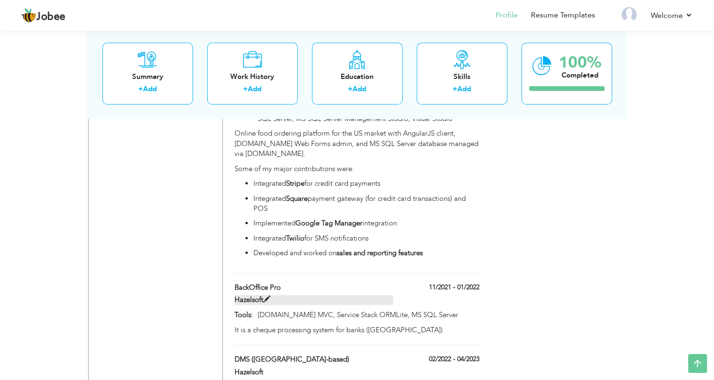
click at [270, 296] on span at bounding box center [266, 299] width 7 height 7
type input "BackOffice Pro"
type input "11/2021"
type input "01/2022"
type input "[DOMAIN_NAME] MVC, Service Stack ORMLite, MS SQL Server"
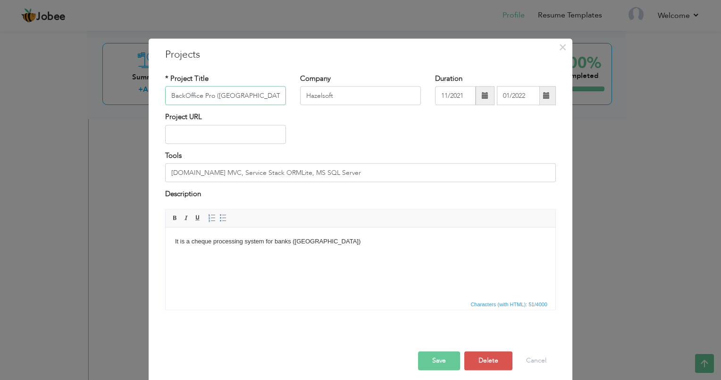
type input "BackOffice Pro ([GEOGRAPHIC_DATA]-based)"
click at [332, 125] on div "Project URL" at bounding box center [360, 131] width 405 height 38
click at [432, 355] on button "Save" at bounding box center [439, 360] width 42 height 19
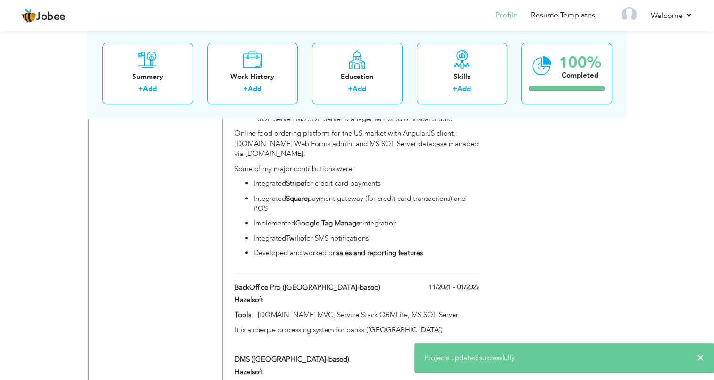
drag, startPoint x: 714, startPoint y: 250, endPoint x: 718, endPoint y: 242, distance: 9.7
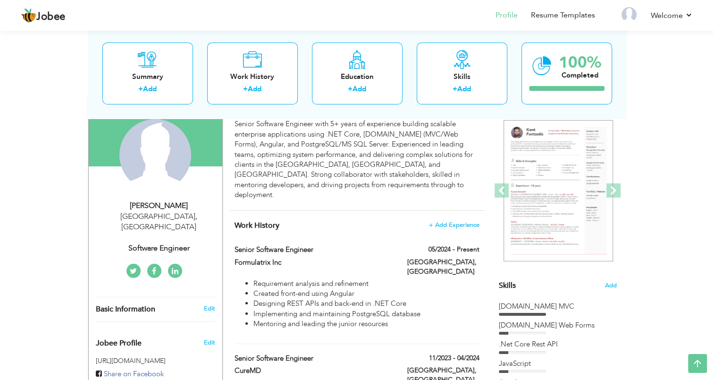
scroll to position [0, 0]
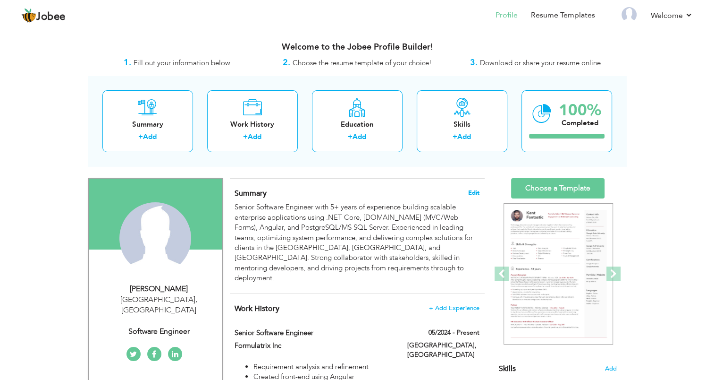
click at [474, 191] on span "Edit" at bounding box center [473, 192] width 11 height 7
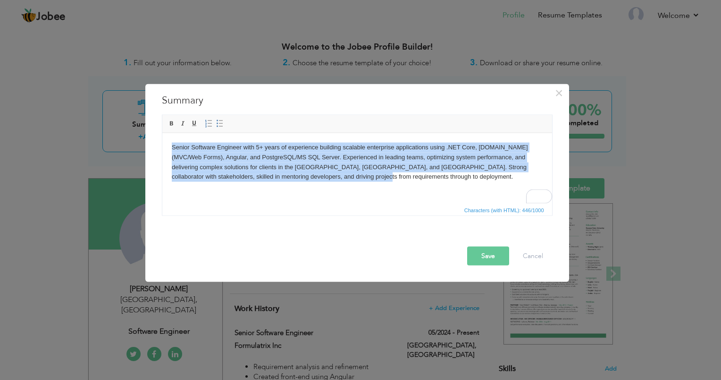
drag, startPoint x: 337, startPoint y: 178, endPoint x: 171, endPoint y: 143, distance: 169.0
click at [171, 143] on body "Senior Software Engineer with 5+ years of experience building scalable enterpri…" at bounding box center [356, 161] width 371 height 39
copy body "Senior Software Engineer with 5+ years of experience building scalable enterpri…"
click at [345, 185] on html "Senior Software Engineer with 5+ years of experience building scalable enterpri…" at bounding box center [357, 162] width 390 height 58
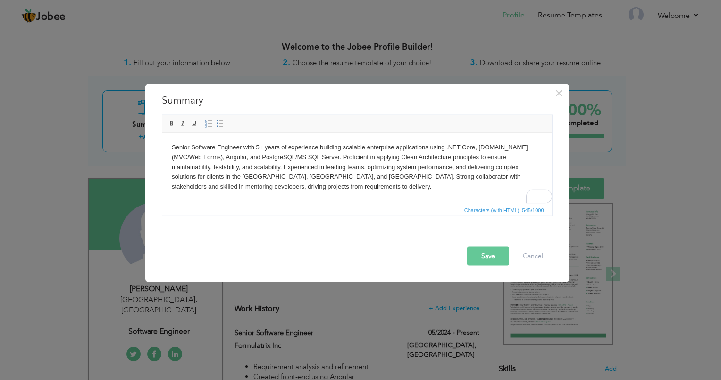
click at [421, 154] on body "Senior Software Engineer with 5+ years of experience building scalable enterpri…" at bounding box center [356, 166] width 371 height 49
click at [482, 251] on button "Save" at bounding box center [488, 255] width 42 height 19
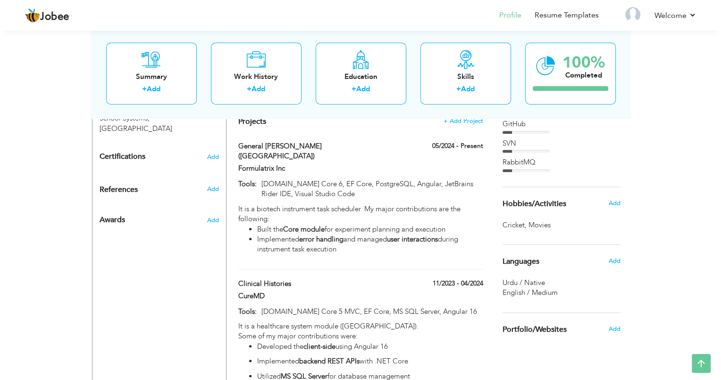
scroll to position [566, 0]
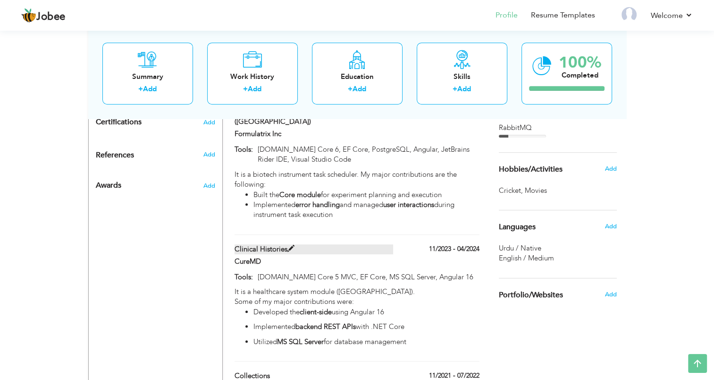
click at [291, 245] on span at bounding box center [290, 248] width 7 height 7
type input "Clinical Histories"
type input "CureMD"
type input "11/2023"
type input "04/2024"
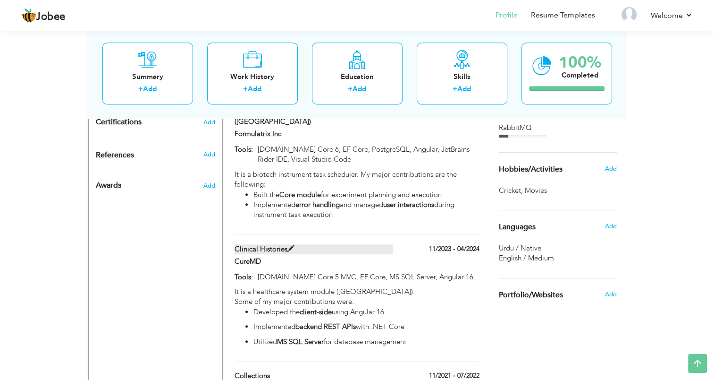
type input "ASP.NET Core 5 MVC, EF Core, MS SQL Server, Angular 16"
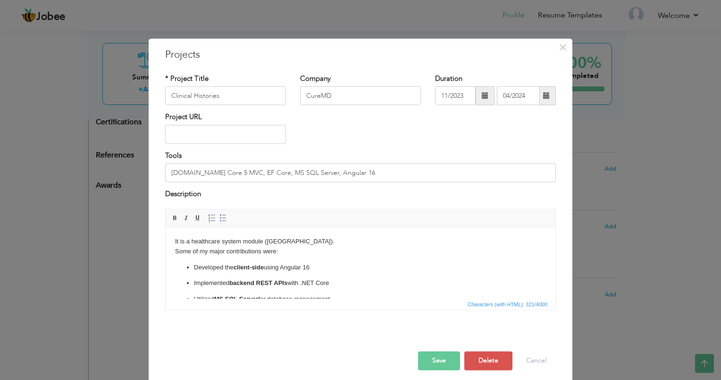
click at [281, 246] on body "It is a healthcare system module (USA). Some of my major contributions were: De…" at bounding box center [360, 271] width 371 height 68
click at [285, 243] on body "It is a healthcare system module (USA). Some of my major contributions were: De…" at bounding box center [360, 271] width 371 height 68
click at [237, 100] on input "Clinical Histories" at bounding box center [225, 95] width 121 height 19
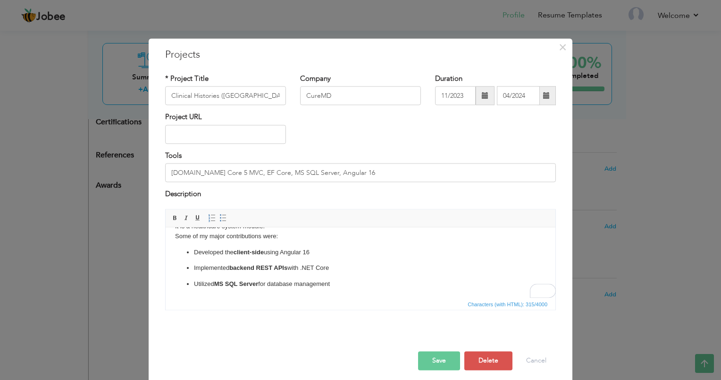
drag, startPoint x: 555, startPoint y: 247, endPoint x: 718, endPoint y: 488, distance: 291.1
drag, startPoint x: 342, startPoint y: 285, endPoint x: 188, endPoint y: 251, distance: 157.6
click at [188, 251] on ul "Developed the client-side using Angular 16 Implemented backend REST APIs with .…" at bounding box center [360, 268] width 371 height 42
click at [220, 214] on span at bounding box center [224, 218] width 8 height 8
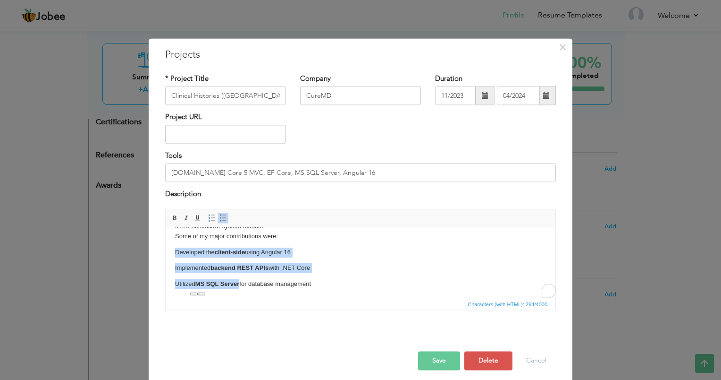
scroll to position [3, 0]
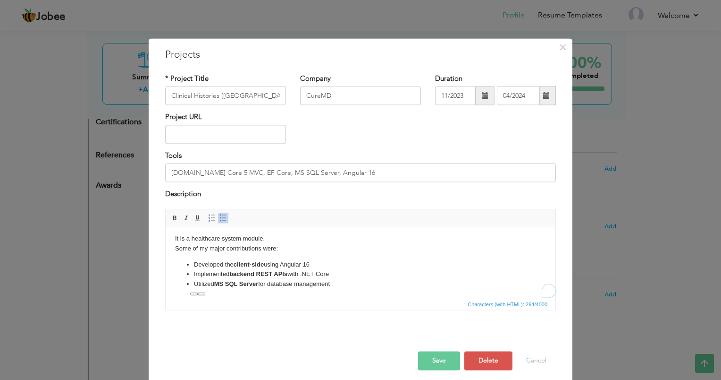
click at [346, 263] on li "Developed the client-side using Angular 16" at bounding box center [360, 265] width 333 height 10
click at [269, 248] on body "It is a healthcare system module. Some of my major contributions were: Develope…" at bounding box center [360, 261] width 371 height 55
drag, startPoint x: 552, startPoint y: 255, endPoint x: 719, endPoint y: 510, distance: 304.8
click at [439, 355] on button "Save" at bounding box center [439, 360] width 42 height 19
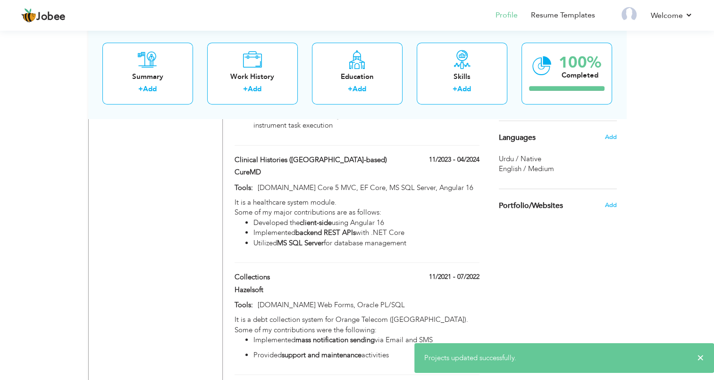
scroll to position [659, 0]
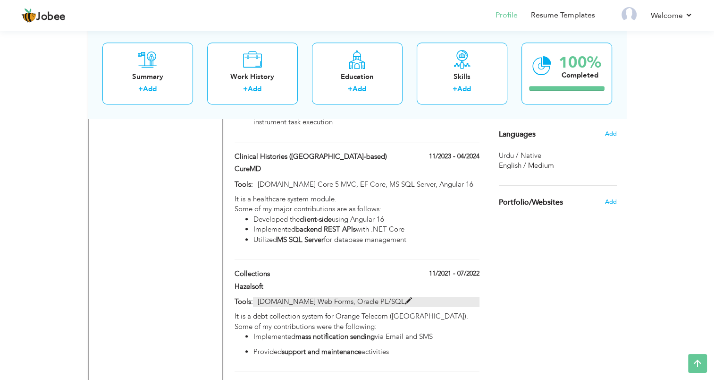
click at [405, 297] on span at bounding box center [408, 300] width 7 height 7
type input "Collections"
type input "Hazelsoft"
type input "11/2021"
type input "07/2022"
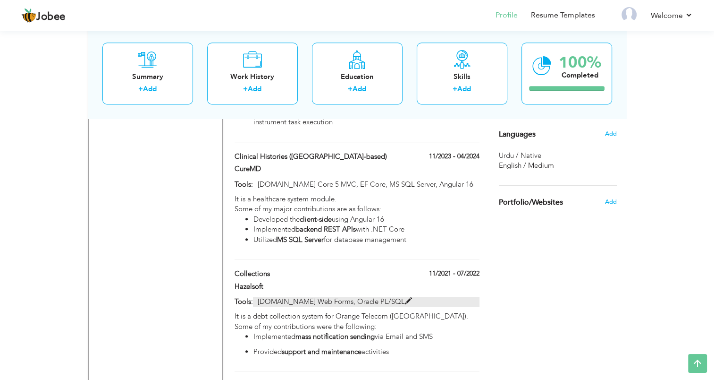
type input "[DOMAIN_NAME] Web Forms, Oracle PL/SQL"
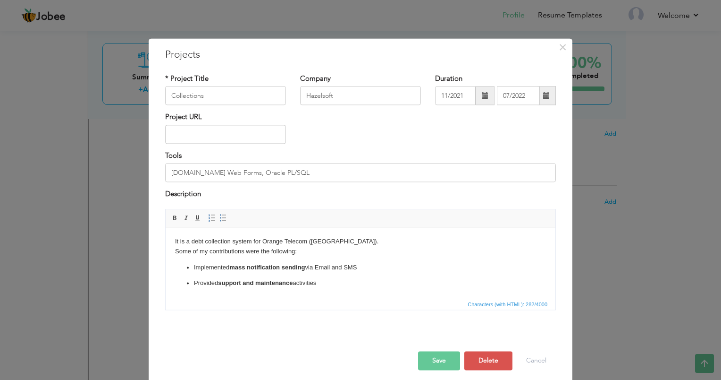
click at [332, 244] on body "It is a debt collection system for Orange Telecom (Greece). Some of my contribu…" at bounding box center [360, 262] width 371 height 51
click at [237, 96] on input "Collections" at bounding box center [225, 95] width 121 height 19
drag, startPoint x: 327, startPoint y: 282, endPoint x: 190, endPoint y: 265, distance: 138.4
click at [190, 265] on ul "Implemented mass notification sending via Email and SMS Provided support and ma…" at bounding box center [360, 275] width 371 height 26
click at [220, 219] on span at bounding box center [224, 218] width 8 height 8
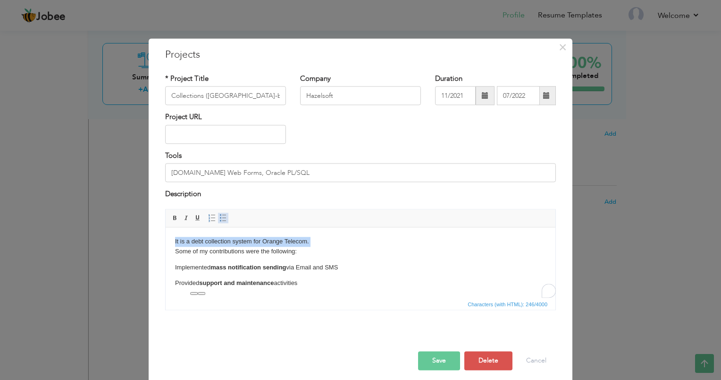
click at [220, 219] on span at bounding box center [224, 218] width 8 height 8
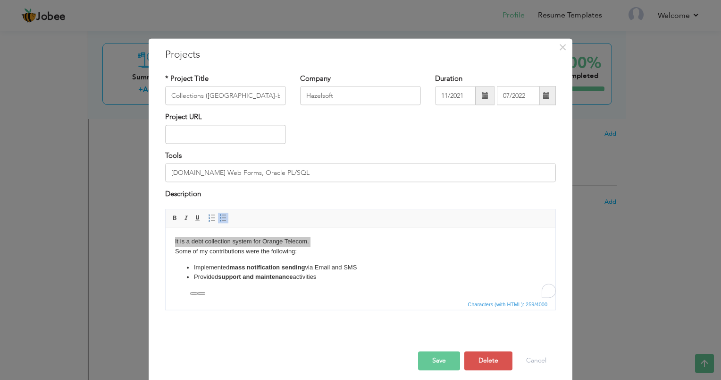
click at [432, 355] on button "Save" at bounding box center [439, 360] width 42 height 19
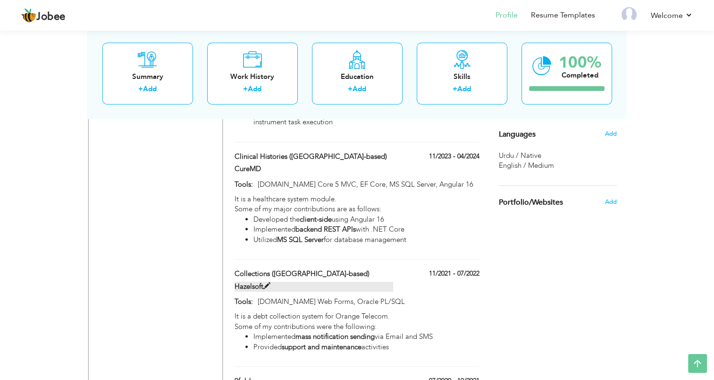
click at [265, 282] on span at bounding box center [266, 285] width 7 height 7
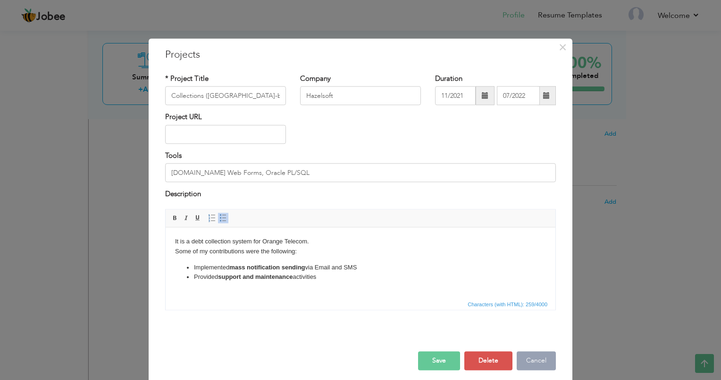
click at [530, 359] on button "Cancel" at bounding box center [536, 360] width 39 height 19
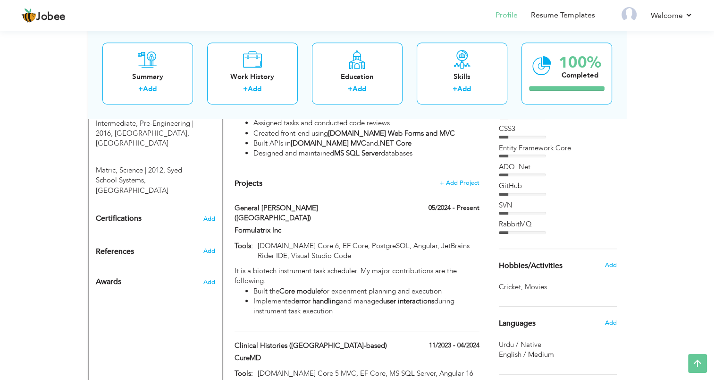
scroll to position [468, 0]
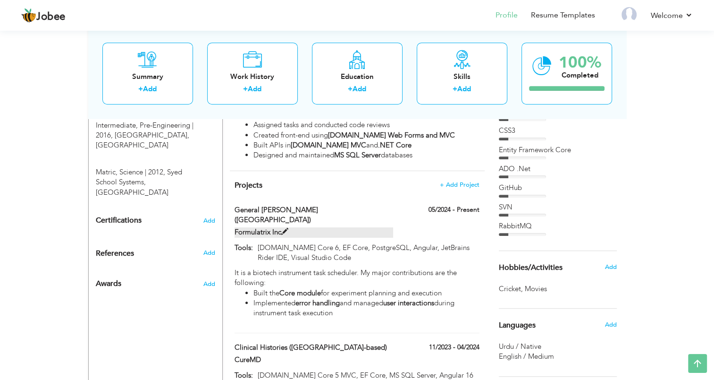
click at [287, 228] on span at bounding box center [284, 231] width 7 height 7
type input "General Scheduler (USA)"
type input "Formulatrix Inc"
type input "05/2024"
type input "[DOMAIN_NAME] Core 6, EF Core, PostgreSQL, Angular, JetBrains Rider IDE, Visual…"
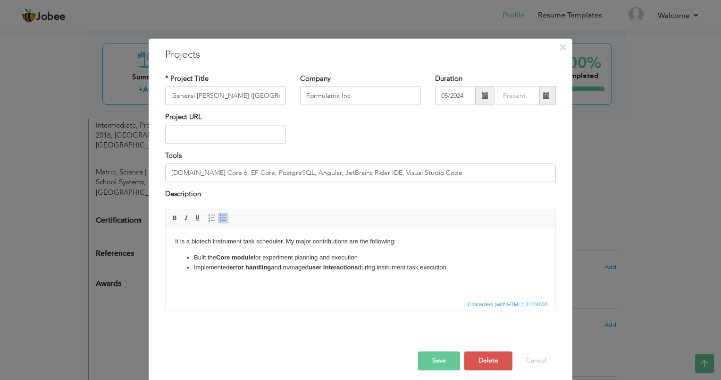
click at [443, 353] on button "Save" at bounding box center [439, 360] width 42 height 19
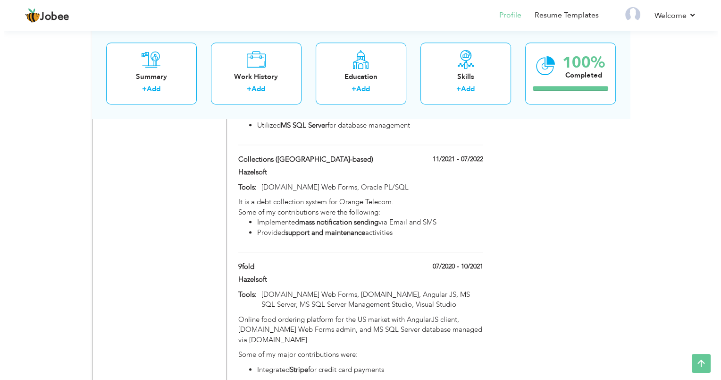
scroll to position [801, 0]
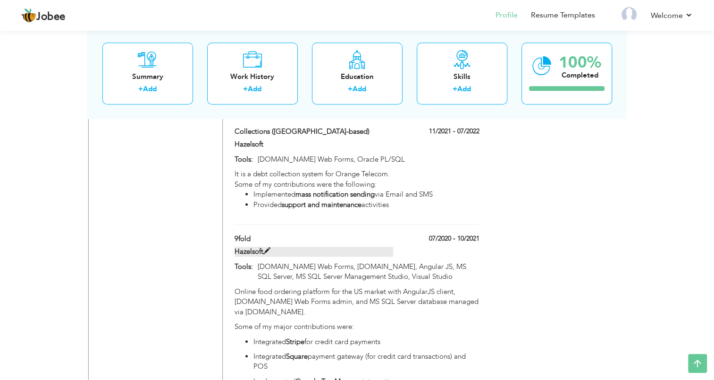
click at [265, 247] on span at bounding box center [266, 250] width 7 height 7
type input "9fold"
type input "Hazelsoft"
type input "07/2020"
type input "10/2021"
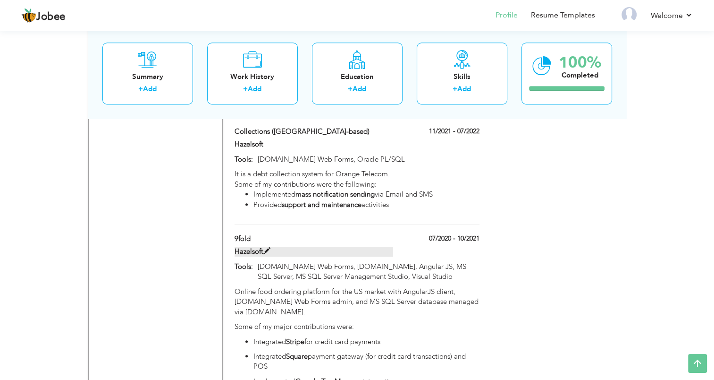
type input "[DOMAIN_NAME] Web Forms, [DOMAIN_NAME], Angular JS, MS SQL Server, MS SQL Serve…"
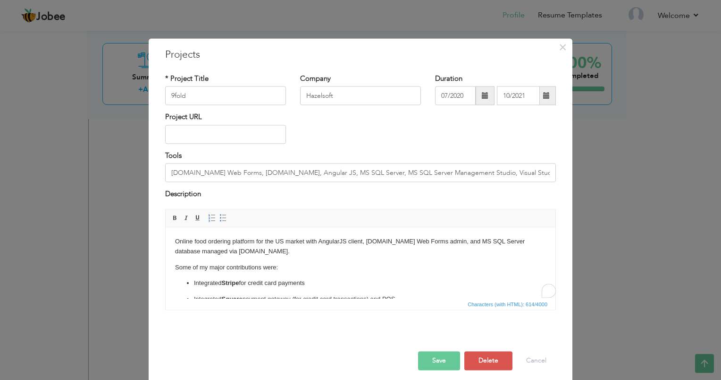
click at [280, 247] on p "Online food ordering platform for the US market with AngularJS client, [DOMAIN_…" at bounding box center [360, 247] width 371 height 20
click at [224, 94] on input "9fold" at bounding box center [225, 95] width 121 height 19
type input "9fold ([GEOGRAPHIC_DATA]-based)"
click at [431, 359] on button "Save" at bounding box center [439, 360] width 42 height 19
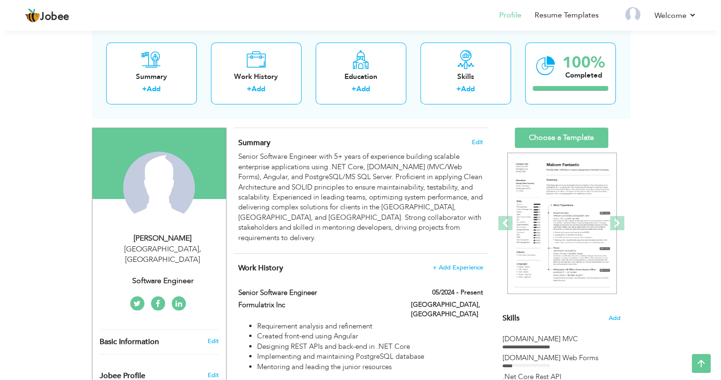
scroll to position [26, 0]
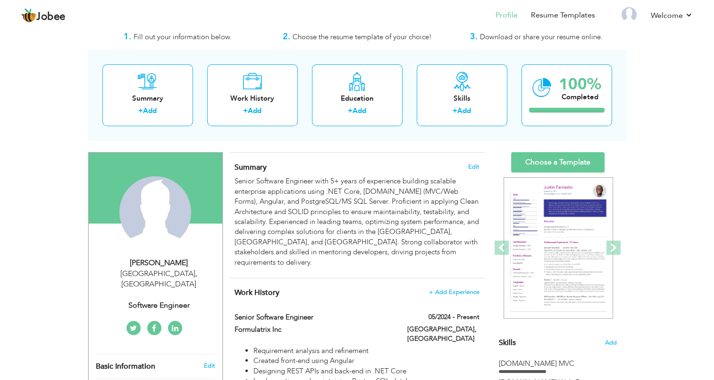
click at [194, 300] on div "Software Engineer" at bounding box center [159, 305] width 127 height 11
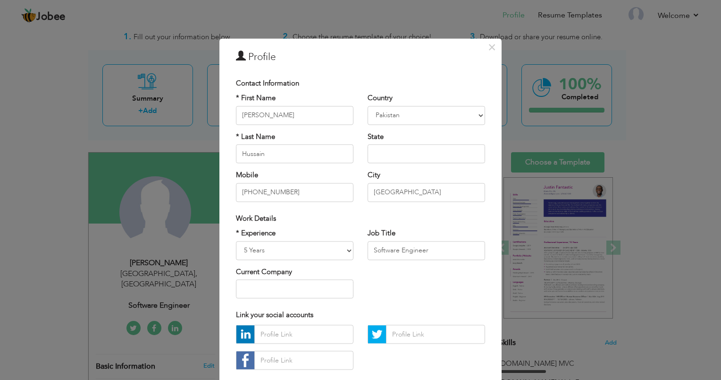
scroll to position [0, 0]
click at [401, 337] on input "text" at bounding box center [435, 334] width 99 height 19
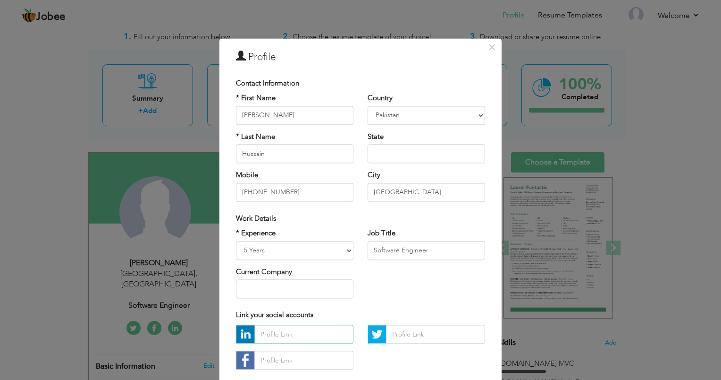
click at [317, 338] on input "text" at bounding box center [303, 334] width 99 height 19
paste input "www.linkedin.com/in/ahmad-hussain-140357187"
type input "www.linkedin.com/in/ahmad-hussain-140357187"
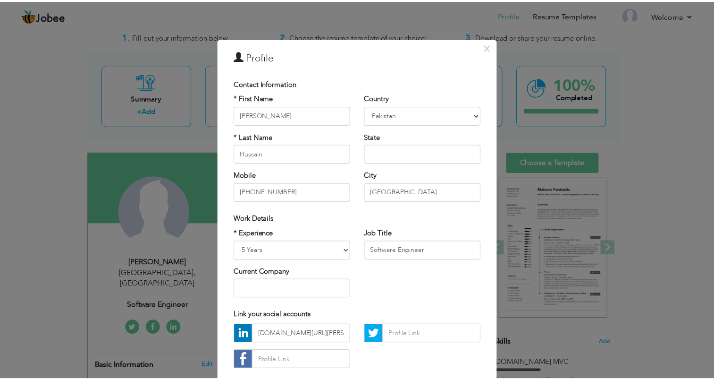
scroll to position [54, 0]
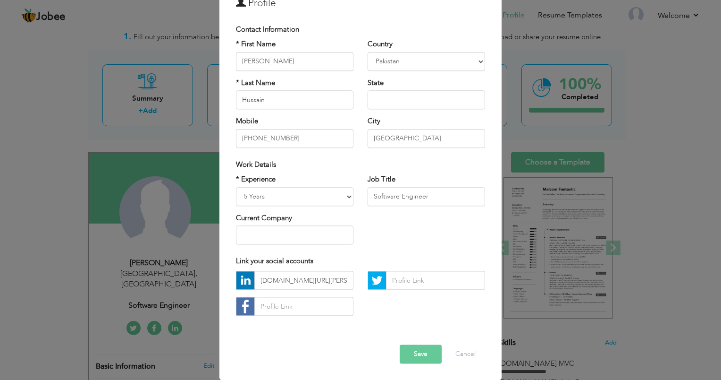
click at [425, 346] on button "Save" at bounding box center [421, 354] width 42 height 19
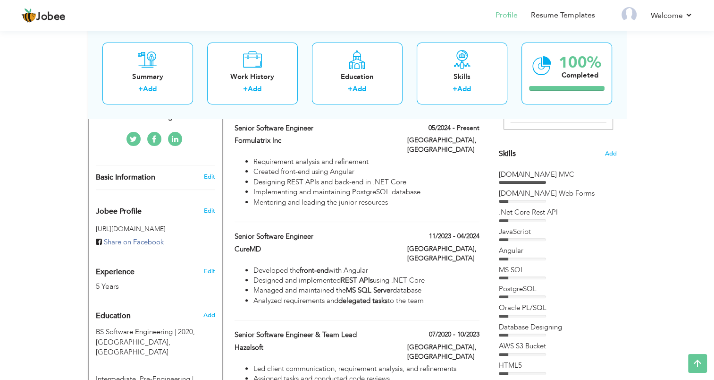
scroll to position [196, 0]
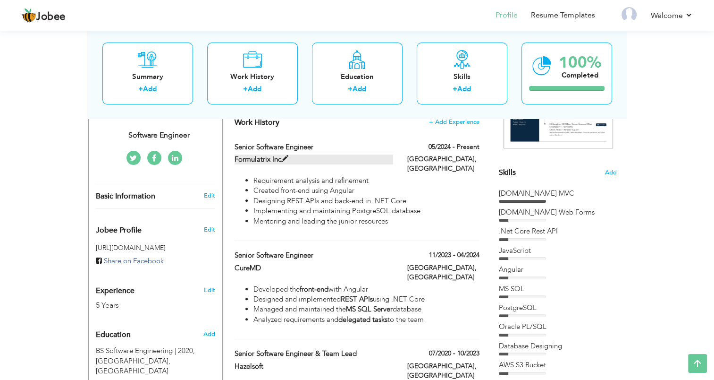
click at [284, 155] on span at bounding box center [284, 158] width 7 height 7
type input "Senior Software Engineer"
type input "Formulatrix Inc"
type input "05/2024"
checkbox input "true"
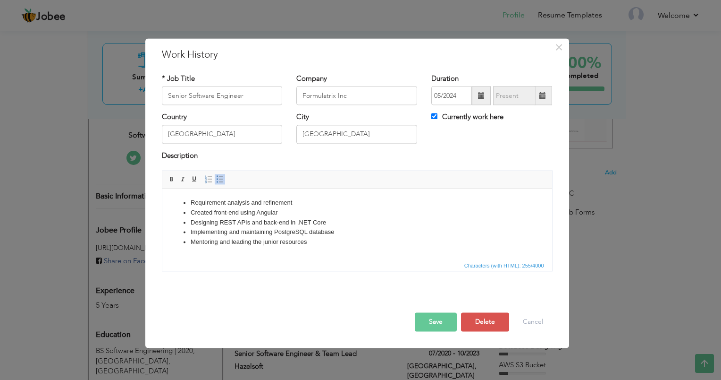
click at [270, 212] on li "Created front-end using Angular" at bounding box center [356, 213] width 333 height 10
click at [296, 222] on li "Designing REST APIs and back-end in .NET Core" at bounding box center [356, 223] width 333 height 10
click at [271, 235] on li "Implementing and maintaining PostgreSQL database" at bounding box center [356, 232] width 333 height 10
click at [281, 235] on li "Implementing and maintaining a PostgreSQL database" at bounding box center [356, 232] width 333 height 10
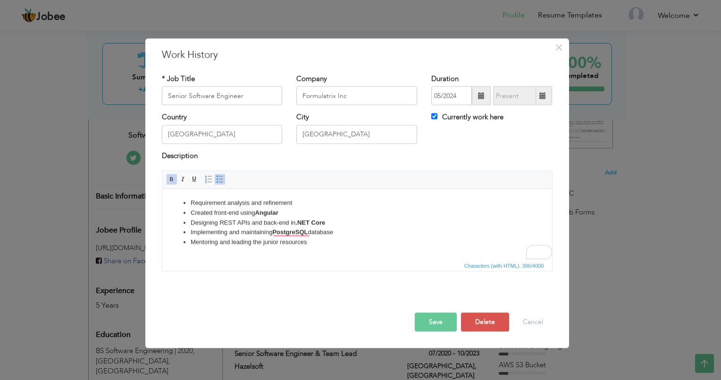
click at [287, 260] on span "Characters (with HTML): 306/4000" at bounding box center [357, 265] width 390 height 11
click at [249, 242] on li "Mentoring and leading the junior resources" at bounding box center [356, 242] width 333 height 10
click at [303, 252] on html "Requirement analysis and refinement Created front-end using Angular Designing R…" at bounding box center [357, 222] width 390 height 68
click at [430, 320] on button "Save" at bounding box center [436, 322] width 42 height 19
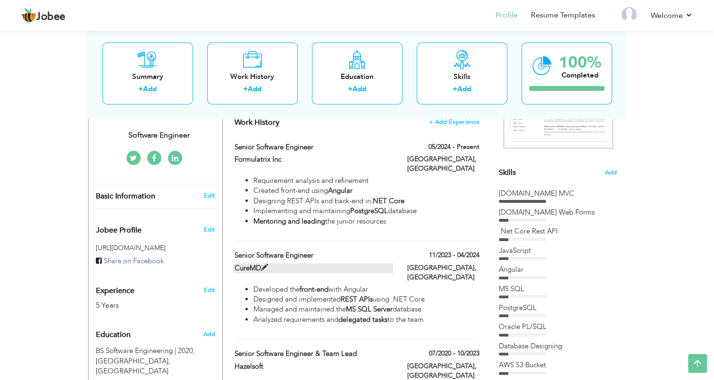
click at [264, 264] on span at bounding box center [264, 267] width 7 height 7
type input "CureMD"
type input "11/2023"
type input "04/2024"
checkbox input "false"
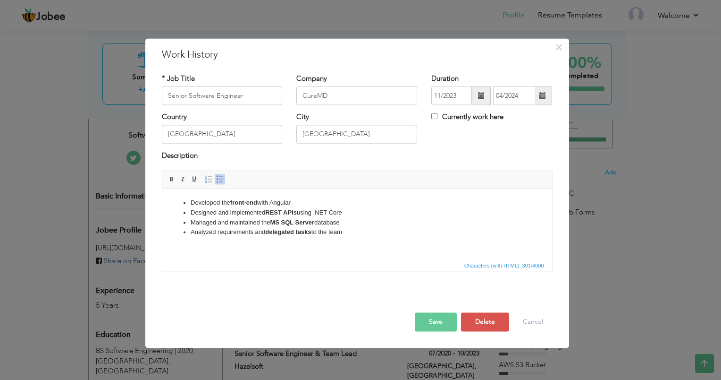
click at [268, 211] on strong "REST APIs" at bounding box center [281, 212] width 32 height 7
click at [282, 201] on li "Developed the front-end with Angular" at bounding box center [356, 203] width 333 height 10
click at [254, 201] on strong "front-end" at bounding box center [243, 202] width 27 height 7
click at [437, 321] on button "Save" at bounding box center [436, 322] width 42 height 19
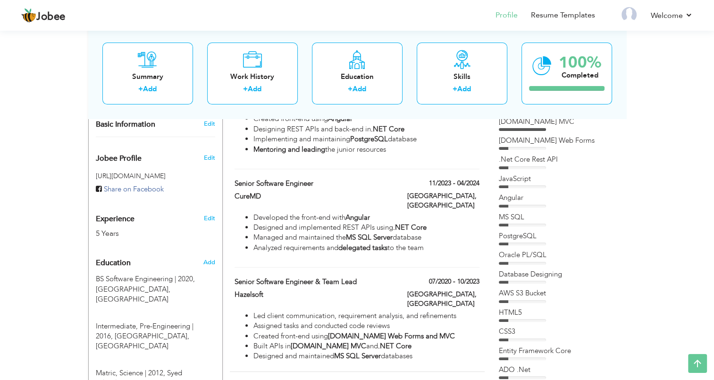
scroll to position [287, 0]
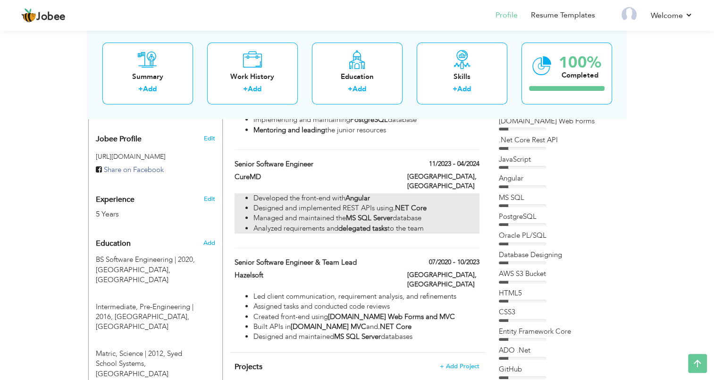
click at [403, 203] on strong ".NET Core" at bounding box center [410, 207] width 34 height 9
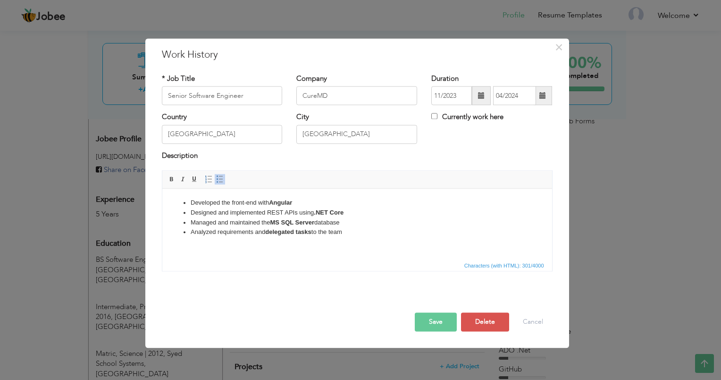
click at [253, 230] on li "Analyzed requirements and delegated tasks to the team" at bounding box center [356, 232] width 333 height 10
click at [417, 313] on button "Save" at bounding box center [436, 322] width 42 height 19
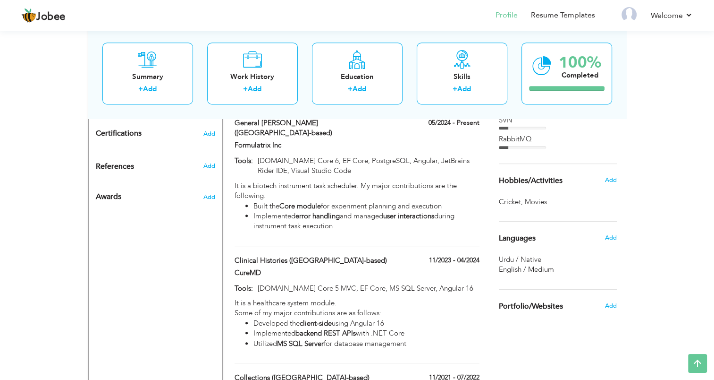
scroll to position [558, 0]
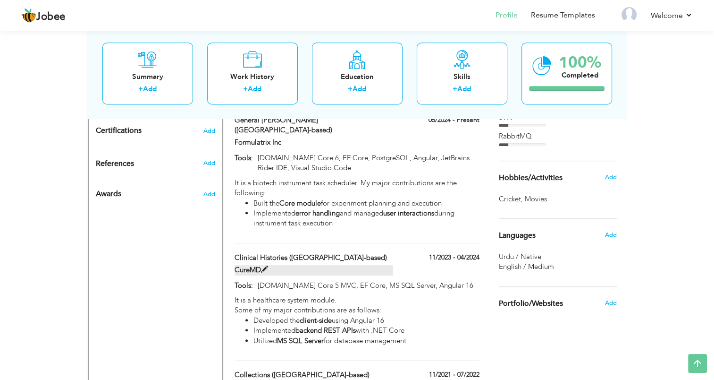
click at [302, 265] on label "CureMD" at bounding box center [314, 270] width 159 height 10
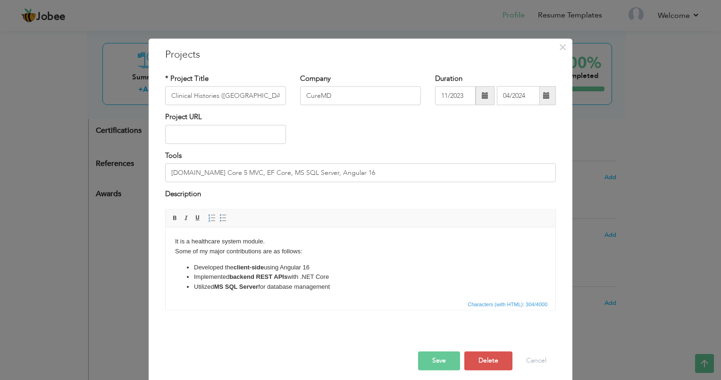
click at [320, 266] on li "Developed the client-side using Angular 16" at bounding box center [360, 267] width 333 height 10
click at [264, 267] on strong "client-side" at bounding box center [249, 266] width 30 height 7
click at [336, 276] on li "Implemented backend REST APIs with .NET Core" at bounding box center [360, 277] width 333 height 10
click at [446, 357] on button "Save" at bounding box center [439, 360] width 42 height 19
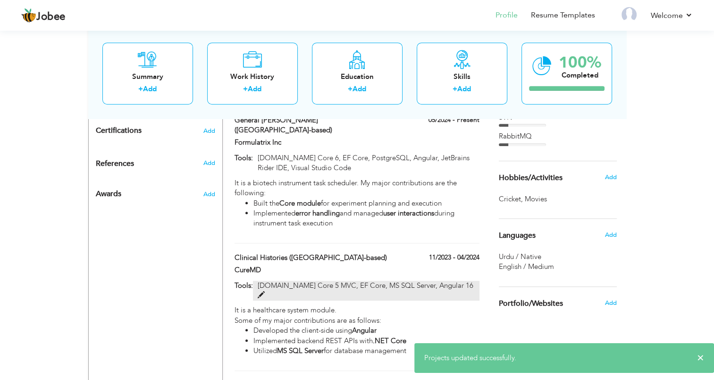
click at [342, 280] on p "ASP.NET Core 5 MVC, EF Core, MS SQL Server, Angular 16" at bounding box center [366, 290] width 226 height 20
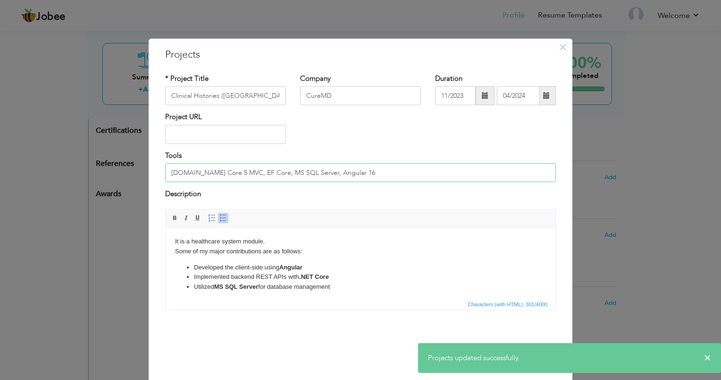
click at [359, 176] on input "ASP.NET Core 5 MVC, EF Core, MS SQL Server, Angular 16" at bounding box center [360, 172] width 391 height 19
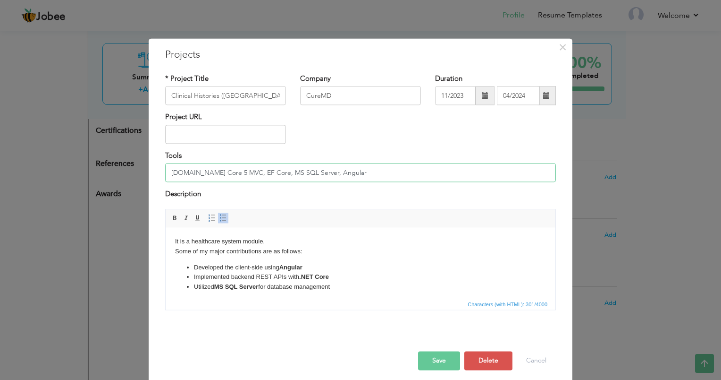
type input "[DOMAIN_NAME] Core 5 MVC, EF Core, MS SQL Server, Angular"
click at [447, 355] on button "Save" at bounding box center [439, 360] width 42 height 19
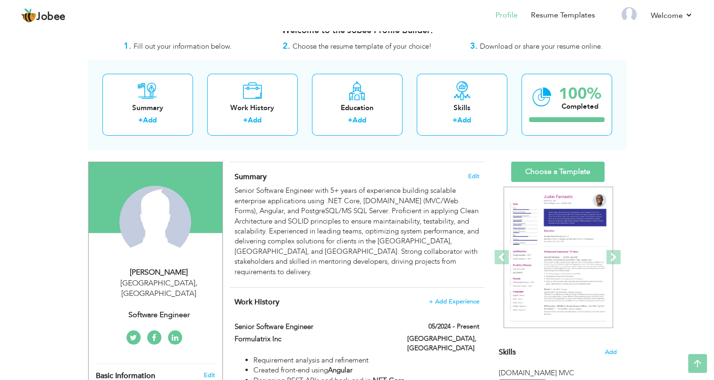
scroll to position [0, 0]
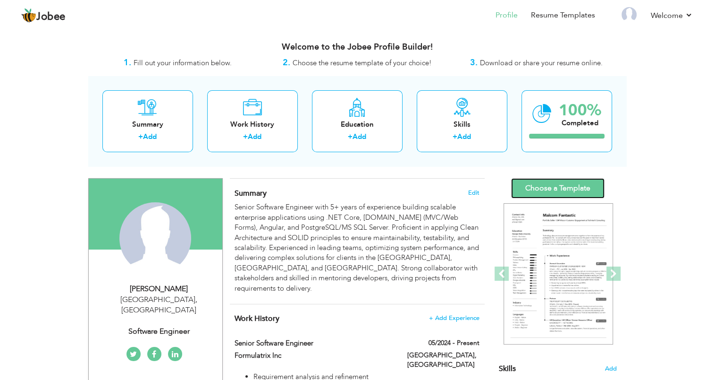
click at [579, 183] on link "Choose a Template" at bounding box center [557, 188] width 93 height 20
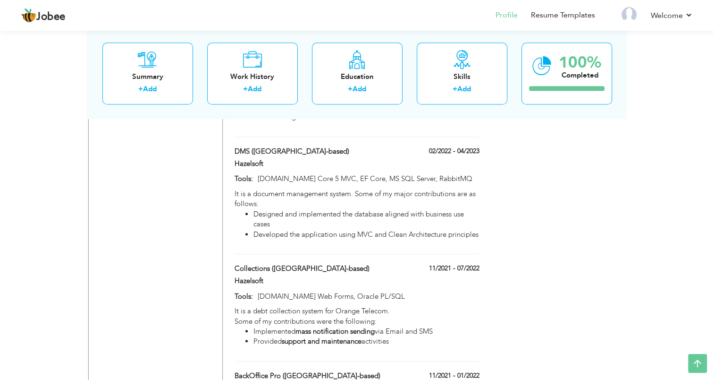
scroll to position [906, 0]
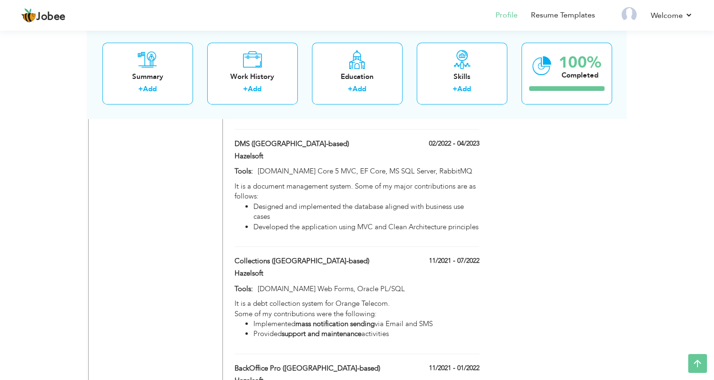
click at [394, 222] on li "Developed the application using MVC and Clean Architecture principles" at bounding box center [366, 227] width 226 height 10
type input "DMS ([GEOGRAPHIC_DATA]-based)"
type input "Hazelsoft"
type input "02/2022"
type input "04/2023"
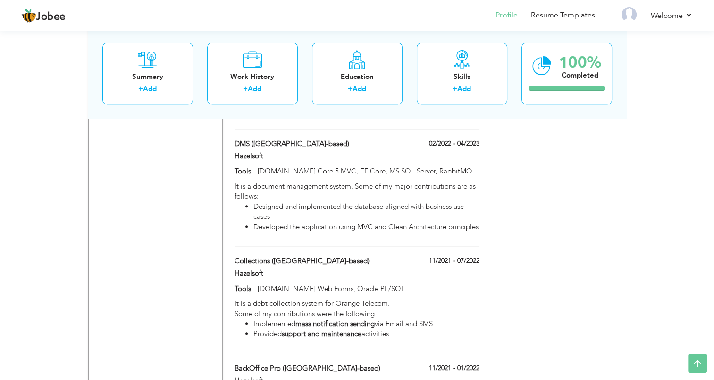
type input "[DOMAIN_NAME] Core 5 MVC, EF Core, MS SQL Server, RabbitMQ"
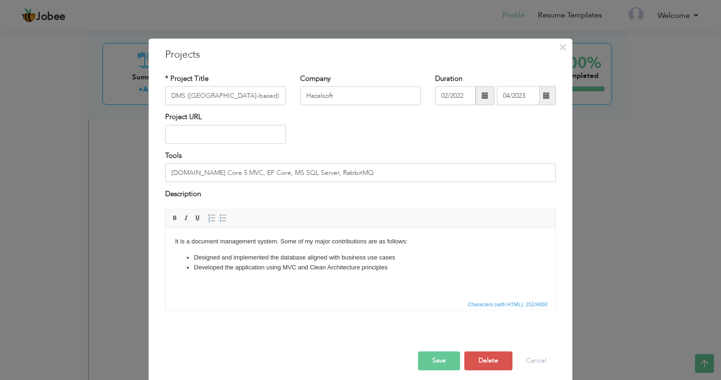
click at [281, 265] on li "Developed the application using MVC and Clean Architecture principles" at bounding box center [360, 267] width 333 height 10
click at [442, 353] on button "Save" at bounding box center [439, 360] width 42 height 19
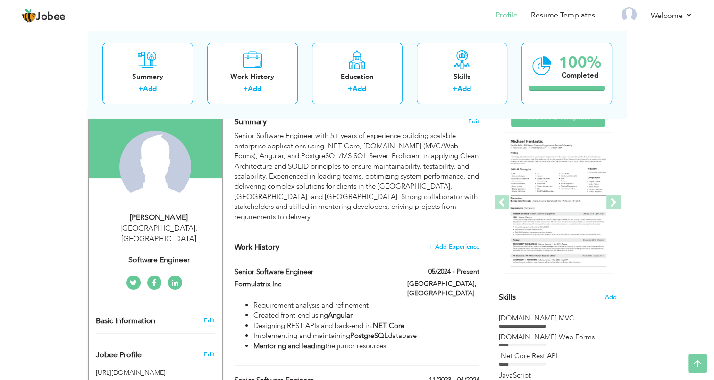
scroll to position [0, 0]
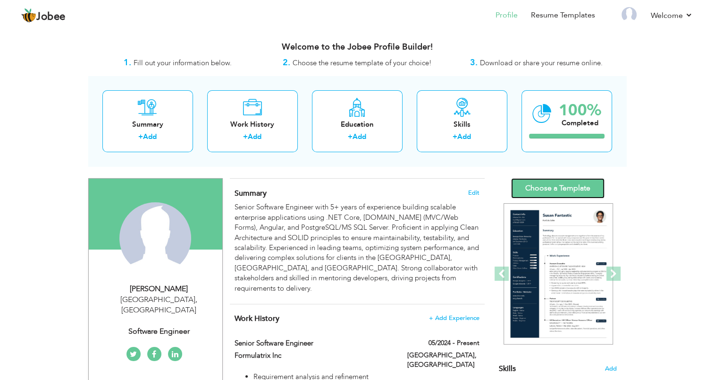
click at [563, 190] on link "Choose a Template" at bounding box center [557, 188] width 93 height 20
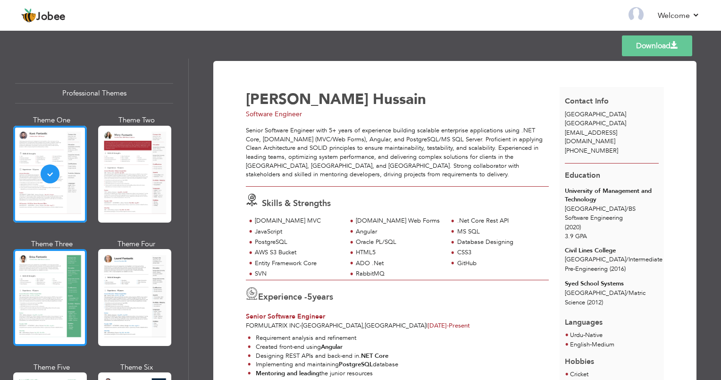
click at [70, 261] on div at bounding box center [50, 297] width 74 height 97
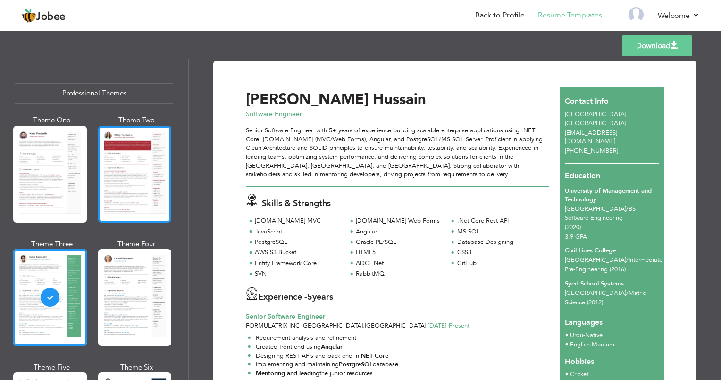
click at [119, 190] on div at bounding box center [135, 174] width 74 height 97
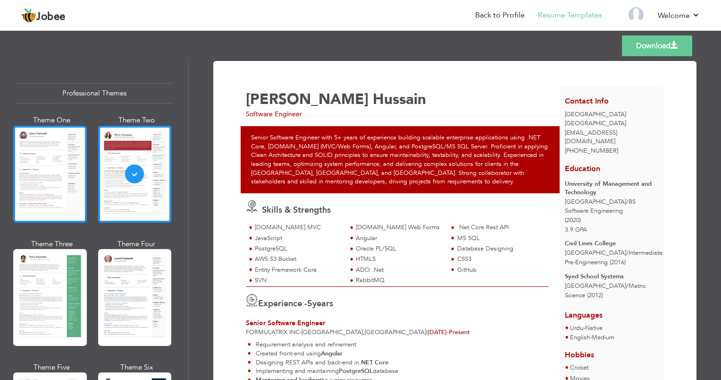
click at [69, 164] on div at bounding box center [50, 174] width 74 height 97
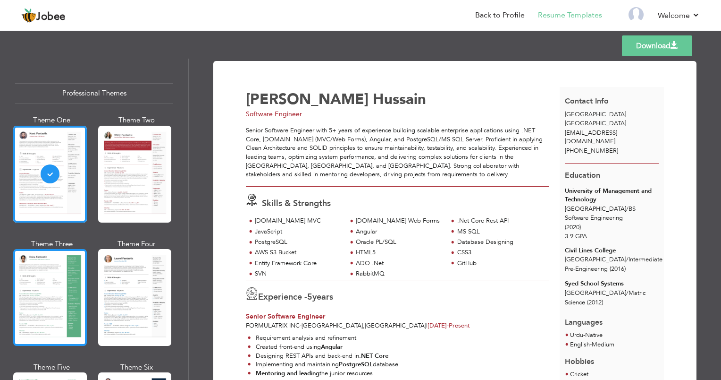
click at [47, 290] on div at bounding box center [50, 297] width 74 height 97
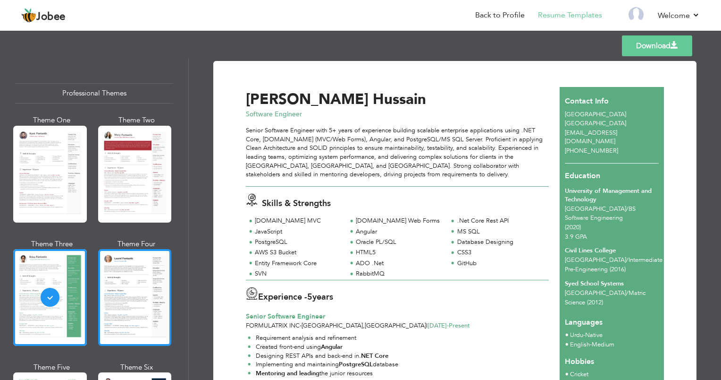
click at [123, 287] on div at bounding box center [135, 297] width 74 height 97
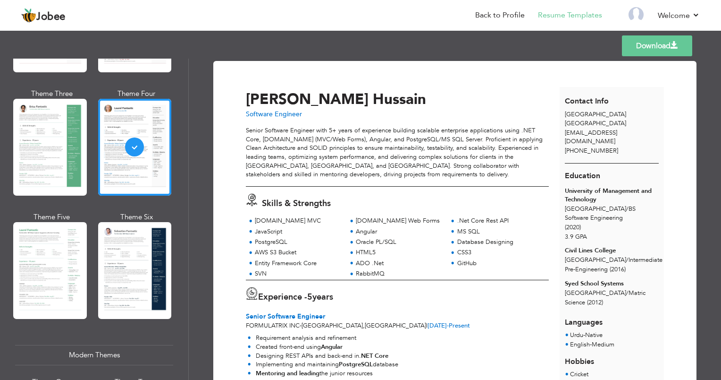
scroll to position [151, 0]
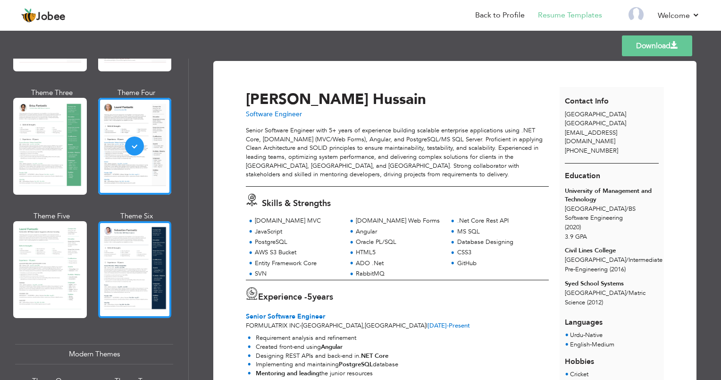
click at [116, 254] on div at bounding box center [135, 269] width 74 height 97
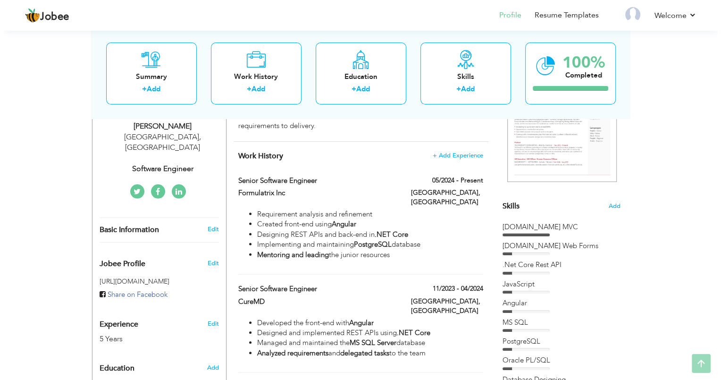
scroll to position [189, 0]
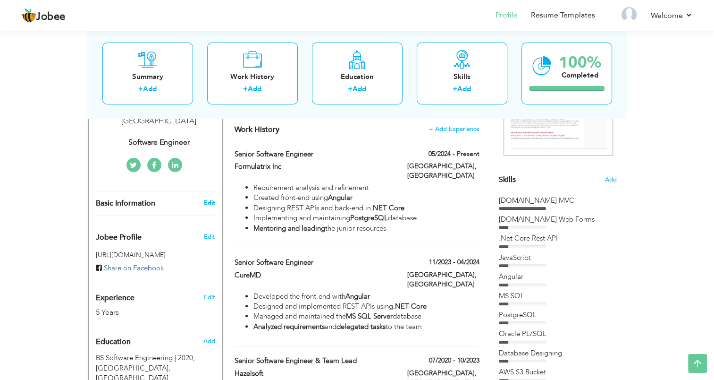
click at [212, 198] on link "Edit" at bounding box center [208, 202] width 11 height 8
select select "number:166"
select select "number:7"
type input "Software Engineer"
type input "[DOMAIN_NAME][URL][PERSON_NAME]"
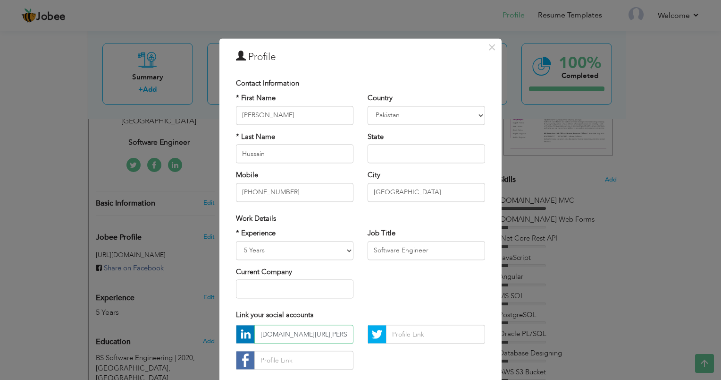
click at [321, 335] on input "[DOMAIN_NAME][URL][PERSON_NAME]" at bounding box center [303, 334] width 99 height 19
click at [316, 285] on input "text" at bounding box center [295, 288] width 118 height 19
type input "Formulatrix Inc"
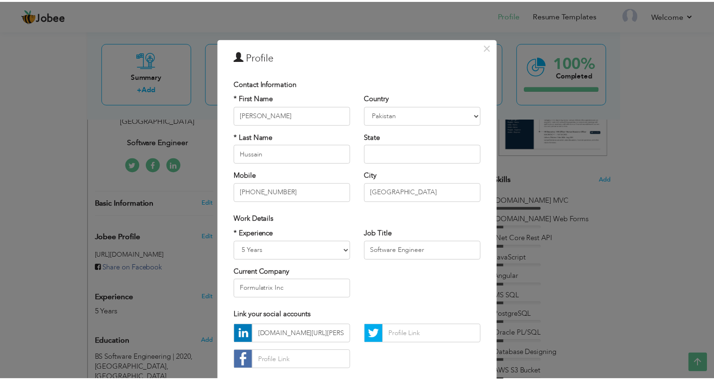
scroll to position [54, 0]
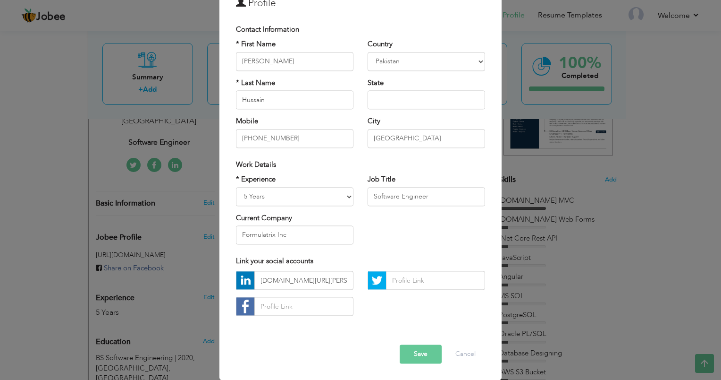
click at [425, 349] on button "Save" at bounding box center [421, 354] width 42 height 19
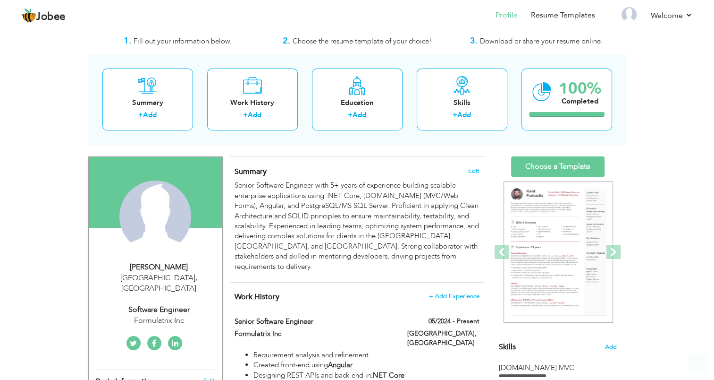
scroll to position [20, 0]
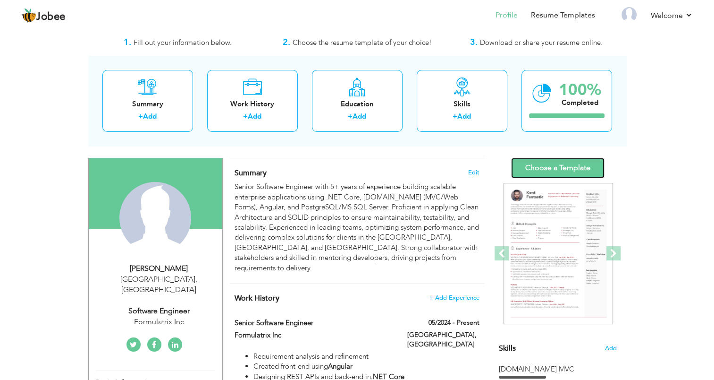
click at [563, 166] on link "Choose a Template" at bounding box center [557, 168] width 93 height 20
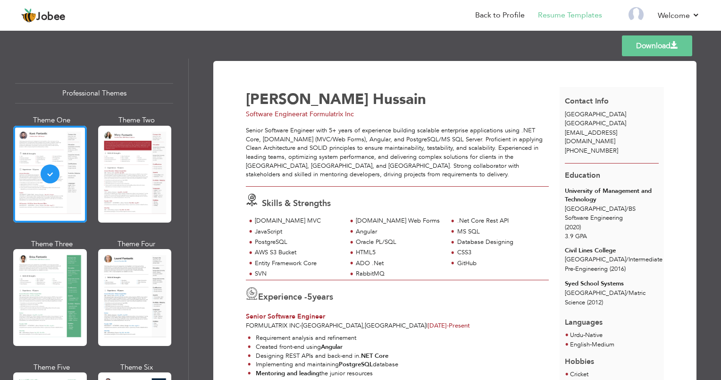
scroll to position [384, 0]
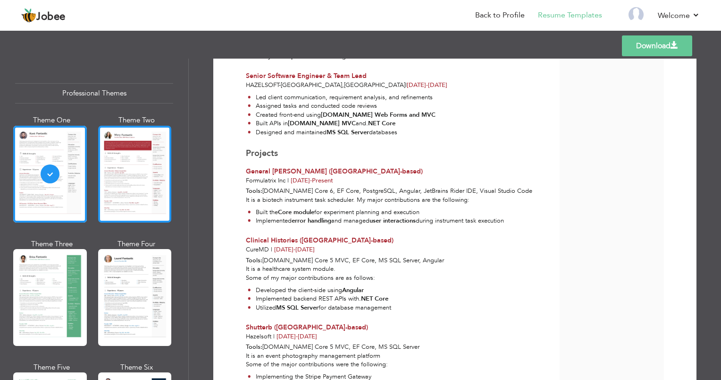
click at [149, 148] on div at bounding box center [135, 174] width 74 height 97
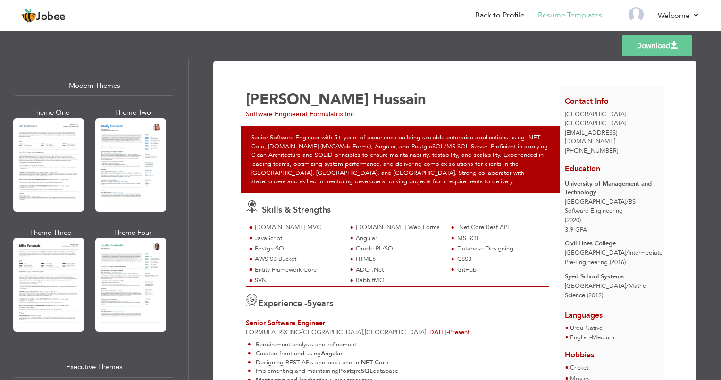
scroll to position [422, 0]
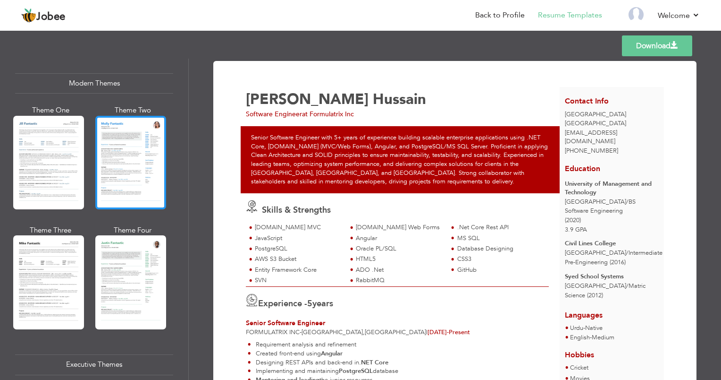
click at [135, 160] on div at bounding box center [130, 162] width 71 height 93
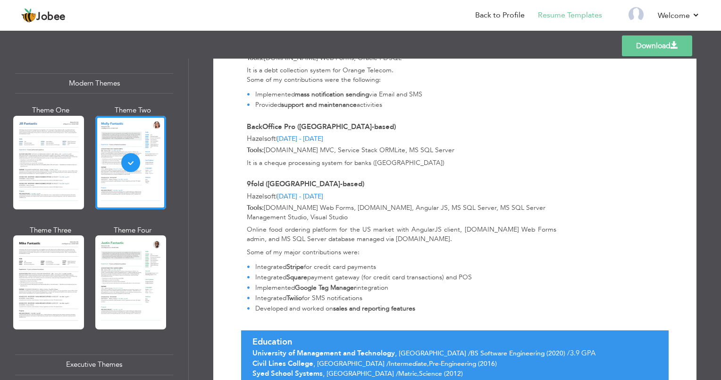
scroll to position [949, 0]
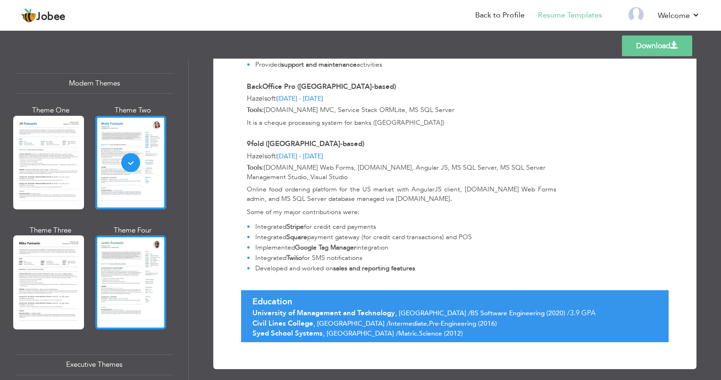
click at [139, 263] on div at bounding box center [130, 281] width 71 height 93
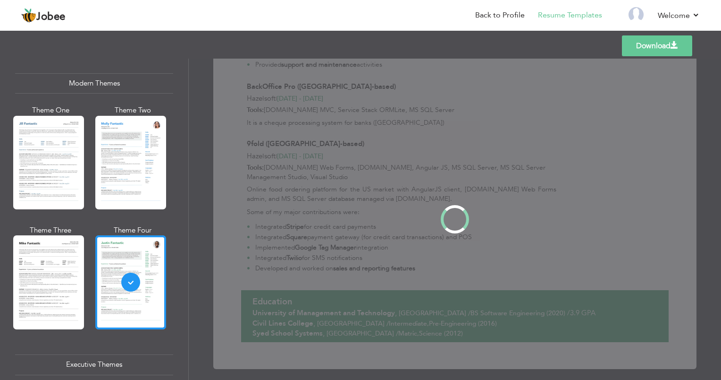
scroll to position [0, 0]
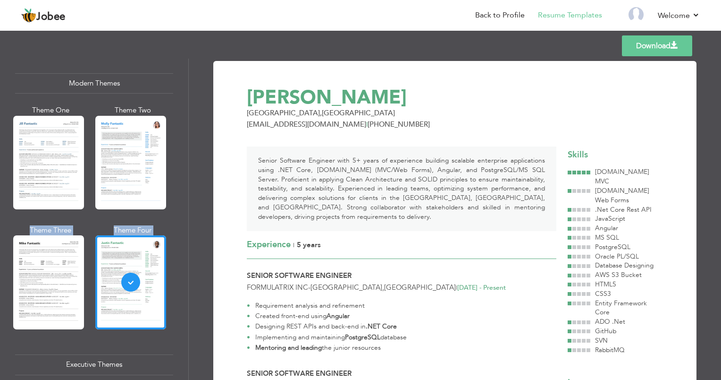
drag, startPoint x: 184, startPoint y: 168, endPoint x: 182, endPoint y: 274, distance: 106.7
click at [182, 274] on div "Professional Themes Theme One Theme Two Theme Three Theme Six" at bounding box center [94, 219] width 188 height 321
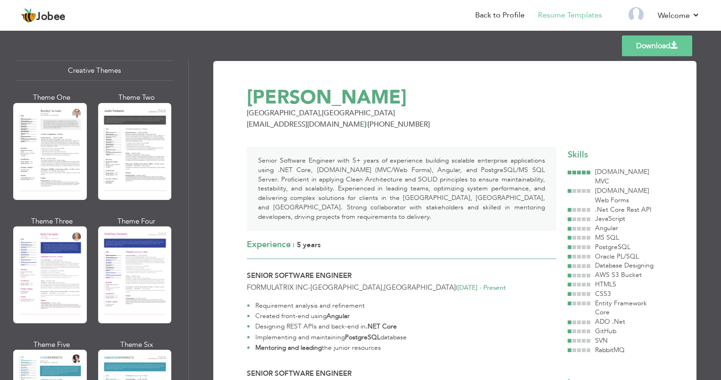
scroll to position [1074, 0]
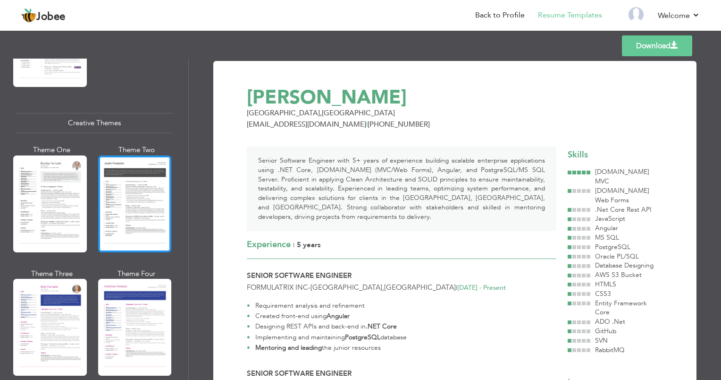
click at [133, 218] on div at bounding box center [135, 203] width 74 height 97
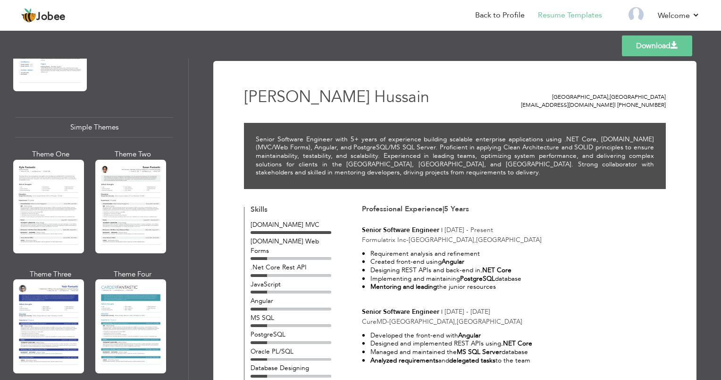
scroll to position [1558, 0]
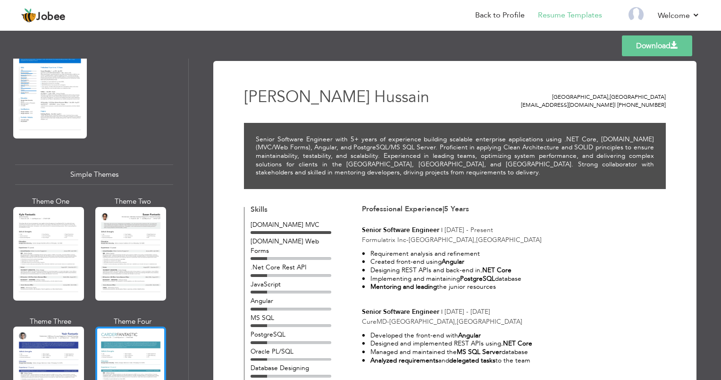
click at [115, 347] on div at bounding box center [130, 372] width 71 height 93
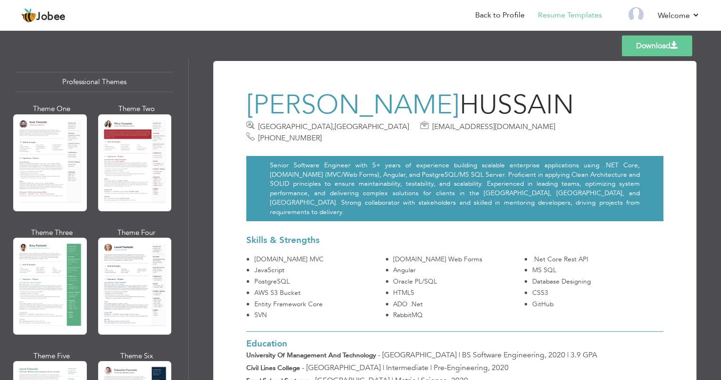
scroll to position [0, 0]
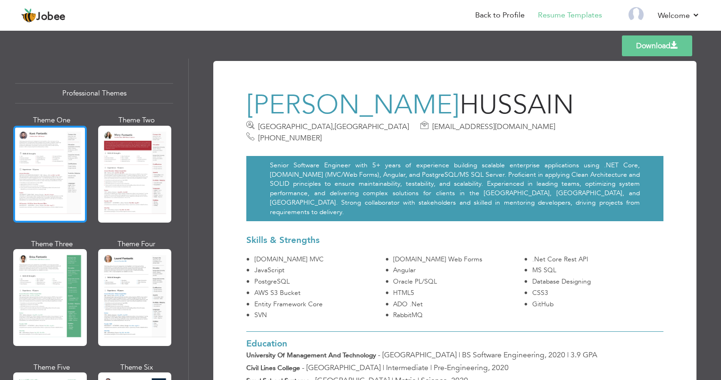
click at [54, 147] on div at bounding box center [50, 174] width 74 height 97
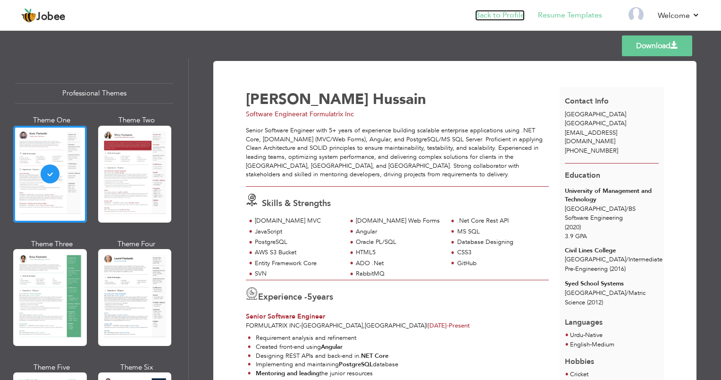
click at [496, 18] on link "Back to Profile" at bounding box center [500, 15] width 50 height 11
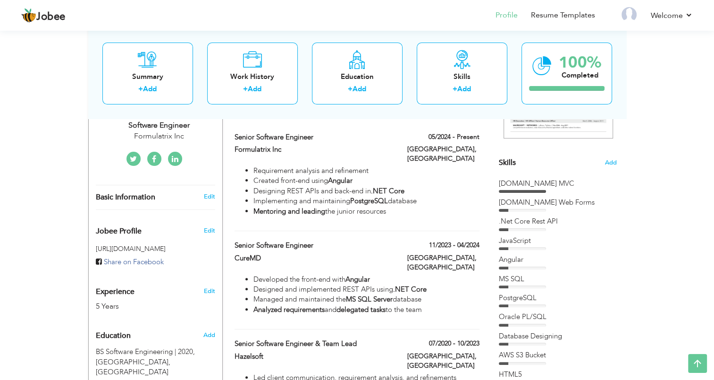
scroll to position [197, 0]
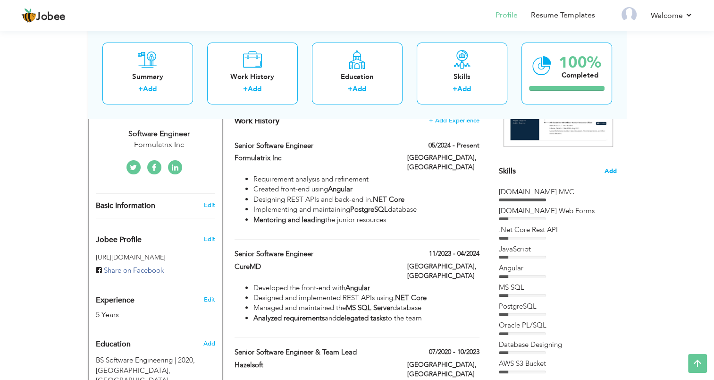
click at [613, 173] on span "Add" at bounding box center [611, 171] width 12 height 9
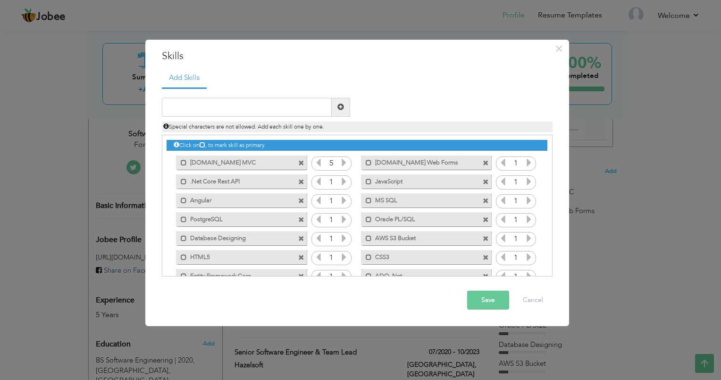
drag, startPoint x: 229, startPoint y: 179, endPoint x: 211, endPoint y: 181, distance: 17.6
click at [211, 181] on label ".Net Core Rest API" at bounding box center [234, 180] width 95 height 12
drag, startPoint x: 211, startPoint y: 181, endPoint x: 203, endPoint y: 159, distance: 24.2
click at [203, 159] on div "Click on , to mark skill as primary. Mark as primary skill. Asp.Net MVC 5 1 1 1…" at bounding box center [357, 229] width 380 height 188
drag, startPoint x: 203, startPoint y: 159, endPoint x: 210, endPoint y: 186, distance: 27.7
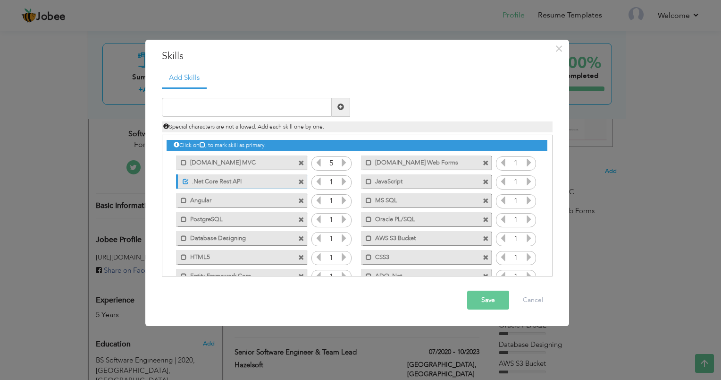
click at [210, 186] on div "Click on , to mark skill as primary. Mark as primary skill. Asp.Net MVC 5 1 1 1…" at bounding box center [357, 229] width 380 height 188
click at [541, 302] on button "Cancel" at bounding box center [533, 299] width 39 height 19
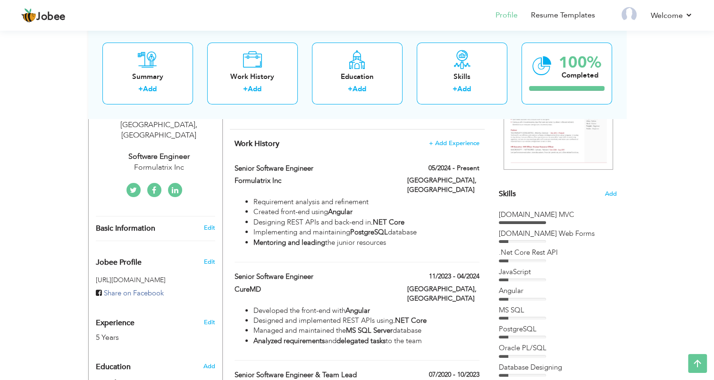
scroll to position [225, 0]
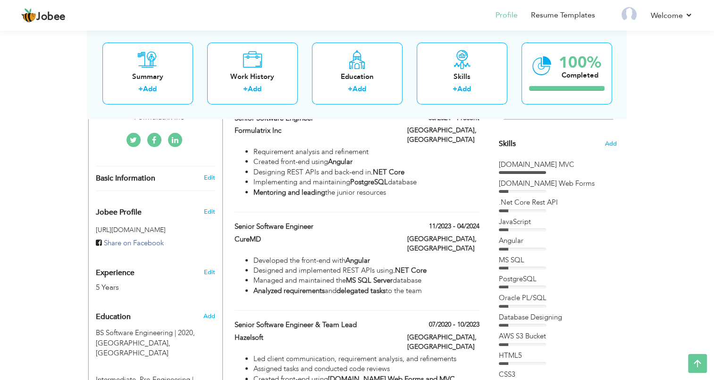
click at [173, 136] on icon at bounding box center [175, 140] width 7 height 8
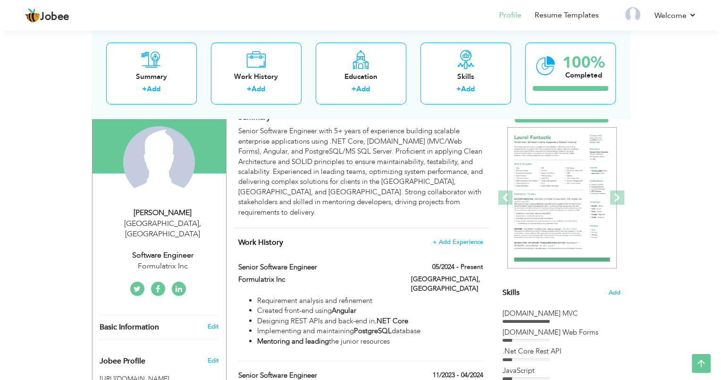
scroll to position [69, 0]
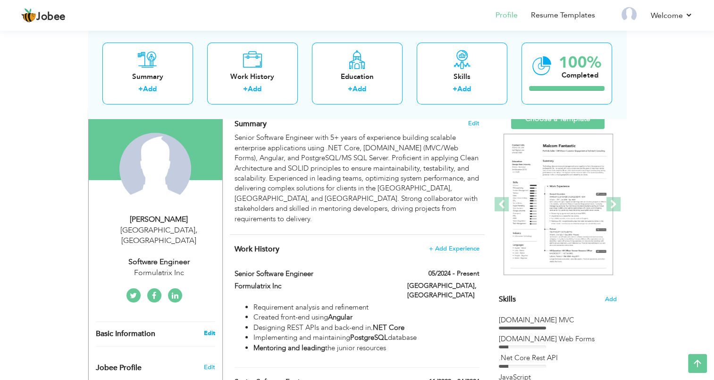
click at [211, 329] on link "Edit" at bounding box center [208, 333] width 11 height 8
type input "[PERSON_NAME]"
type input "Hussain"
type input "[PHONE_NUMBER]"
select select "number:166"
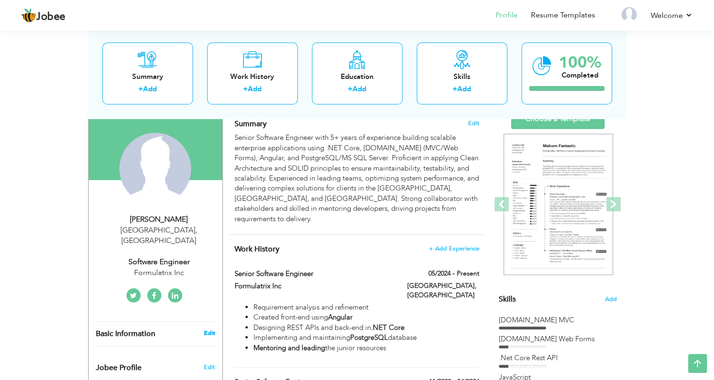
type input "[GEOGRAPHIC_DATA]"
select select "number:7"
type input "Formulatrix Inc"
type input "Software Engineer"
type input "www.linkedin.com/in/ahmad-hussain-140357187"
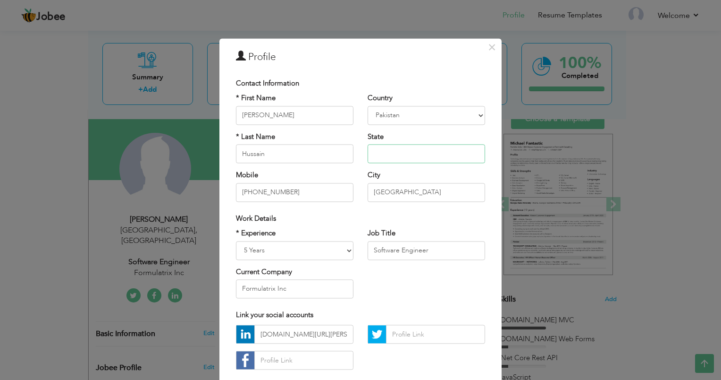
click at [378, 153] on input "text" at bounding box center [427, 153] width 118 height 19
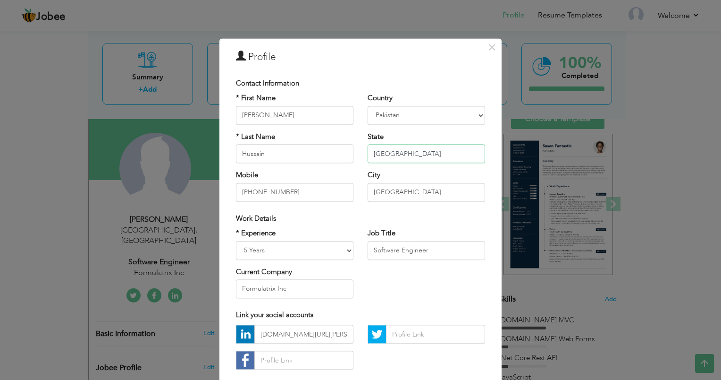
type input "[GEOGRAPHIC_DATA]"
click at [317, 290] on input "Formulatrix Inc" at bounding box center [295, 288] width 118 height 19
click at [304, 332] on input "www.linkedin.com/in/ahmad-hussain-140357187" at bounding box center [303, 334] width 99 height 19
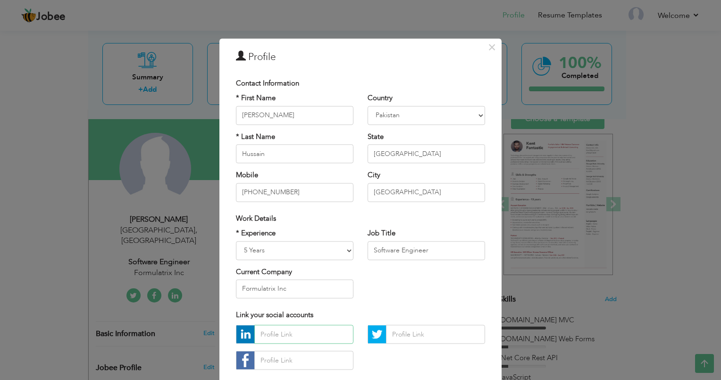
paste input "www.linkedin.com/in/ahmad-hussain-140357187"
type input "www.linkedin.com/in/ahmad-hussain-140357187"
click at [359, 301] on div "* Experience Entry Level Less than 1 Year 1 Year 2 Years 3 Years 4 Years 5 Year…" at bounding box center [360, 266] width 263 height 77
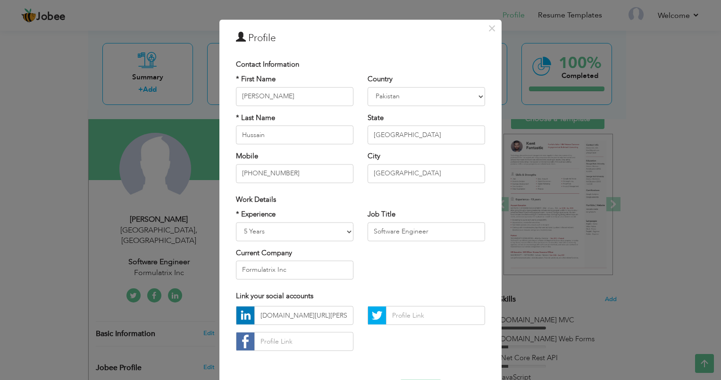
scroll to position [54, 0]
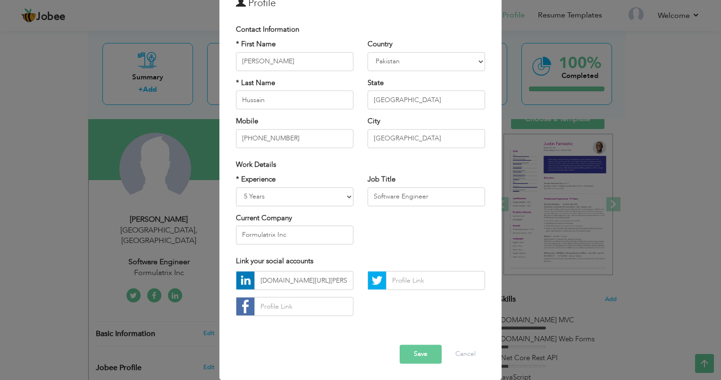
click at [422, 354] on button "Save" at bounding box center [421, 354] width 42 height 19
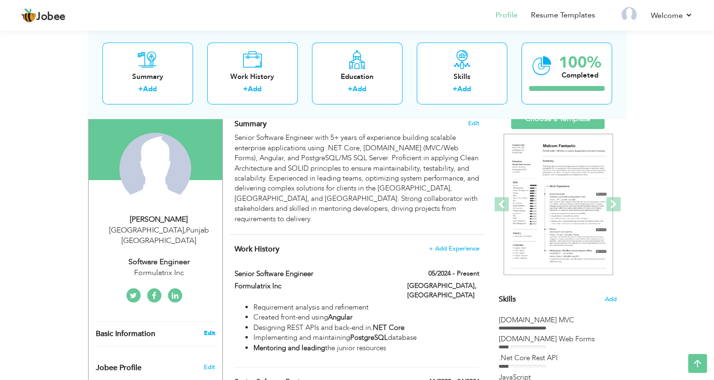
click at [211, 329] on link "Edit" at bounding box center [208, 333] width 11 height 8
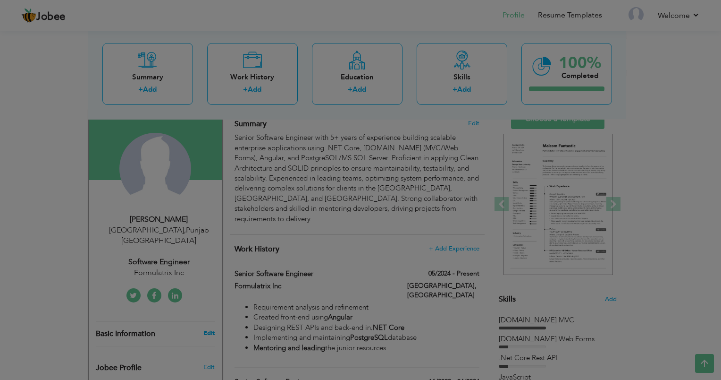
scroll to position [0, 0]
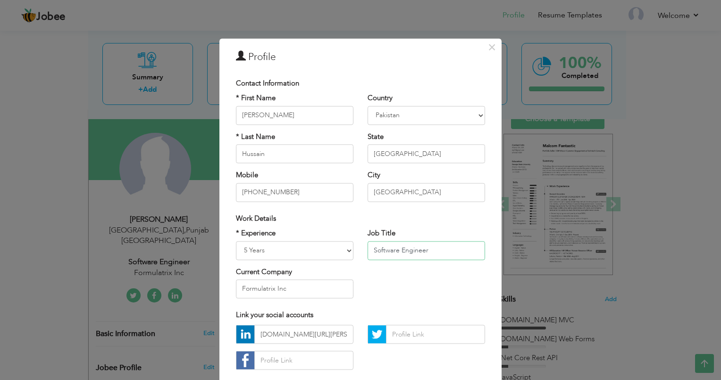
click at [370, 250] on input "Software Engineer" at bounding box center [427, 250] width 118 height 19
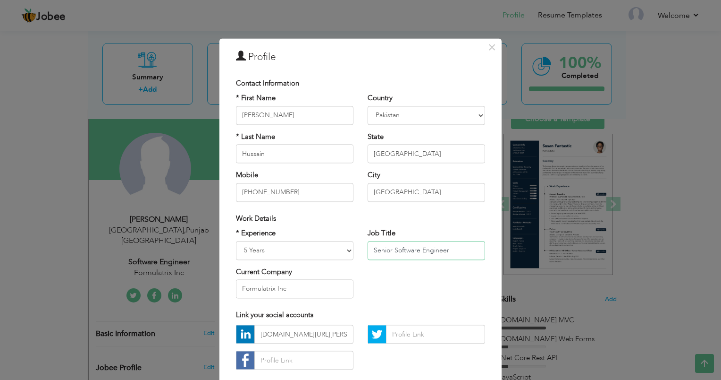
type input "Senior Software Engineer"
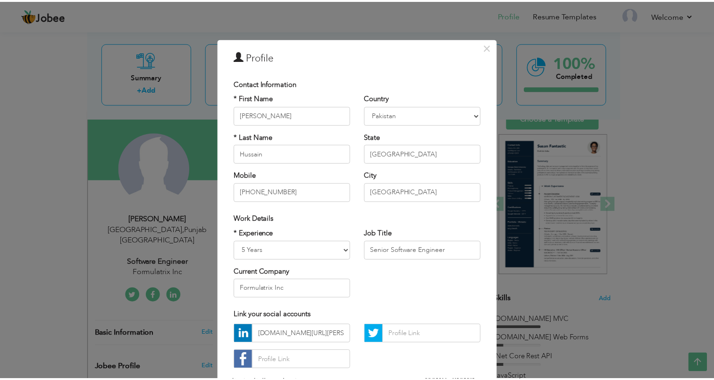
scroll to position [54, 0]
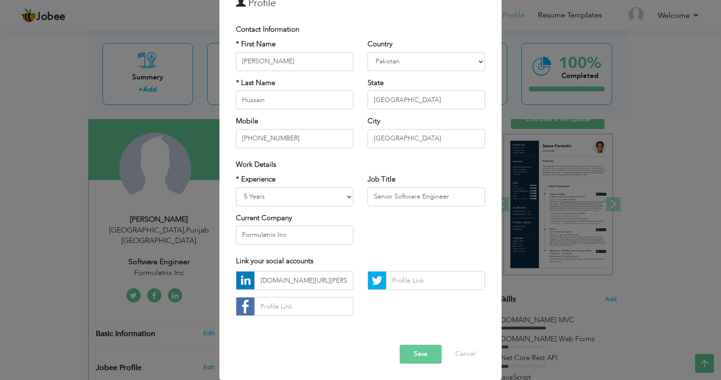
click at [425, 353] on button "Save" at bounding box center [421, 354] width 42 height 19
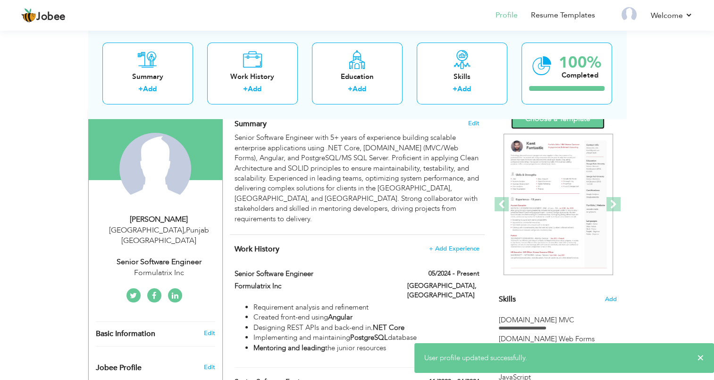
click at [587, 121] on link "Choose a Template" at bounding box center [557, 119] width 93 height 20
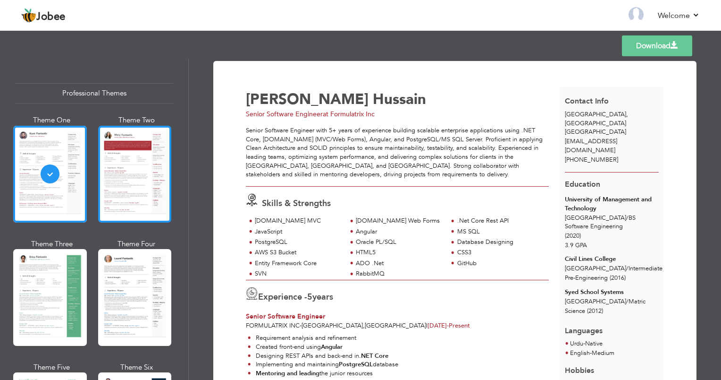
click at [144, 152] on div at bounding box center [135, 174] width 74 height 97
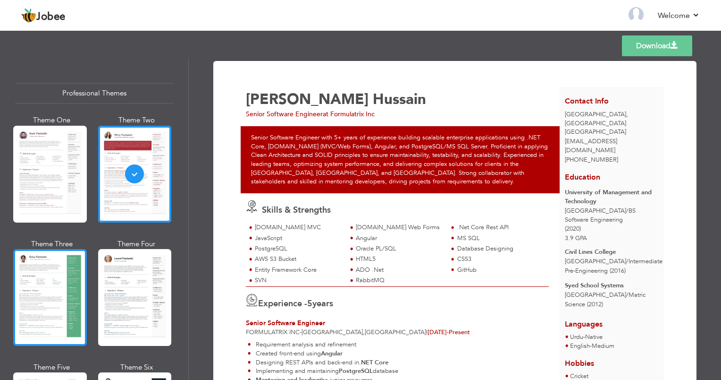
click at [49, 271] on div at bounding box center [50, 297] width 74 height 97
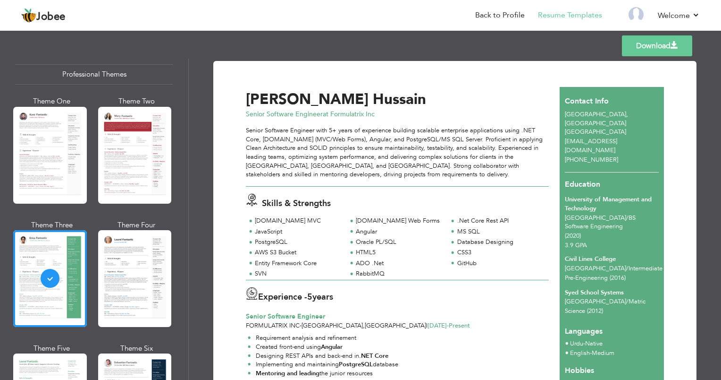
click at [645, 44] on link "Download" at bounding box center [657, 45] width 70 height 21
